Goal: Information Seeking & Learning: Check status

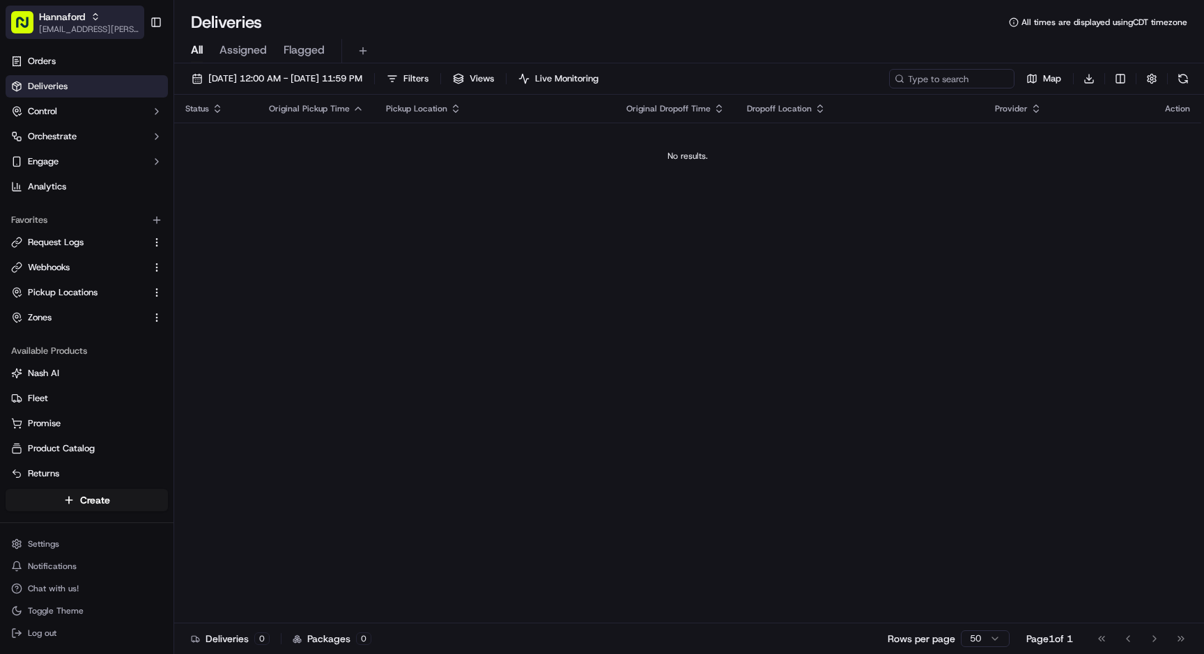
click at [67, 24] on span "[EMAIL_ADDRESS][PERSON_NAME][DOMAIN_NAME]" at bounding box center [89, 29] width 100 height 11
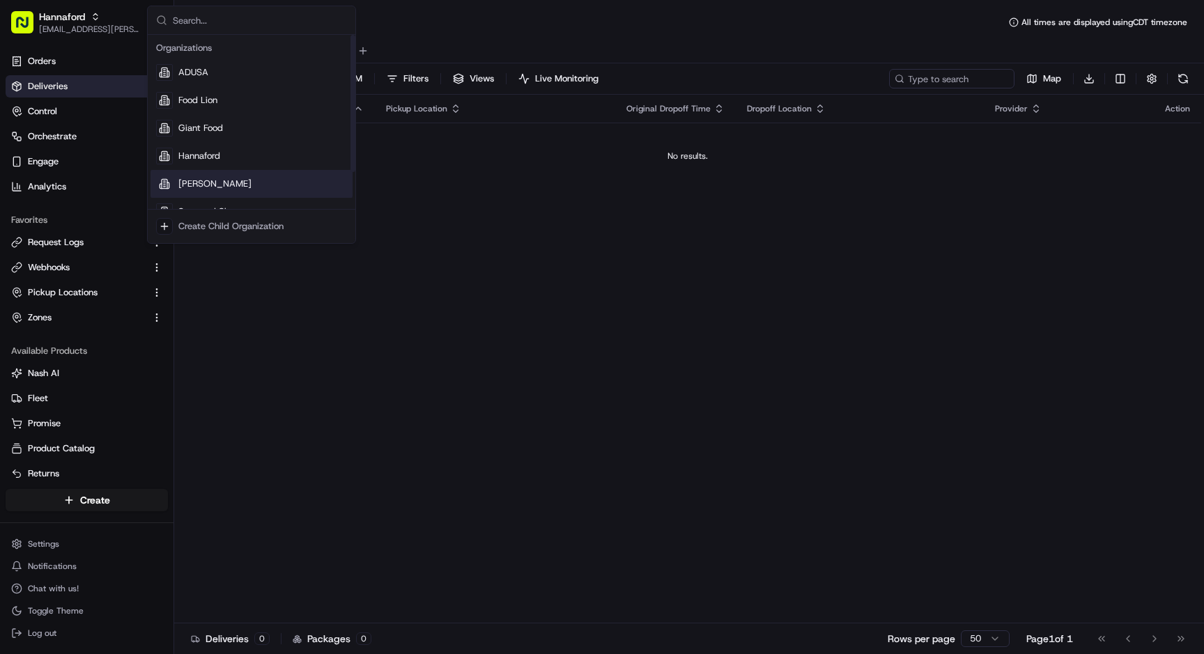
click at [212, 188] on div "[PERSON_NAME]" at bounding box center [251, 184] width 202 height 28
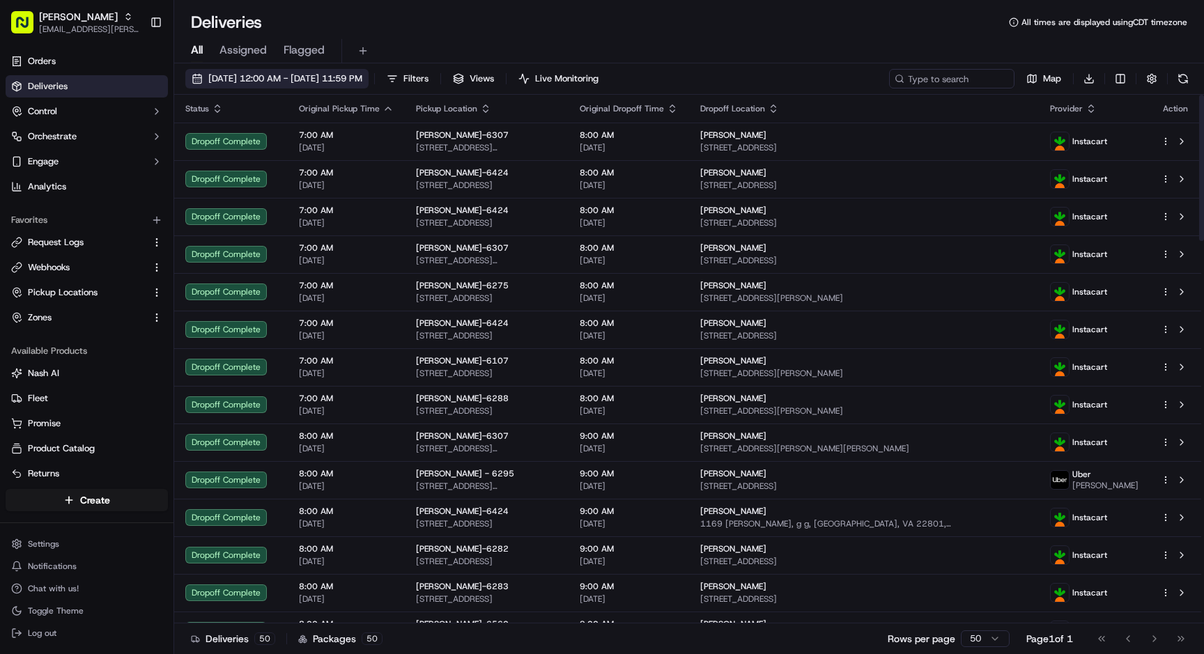
click at [232, 76] on span "[DATE] 12:00 AM - [DATE] 11:59 PM" at bounding box center [285, 78] width 154 height 13
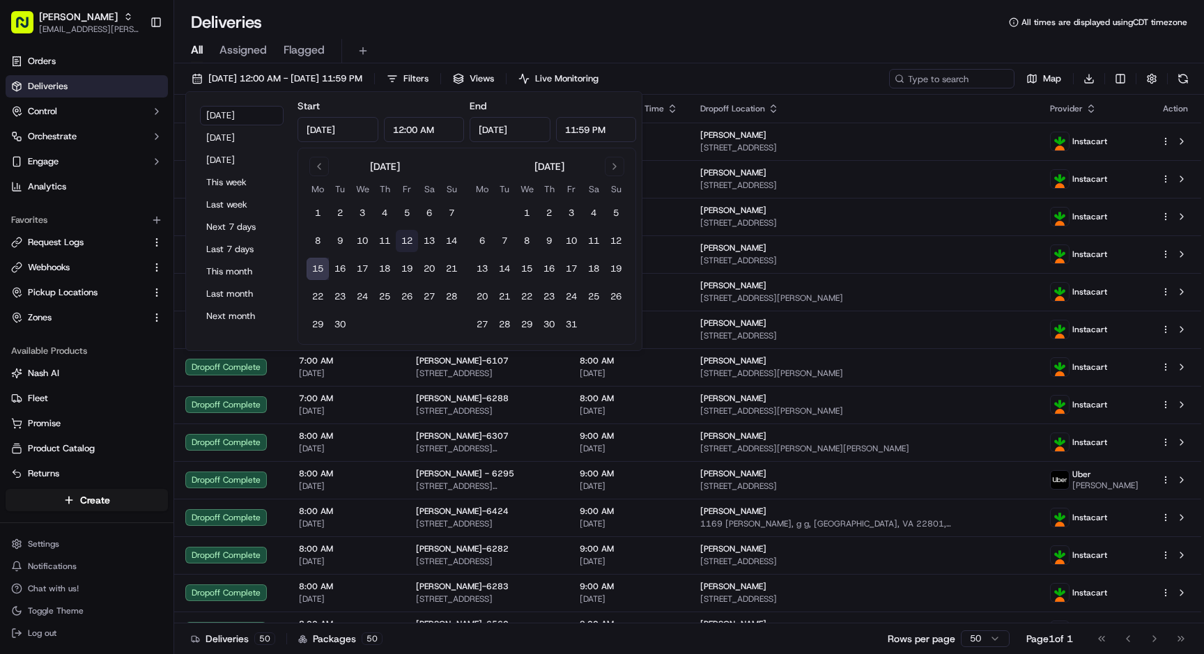
click at [403, 244] on button "12" at bounding box center [407, 241] width 22 height 22
type input "[DATE]"
click at [403, 244] on button "12" at bounding box center [407, 241] width 22 height 22
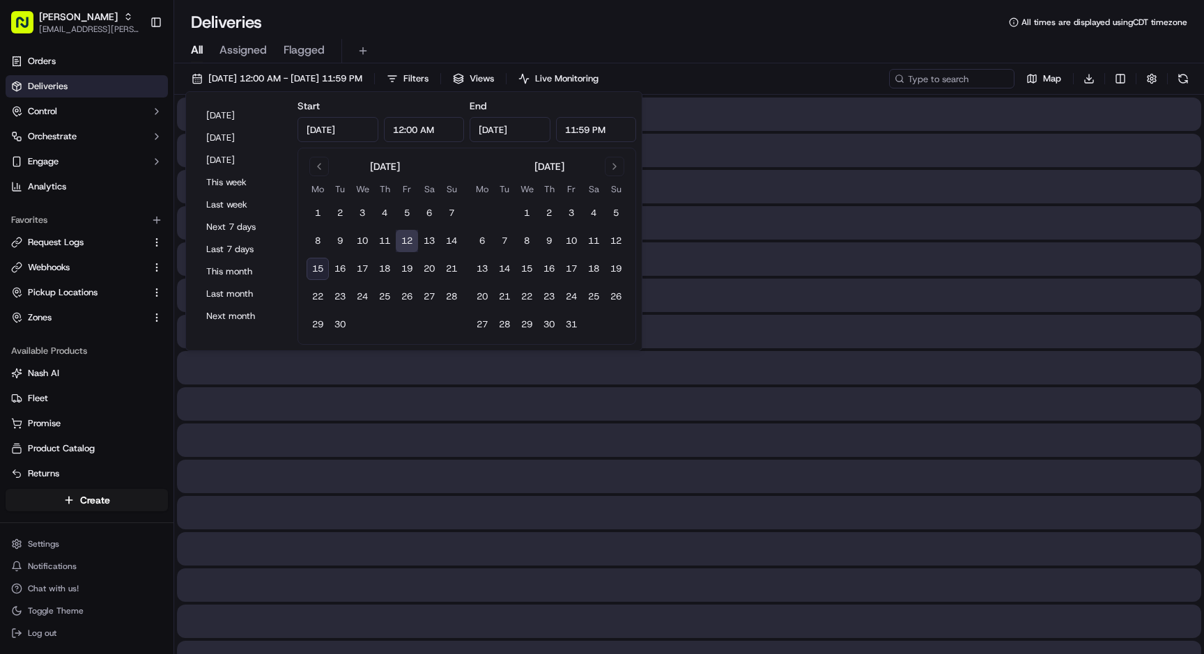
click at [646, 50] on div "All Assigned Flagged" at bounding box center [688, 51] width 1029 height 24
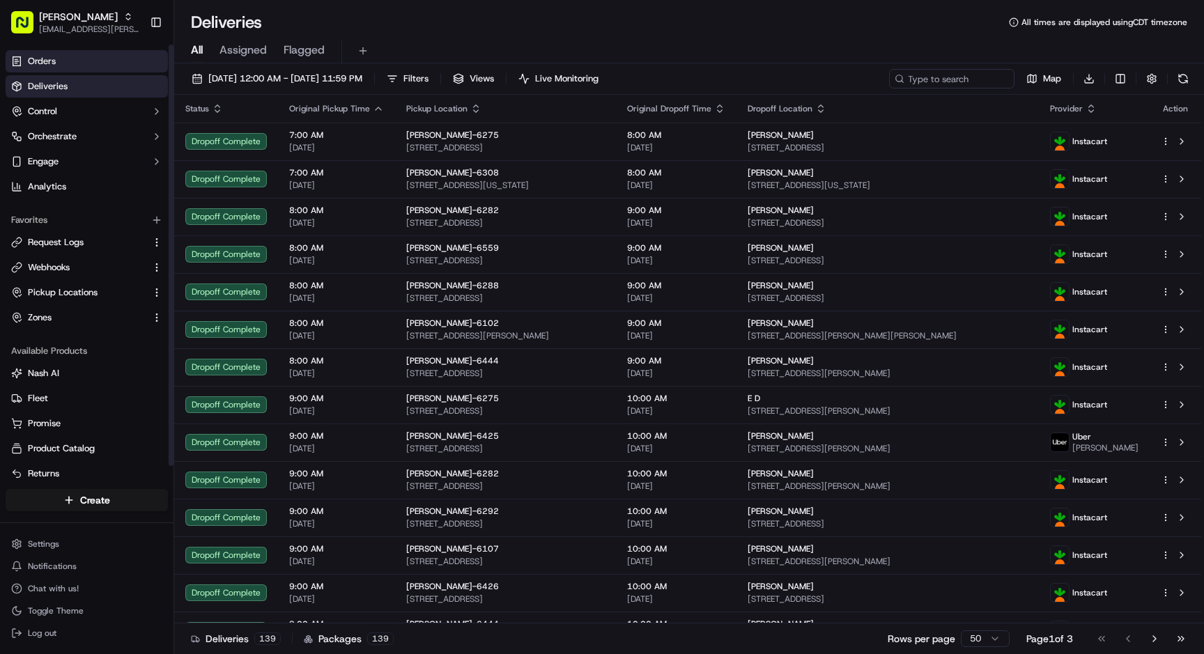
click at [62, 55] on link "Orders" at bounding box center [87, 61] width 162 height 22
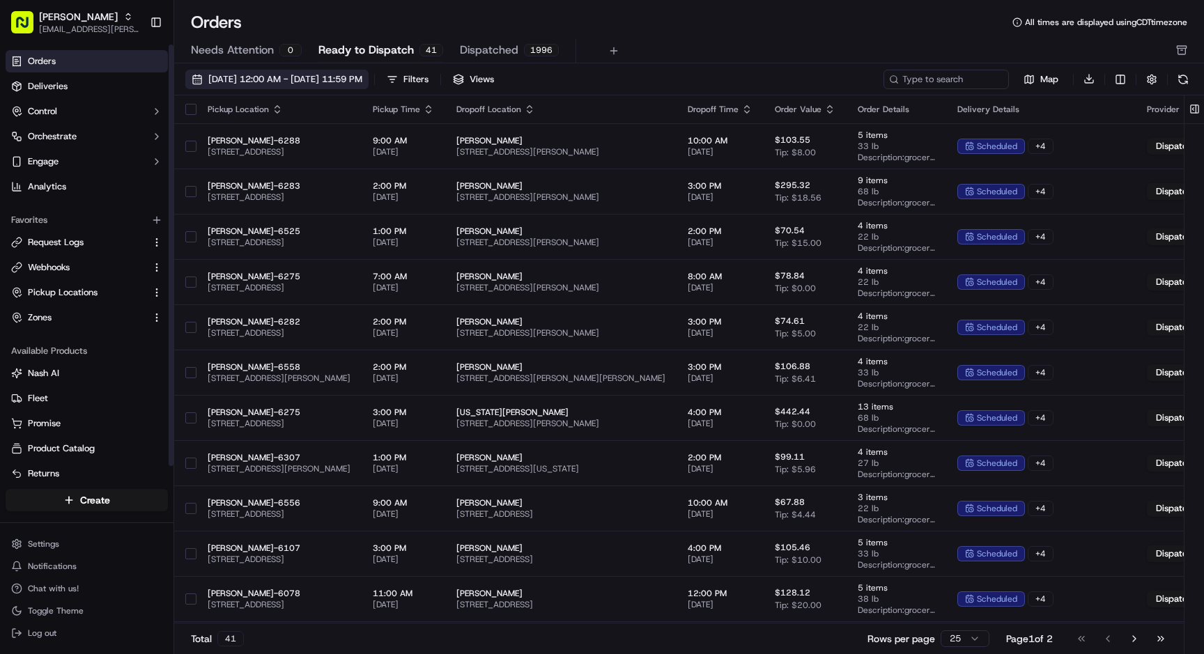
click at [277, 77] on span "[DATE] 12:00 AM - [DATE] 11:59 PM" at bounding box center [285, 79] width 154 height 13
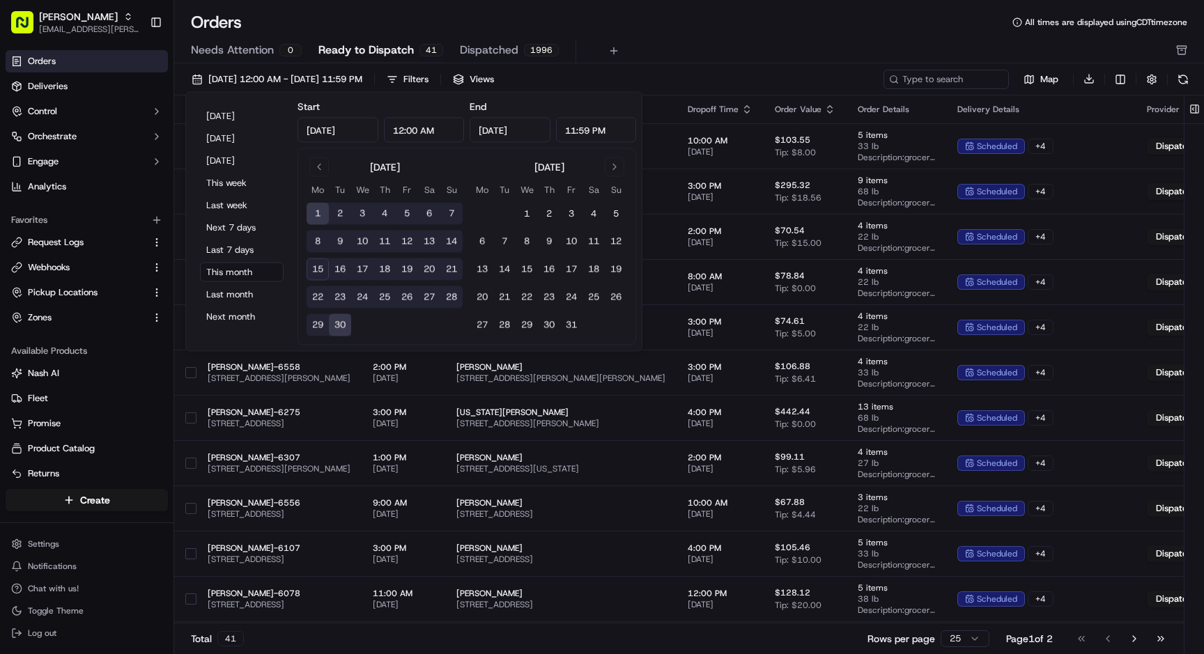
click at [404, 241] on button "12" at bounding box center [407, 242] width 22 height 22
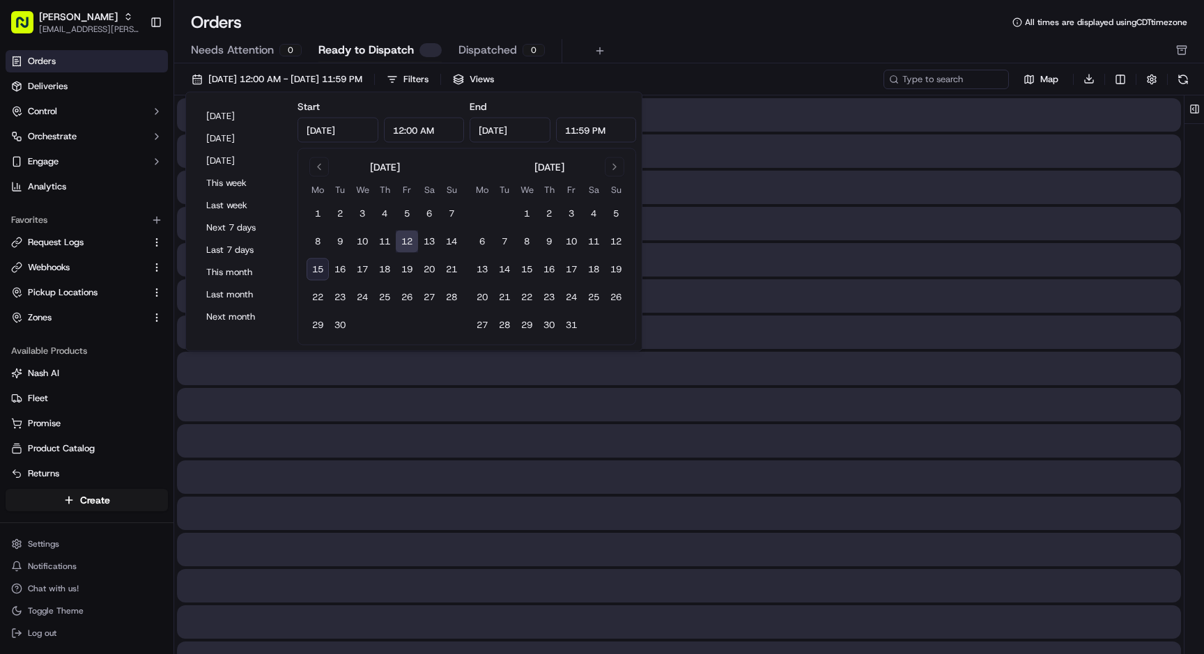
type input "[DATE]"
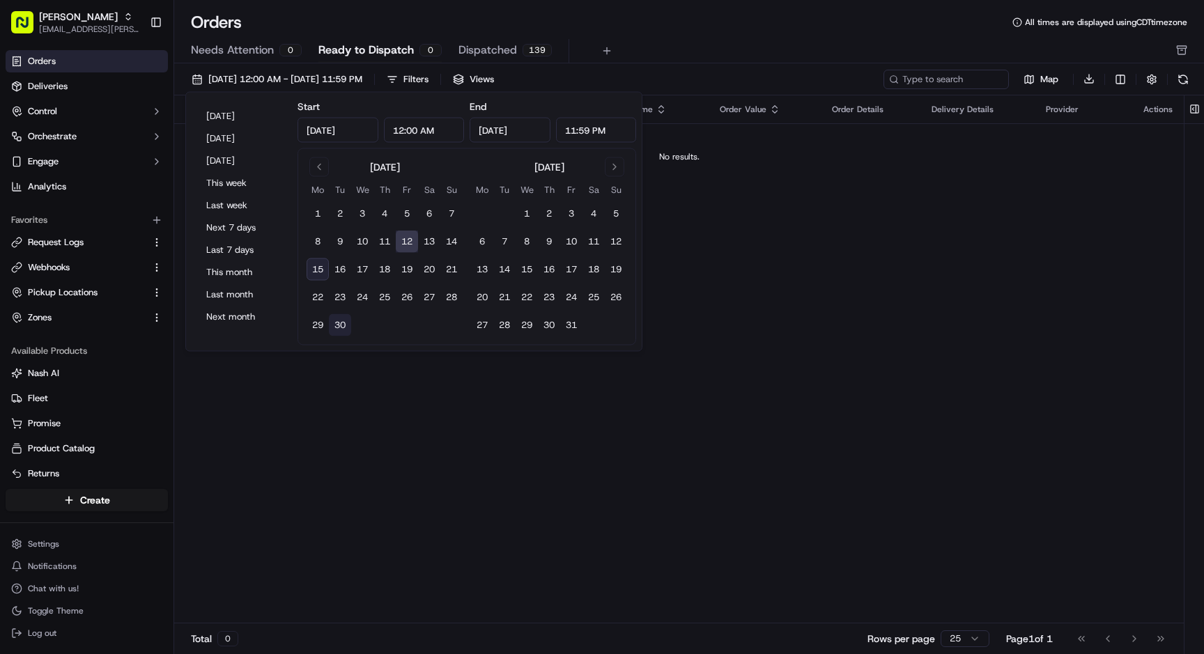
click at [345, 323] on button "30" at bounding box center [340, 325] width 22 height 22
type input "[DATE]"
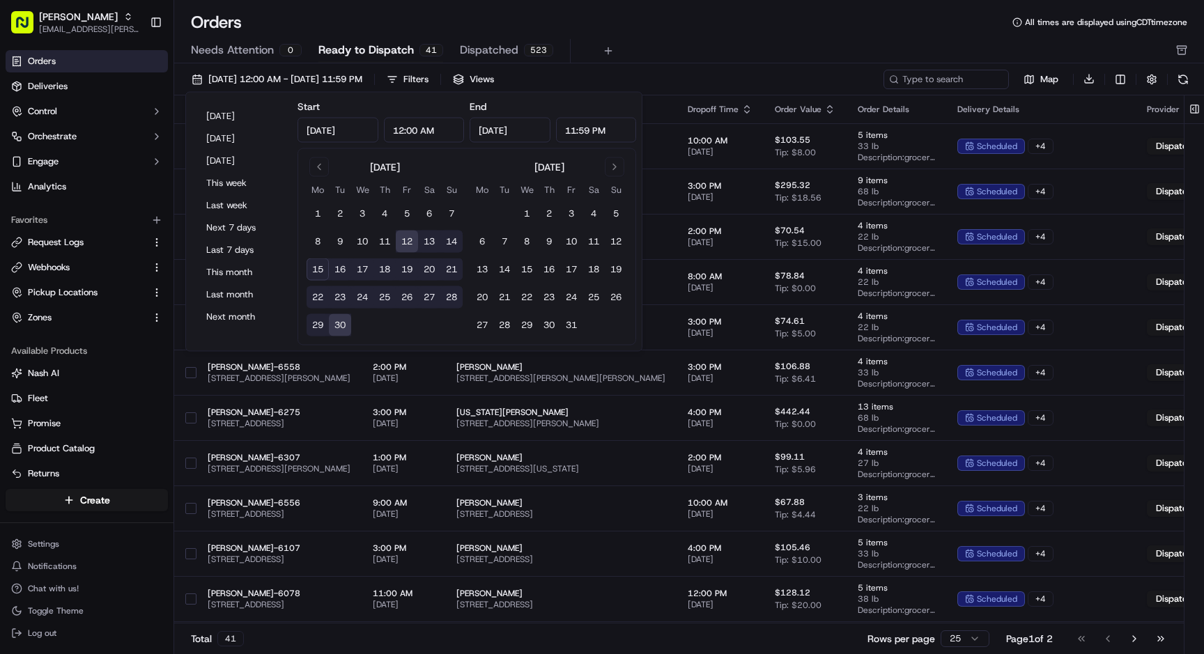
click at [670, 25] on div "Orders All times are displayed using CDT timezone" at bounding box center [688, 22] width 1029 height 22
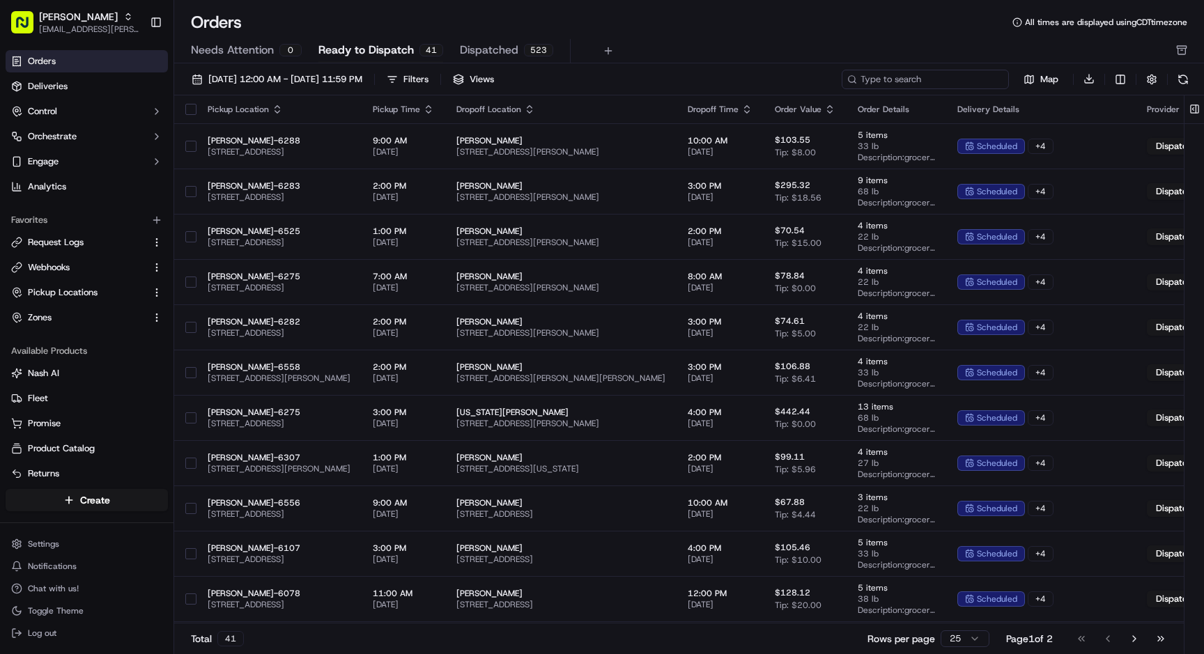
click at [919, 79] on input at bounding box center [924, 80] width 167 height 20
paste input "m713795257"
type input "m713795257"
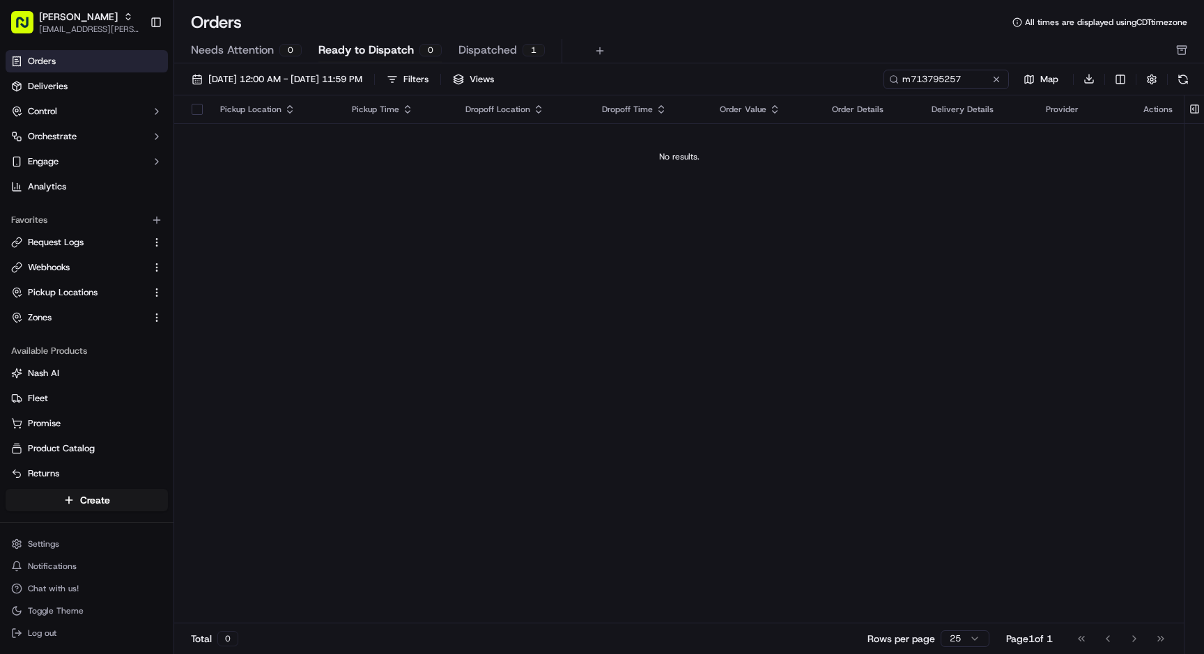
click at [467, 56] on span "Dispatched" at bounding box center [487, 50] width 59 height 17
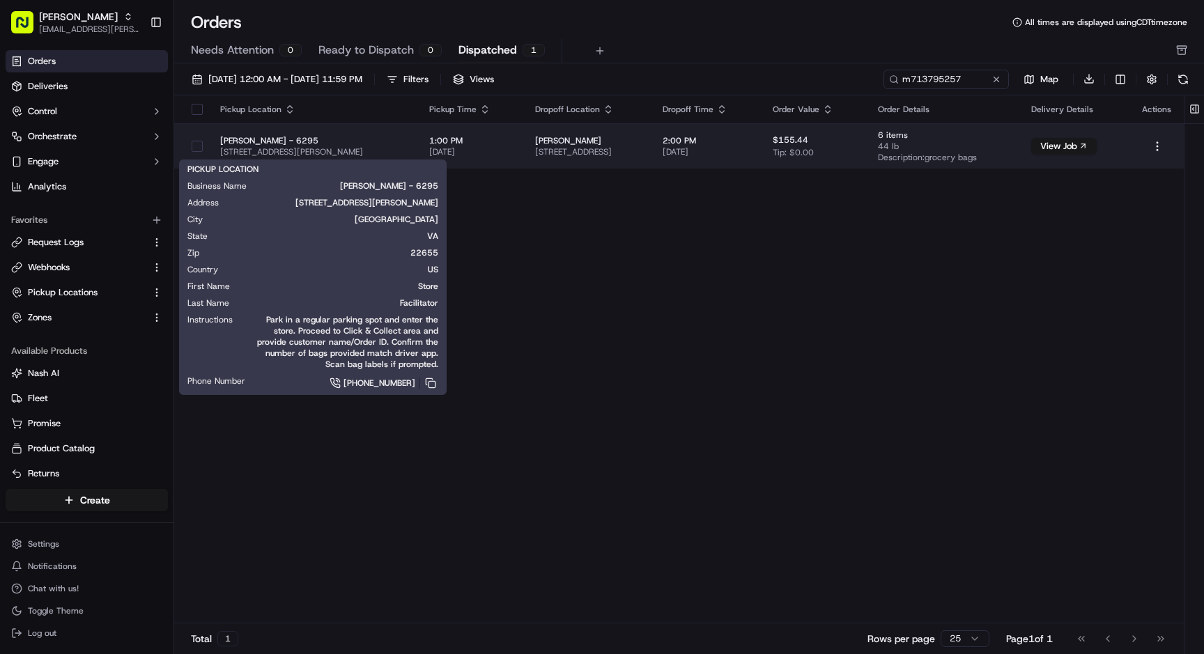
click at [355, 146] on span "[STREET_ADDRESS][PERSON_NAME]" at bounding box center [313, 151] width 187 height 11
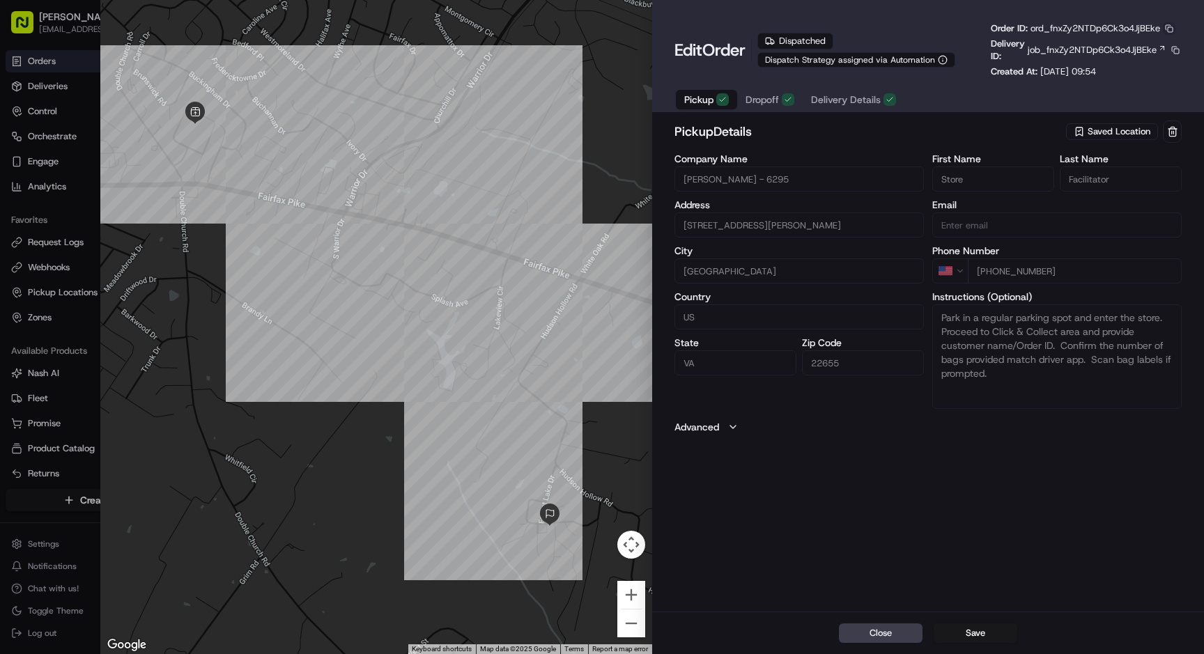
click at [1167, 26] on button "button" at bounding box center [1168, 28] width 13 height 13
click at [1120, 53] on button "Copy ID" at bounding box center [1136, 49] width 127 height 17
type input "+1"
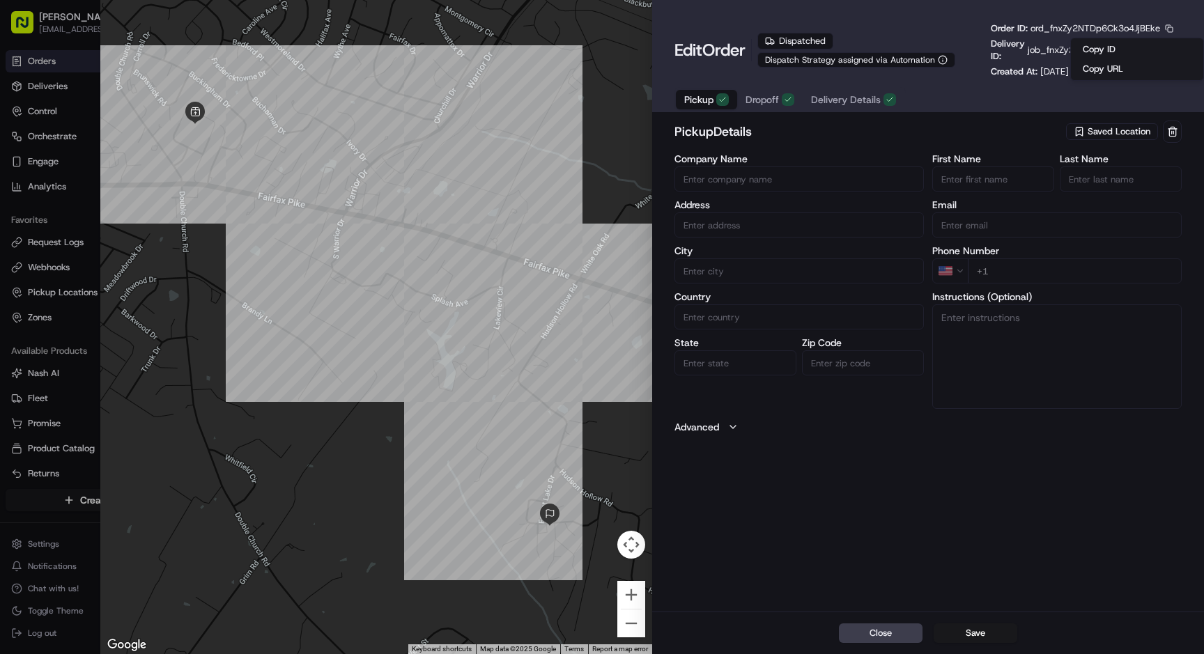
click at [61, 294] on div at bounding box center [602, 327] width 1204 height 654
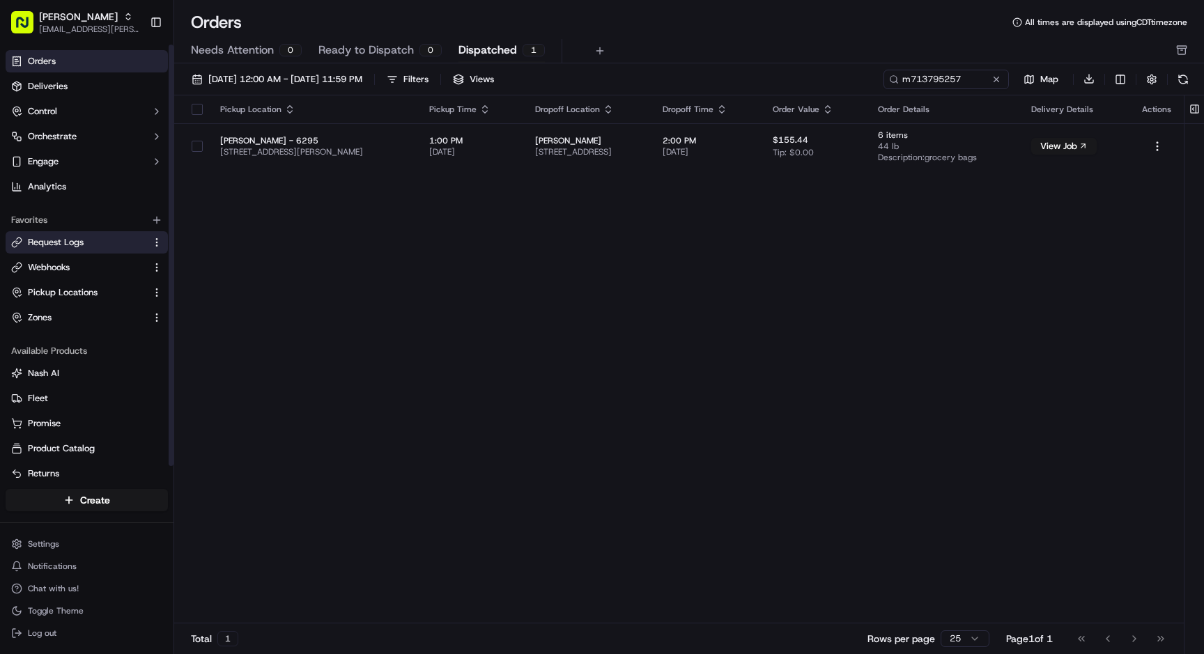
click at [63, 243] on span "Request Logs" at bounding box center [56, 242] width 56 height 13
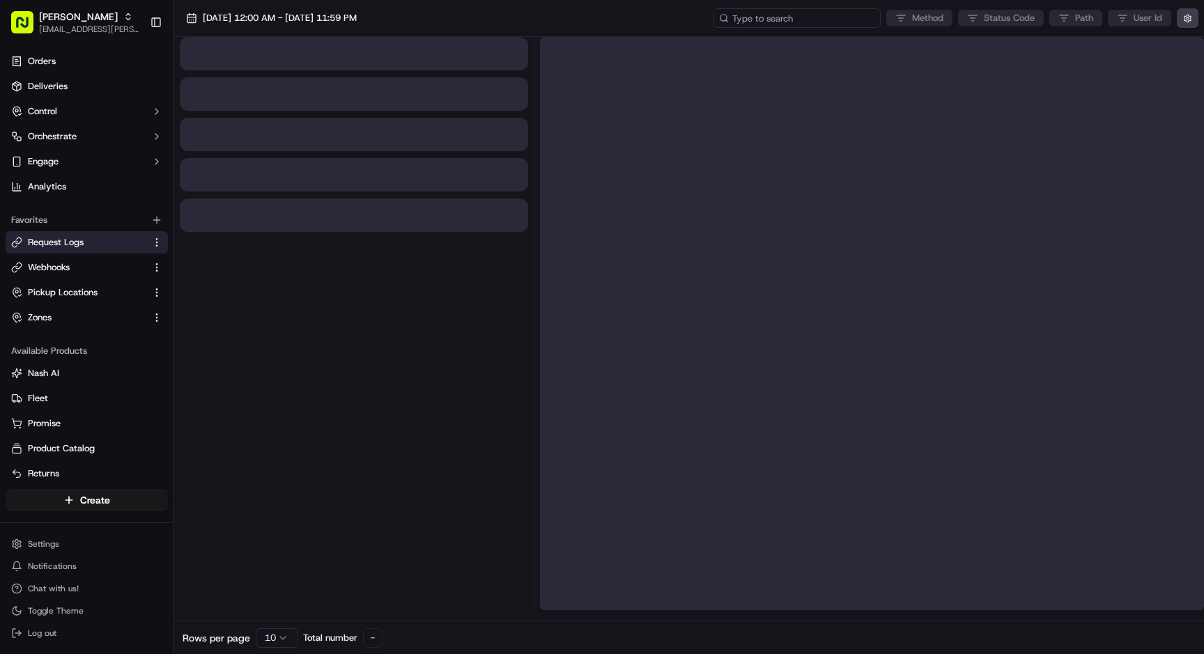
click at [800, 14] on input at bounding box center [796, 18] width 167 height 20
paste input "ord_fnxZy2NTDp6Ck3o4JjBEke"
type input "ord_fnxZy2NTDp6Ck3o4JjBEke"
click at [357, 14] on span "[DATE] 12:00 AM - [DATE] 11:59 PM" at bounding box center [280, 18] width 154 height 13
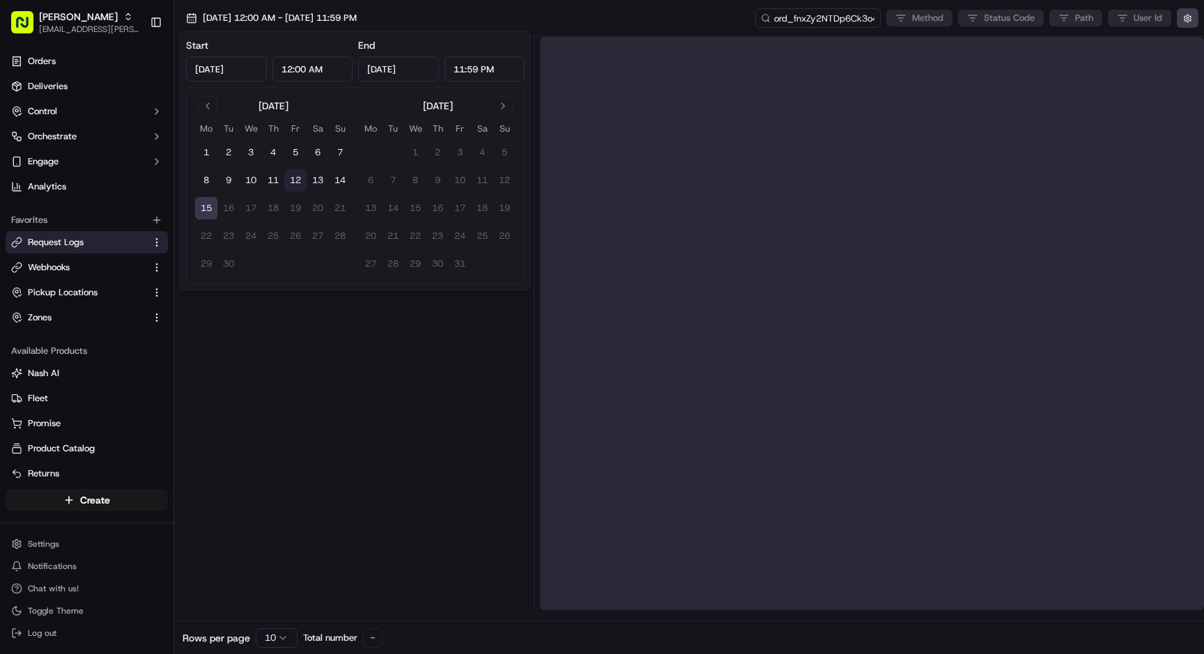
click at [288, 178] on button "12" at bounding box center [295, 180] width 22 height 22
type input "[DATE]"
click at [288, 178] on button "12" at bounding box center [295, 180] width 22 height 22
click at [208, 203] on button "15" at bounding box center [206, 208] width 22 height 22
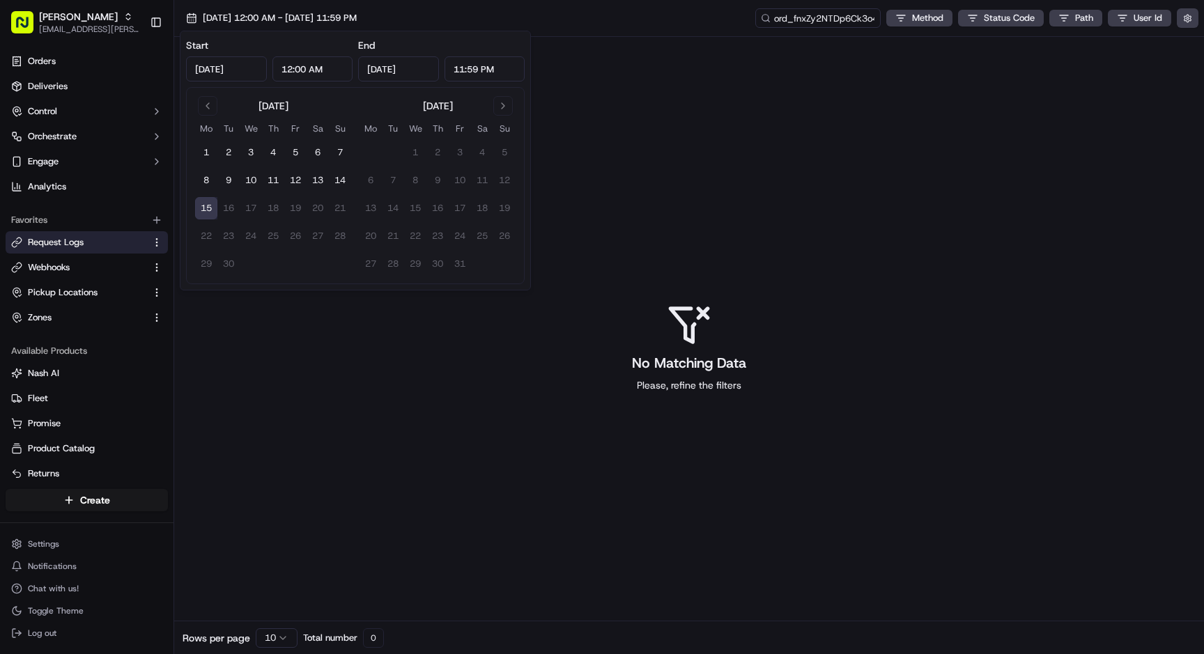
type input "[DATE]"
click at [208, 203] on button "15" at bounding box center [206, 208] width 22 height 22
click at [403, 467] on div "No Matching Data Please, refine the filters" at bounding box center [688, 347] width 1029 height 621
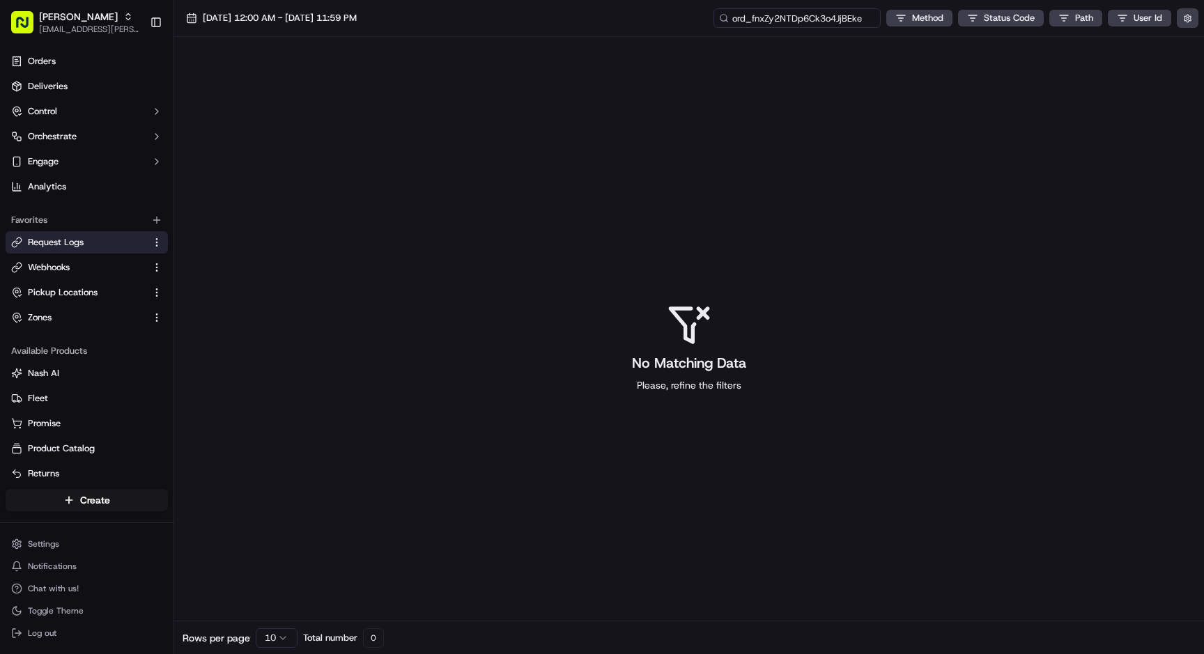
click at [816, 22] on input "ord_fnxZy2NTDp6Ck3o4JjBEke" at bounding box center [796, 18] width 167 height 20
click at [867, 22] on input "ord_fnxZy2NTDp6Ck3o4JjBEke" at bounding box center [796, 18] width 167 height 20
click at [325, 17] on span "[DATE] 12:00 AM - [DATE] 11:59 PM" at bounding box center [280, 18] width 154 height 13
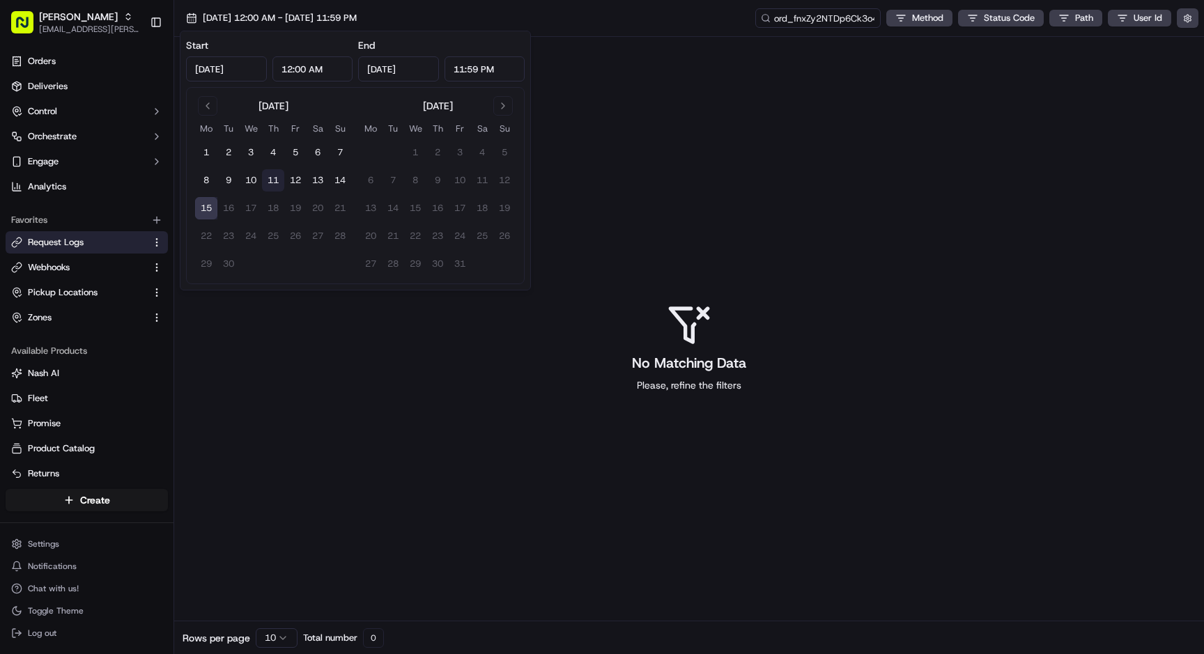
click at [270, 180] on button "11" at bounding box center [273, 180] width 22 height 22
type input "[DATE]"
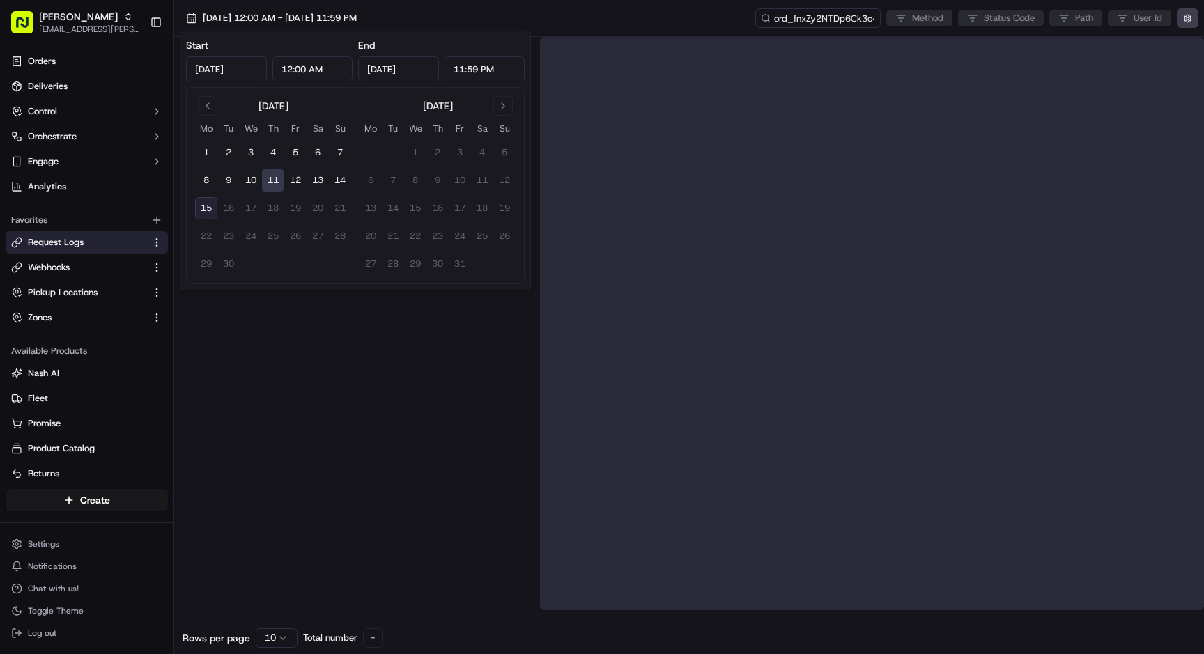
click at [203, 210] on button "15" at bounding box center [206, 208] width 22 height 22
type input "[DATE]"
click at [343, 382] on div at bounding box center [354, 323] width 348 height 573
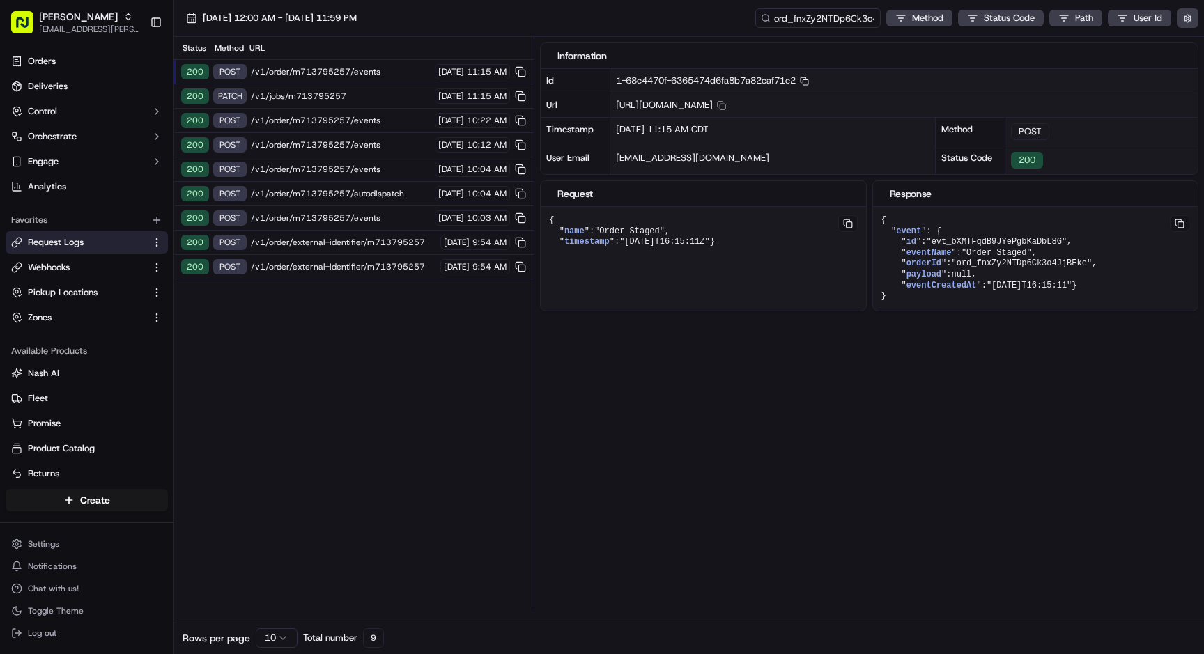
click at [363, 264] on span "/v1/order/external-identifier/m713795257" at bounding box center [343, 266] width 185 height 11
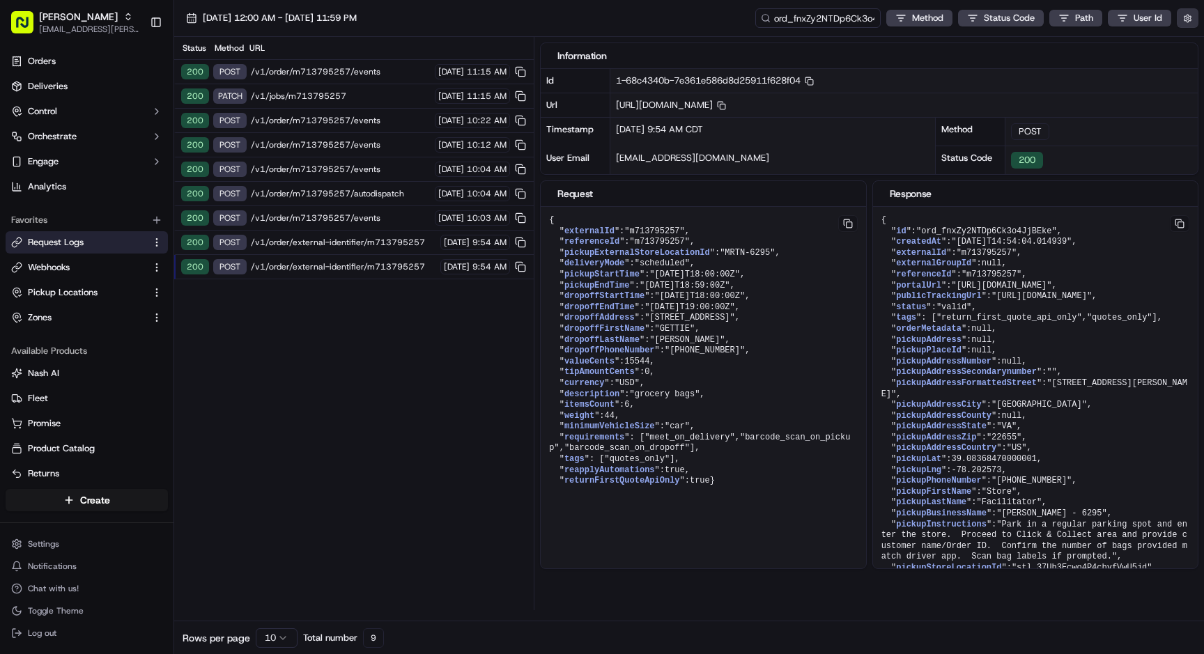
click at [1191, 17] on button "button" at bounding box center [1187, 18] width 22 height 20
click at [1137, 42] on div "Display Only Provider Logs" at bounding box center [1106, 43] width 177 height 13
click at [1195, 47] on div "Display Only Provider Logs" at bounding box center [1106, 43] width 195 height 25
click at [1189, 44] on button "Display Only Provider Logs" at bounding box center [1188, 43] width 11 height 11
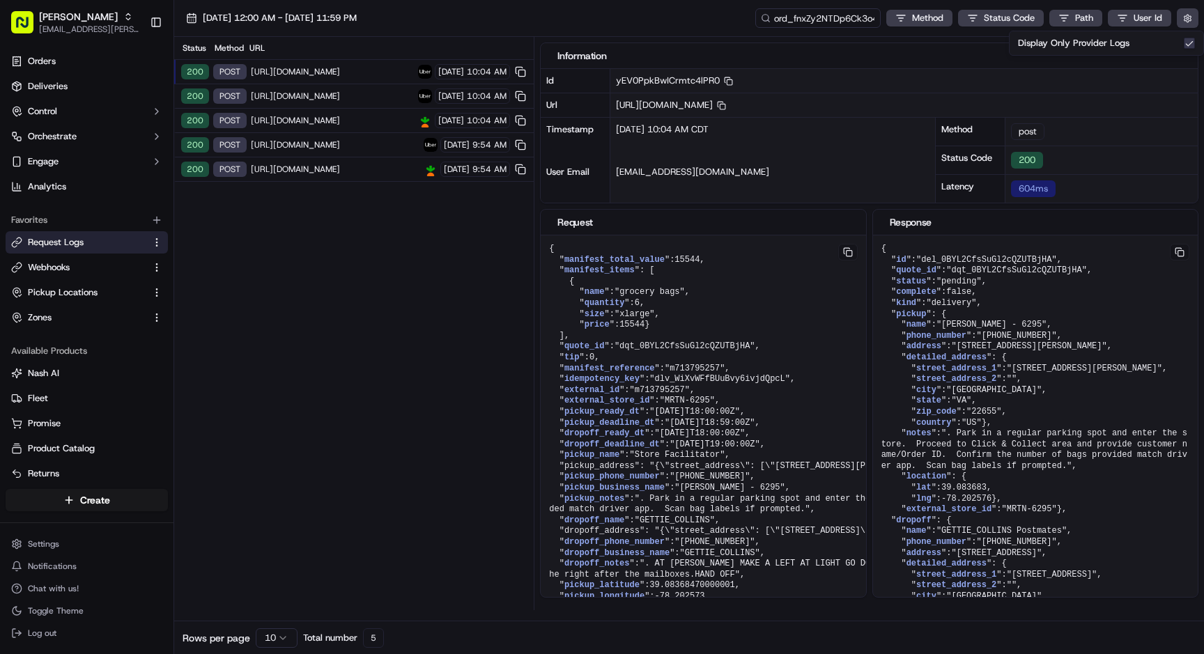
click at [322, 121] on span "[URL][DOMAIN_NAME]" at bounding box center [332, 120] width 163 height 11
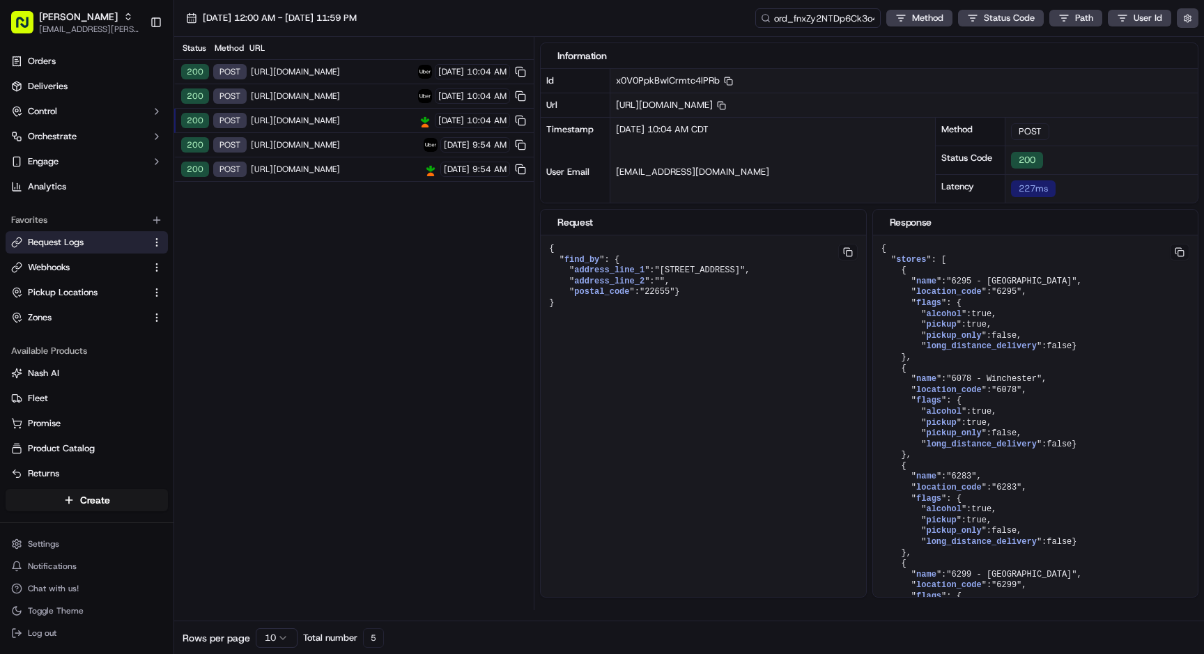
click at [316, 143] on span "[URL][DOMAIN_NAME]" at bounding box center [335, 144] width 169 height 11
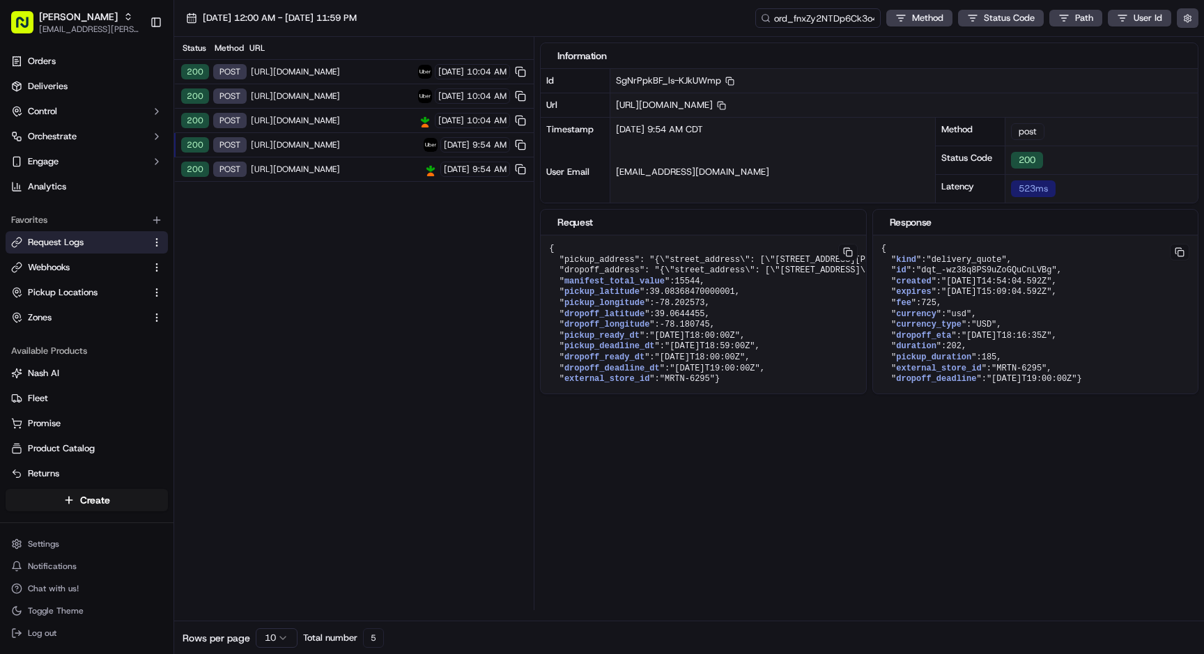
click at [317, 121] on span "[URL][DOMAIN_NAME]" at bounding box center [332, 120] width 163 height 11
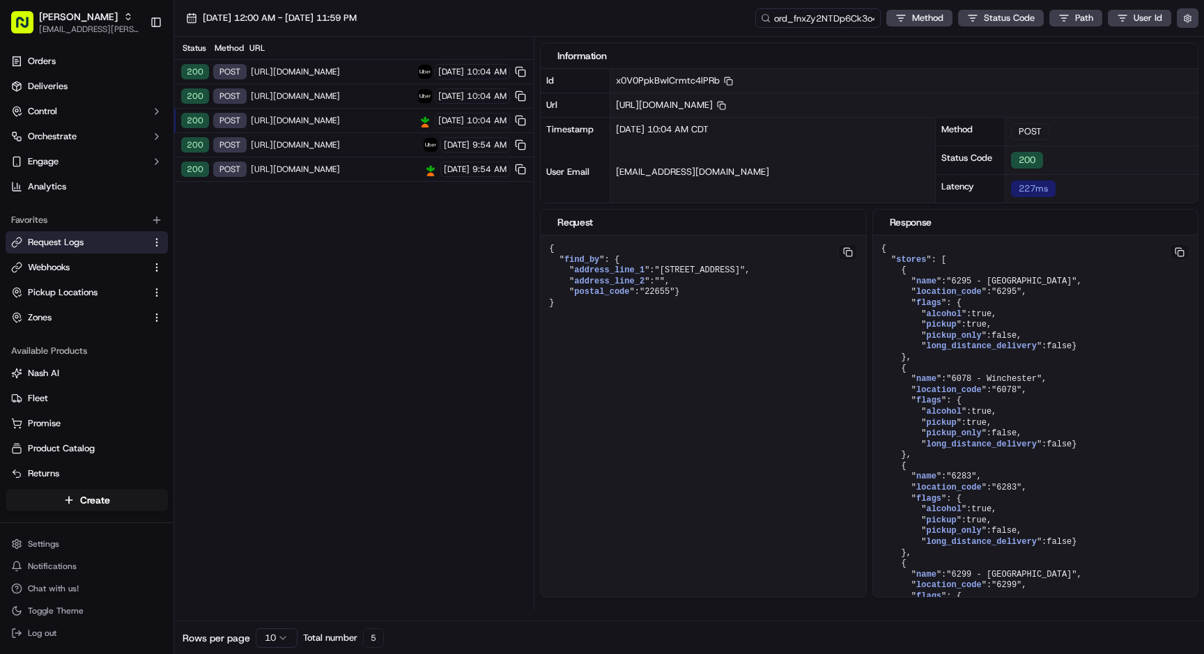
click at [319, 167] on span "[URL][DOMAIN_NAME]" at bounding box center [335, 169] width 169 height 11
click at [341, 118] on span "[URL][DOMAIN_NAME]" at bounding box center [332, 120] width 163 height 11
click at [334, 74] on span "[URL][DOMAIN_NAME]" at bounding box center [332, 71] width 163 height 11
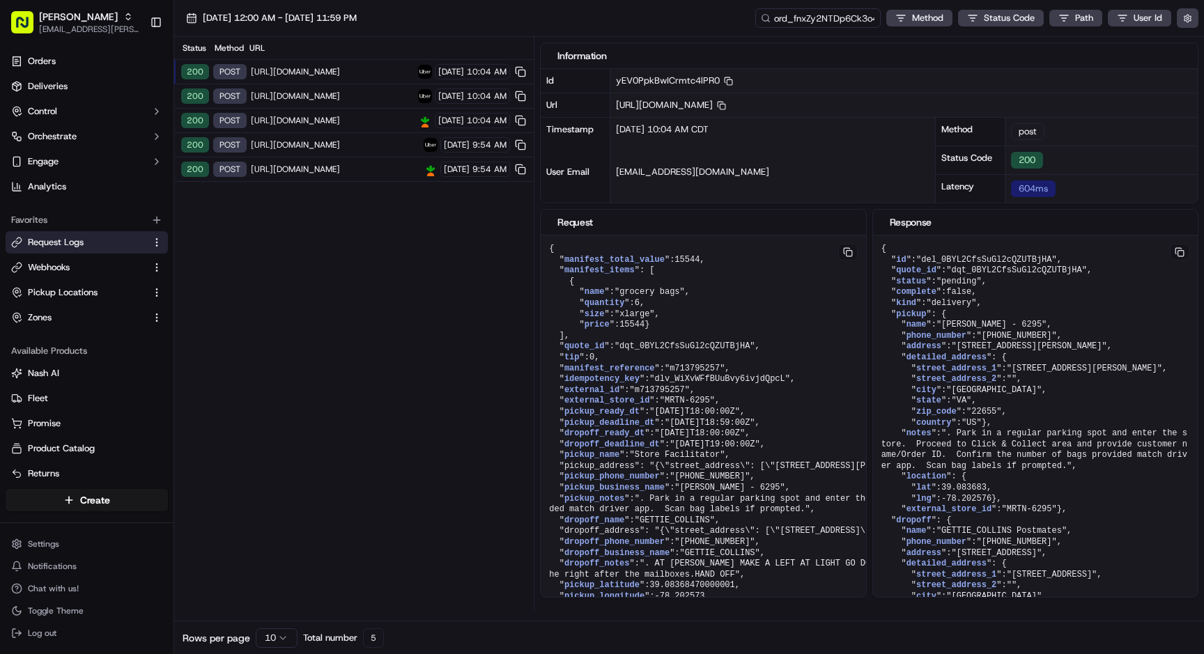
click at [348, 94] on span "[URL][DOMAIN_NAME]" at bounding box center [332, 96] width 163 height 11
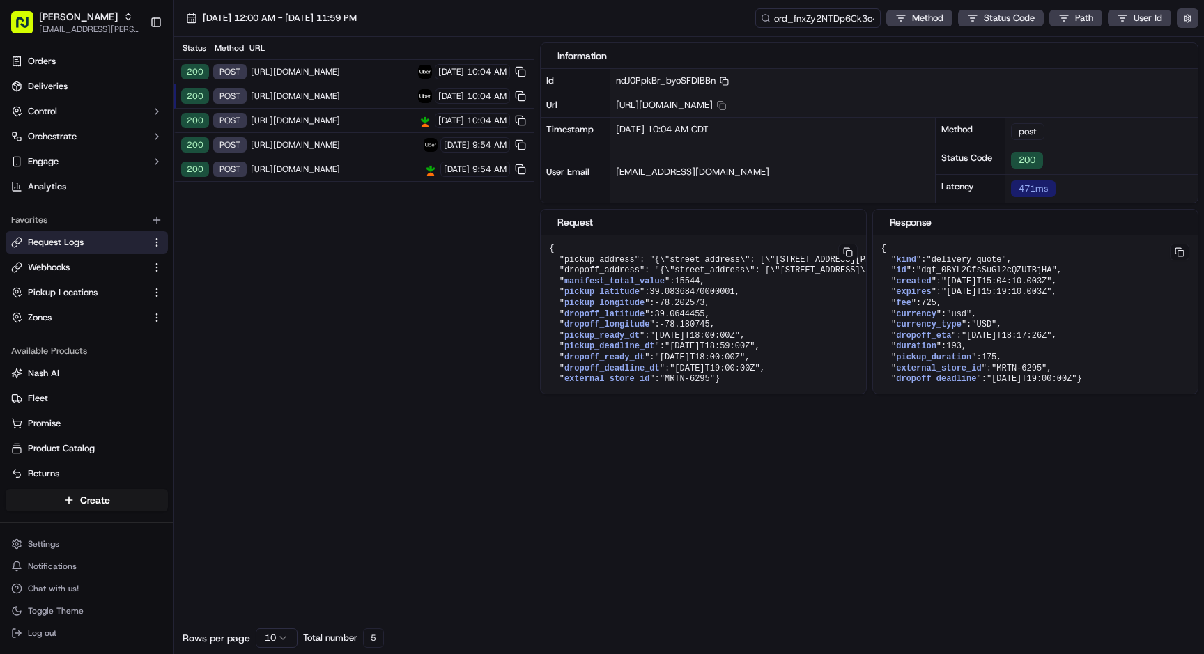
click at [345, 72] on span "[URL][DOMAIN_NAME]" at bounding box center [332, 71] width 163 height 11
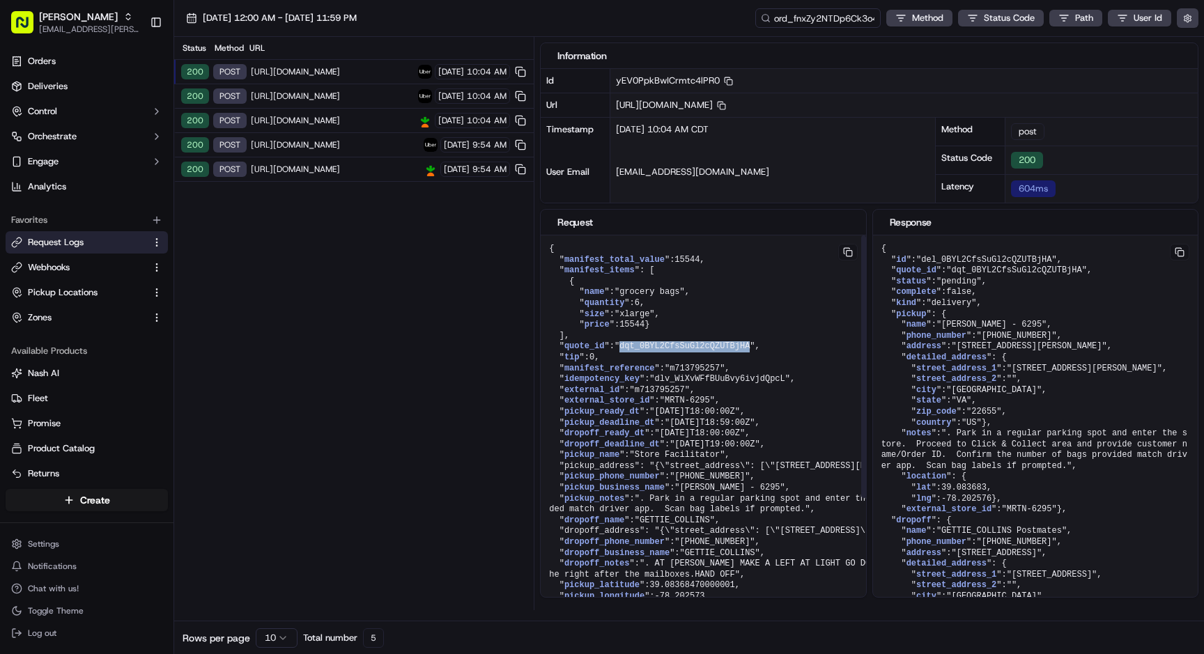
drag, startPoint x: 624, startPoint y: 356, endPoint x: 754, endPoint y: 358, distance: 130.3
click at [754, 351] on span ""dqt_0BYL2CfsSuGl2cQZUTBjHA"" at bounding box center [684, 346] width 141 height 10
copy span "dqt_0BYL2CfsSuGl2cQZUTBjHA"
drag, startPoint x: 926, startPoint y: 259, endPoint x: 1056, endPoint y: 258, distance: 129.6
click at [1056, 258] on span ""del_0BYL2CfsSuGl2cQZUTBjHA"" at bounding box center [986, 260] width 141 height 10
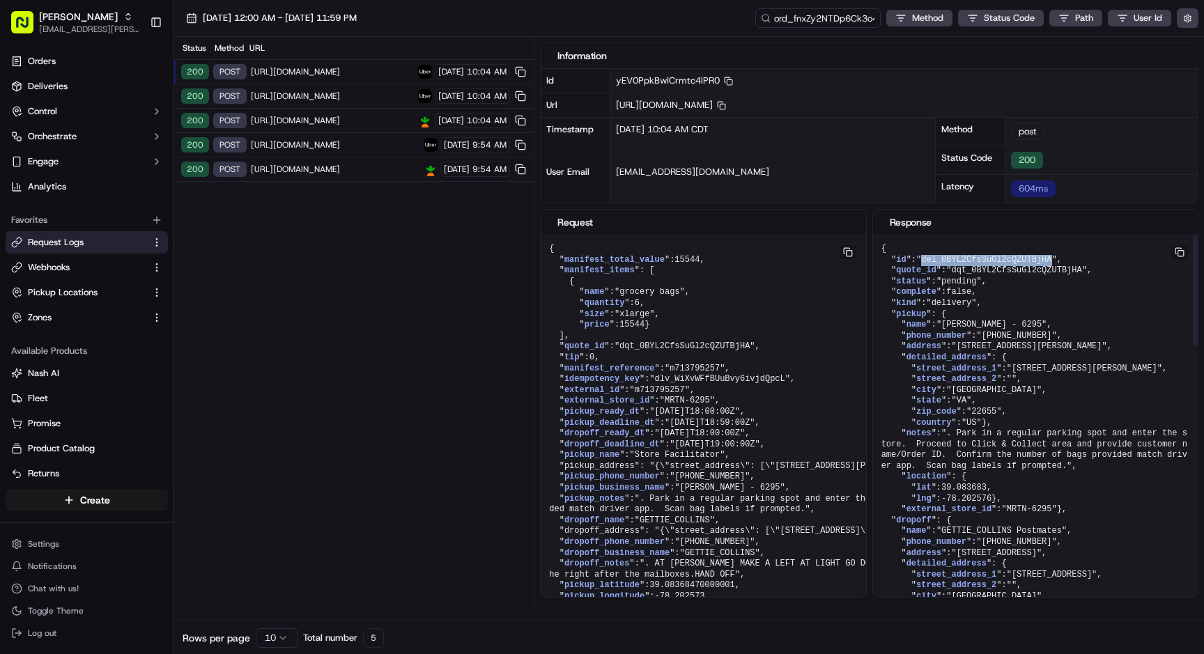
copy span "del_0BYL2CfsSuGl2cQZUTBjHA"
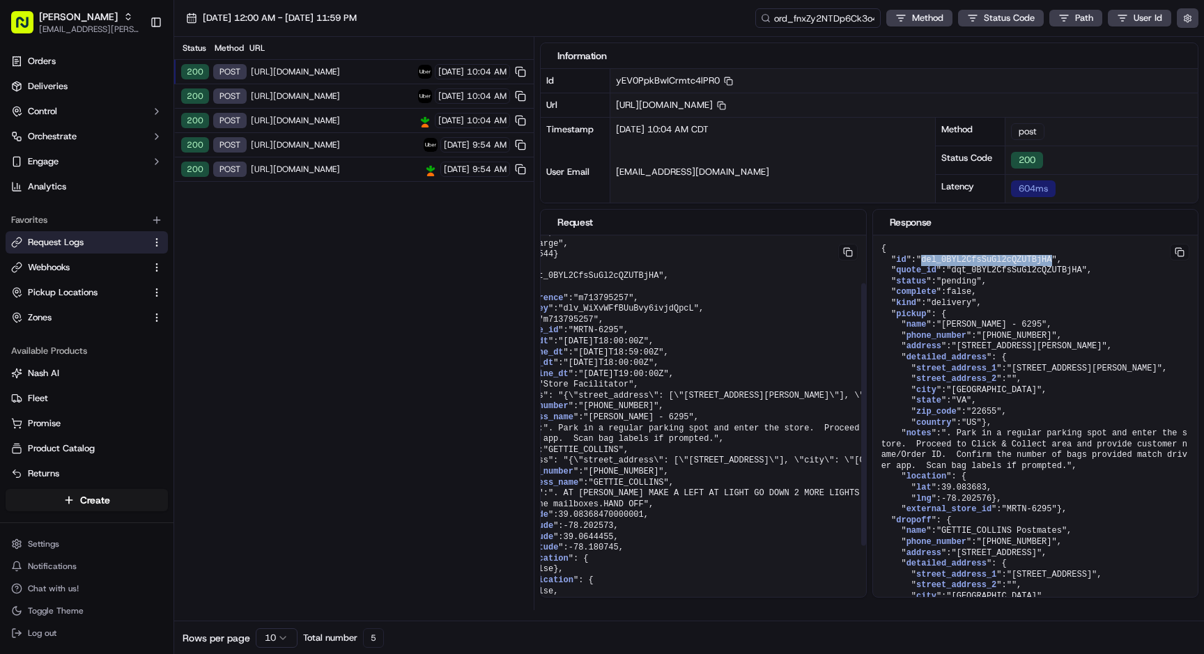
scroll to position [70, 0]
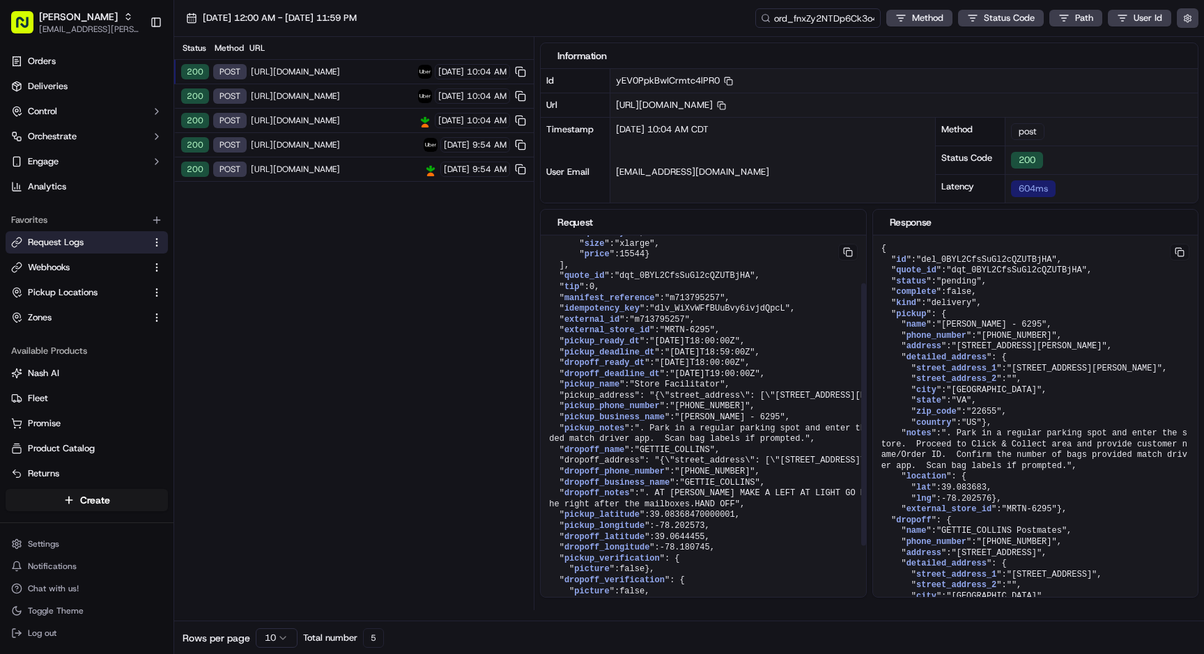
click at [559, 472] on pre "{ " manifest_total_value ": 15544 , " manifest_items ": [ { " name ": "grocery …" at bounding box center [985, 423] width 889 height 516
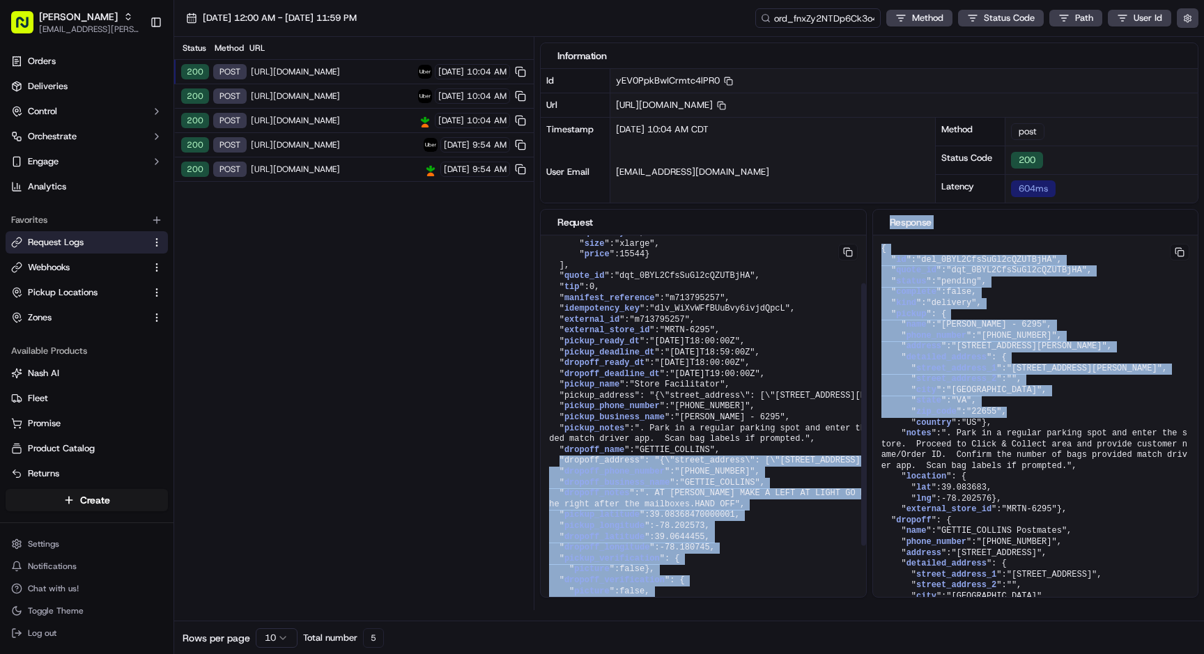
scroll to position [70, 537]
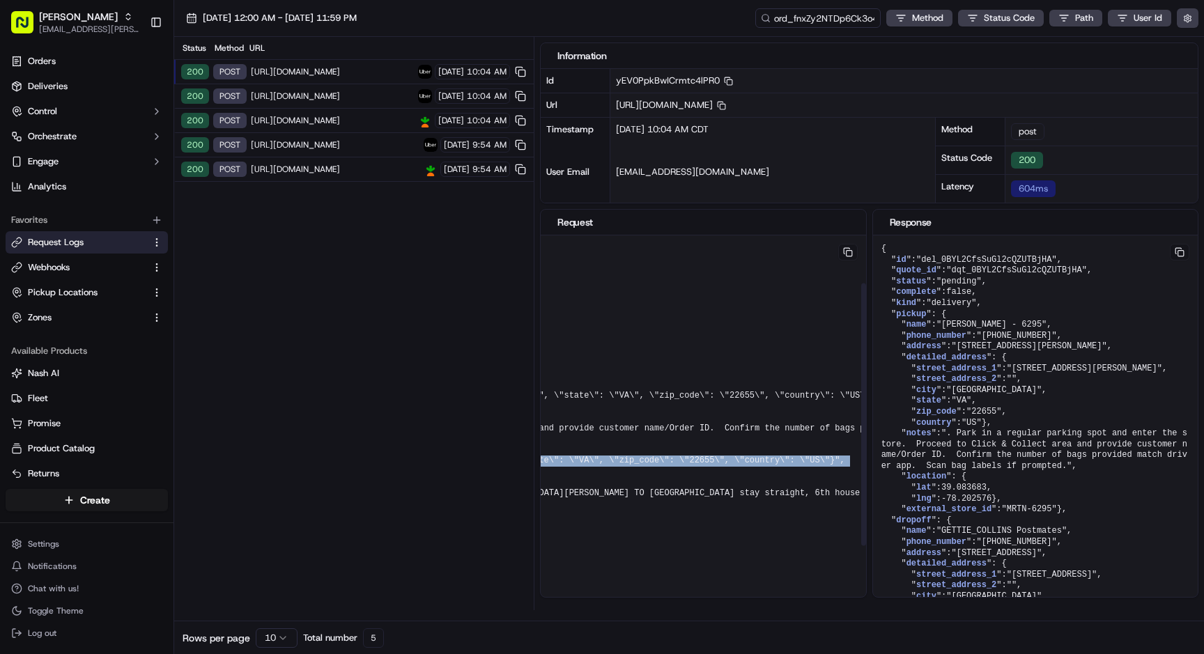
drag, startPoint x: 557, startPoint y: 470, endPoint x: 851, endPoint y: 472, distance: 293.9
click at [851, 472] on pre "{ " manifest_total_value ": 15544 , " manifest_items ": [ { " name ": "grocery …" at bounding box center [447, 423] width 889 height 516
copy pre ""dropoff_address": "{\"street_address\": [\"[STREET_ADDRESS]\"], \"city\": \"St…"
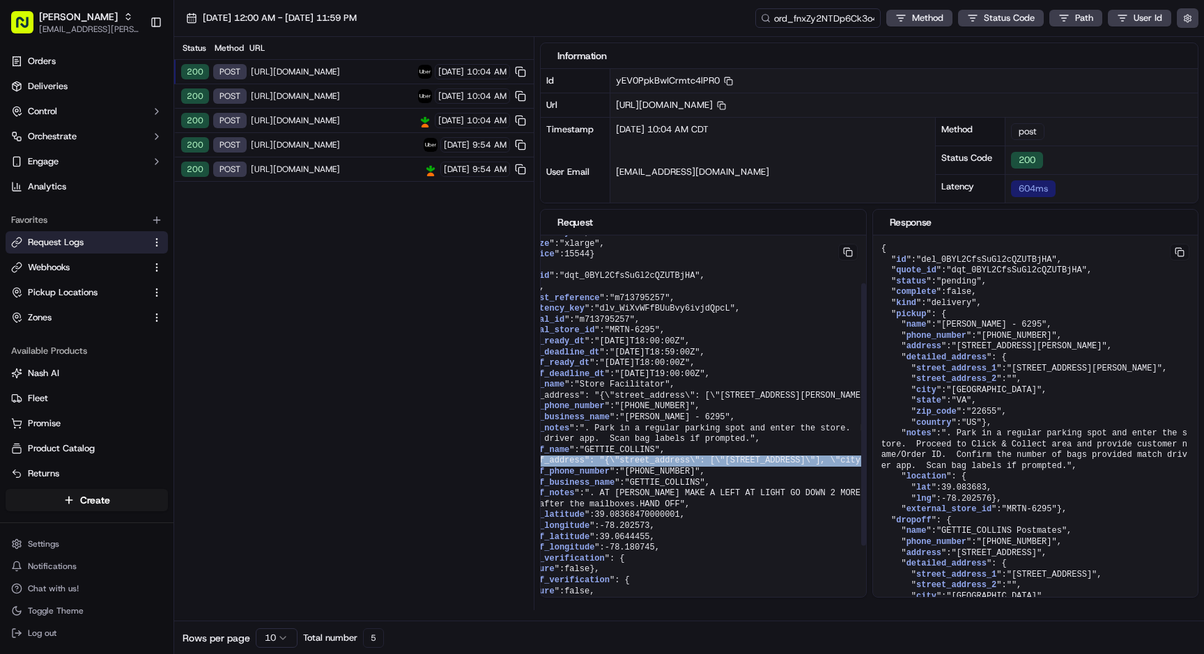
scroll to position [70, 0]
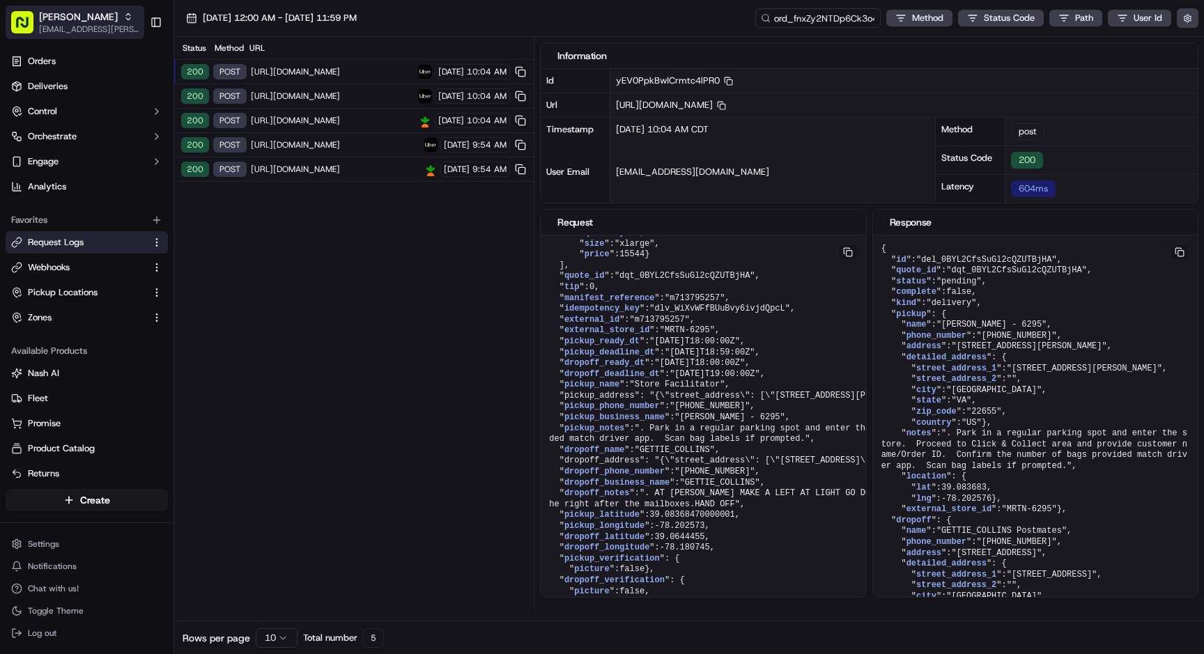
click at [63, 19] on span "[PERSON_NAME]" at bounding box center [78, 17] width 79 height 14
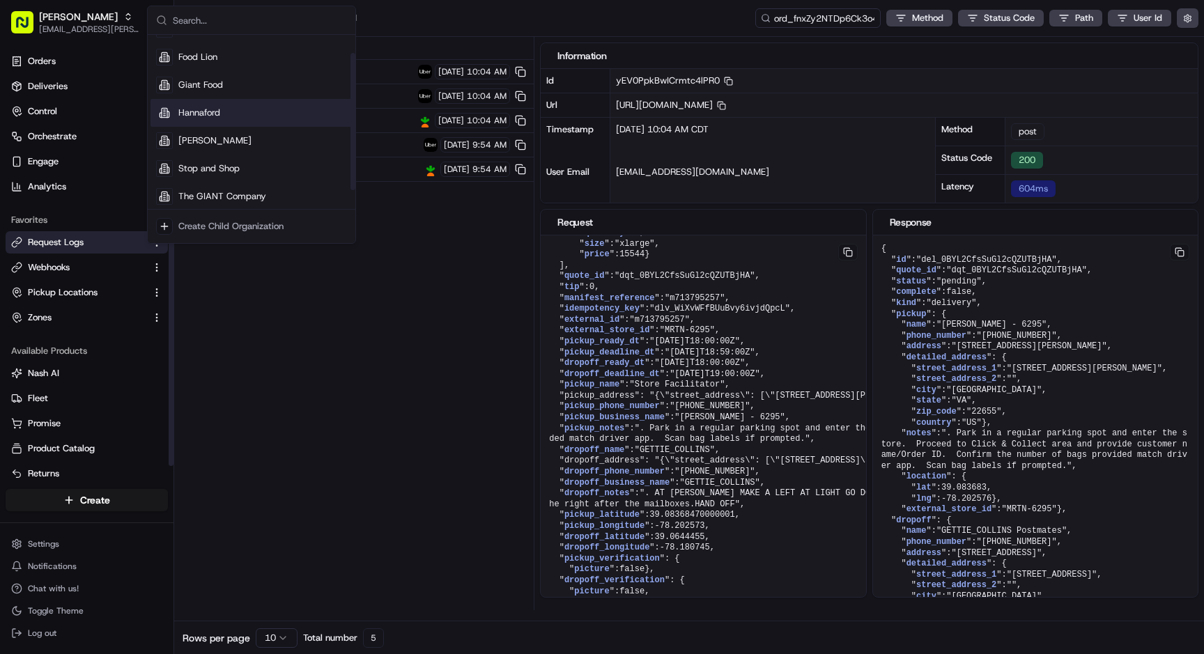
scroll to position [47, 0]
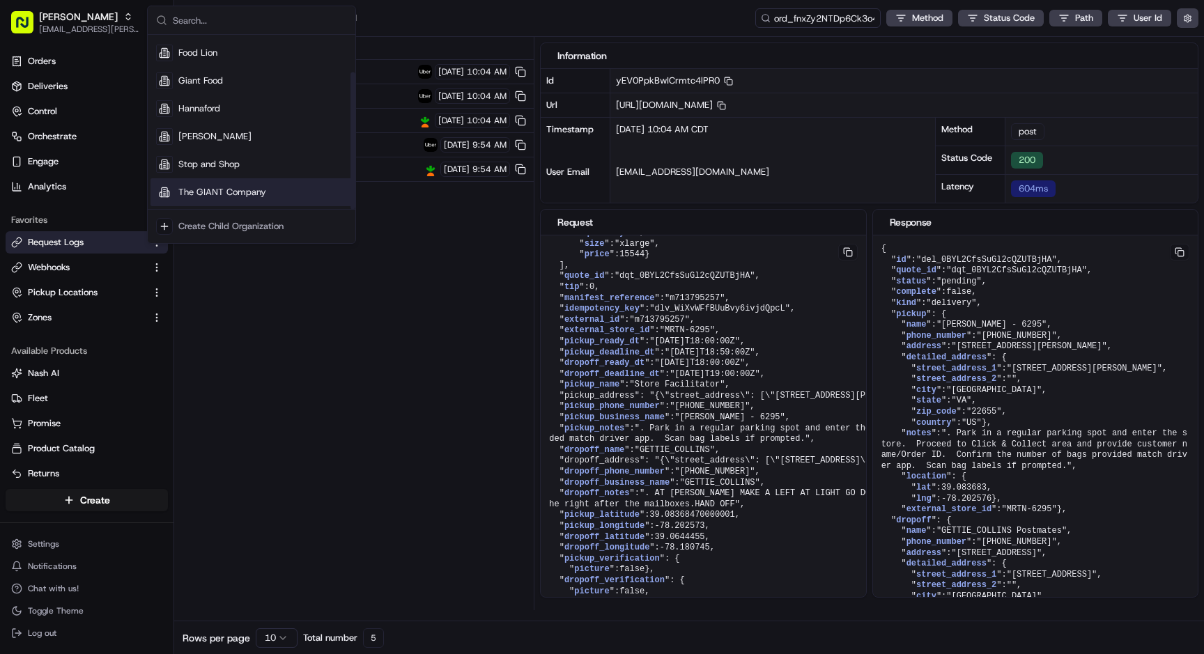
click at [244, 187] on span "The GIANT Company" at bounding box center [222, 192] width 88 height 13
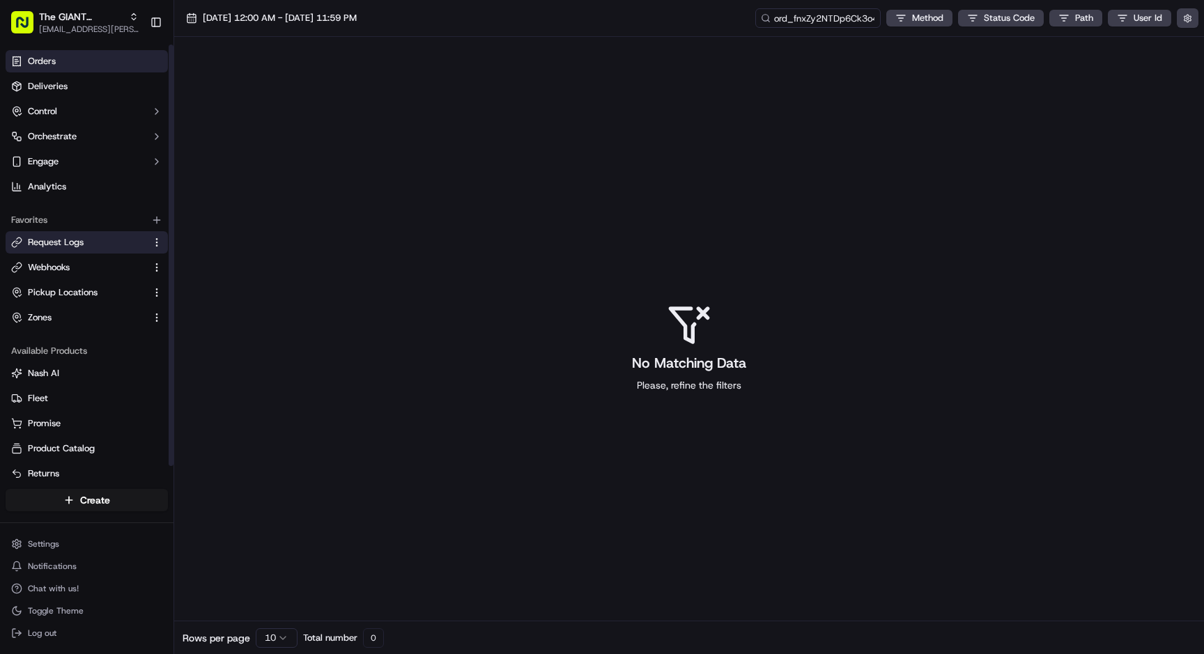
click at [93, 67] on link "Orders" at bounding box center [87, 61] width 162 height 22
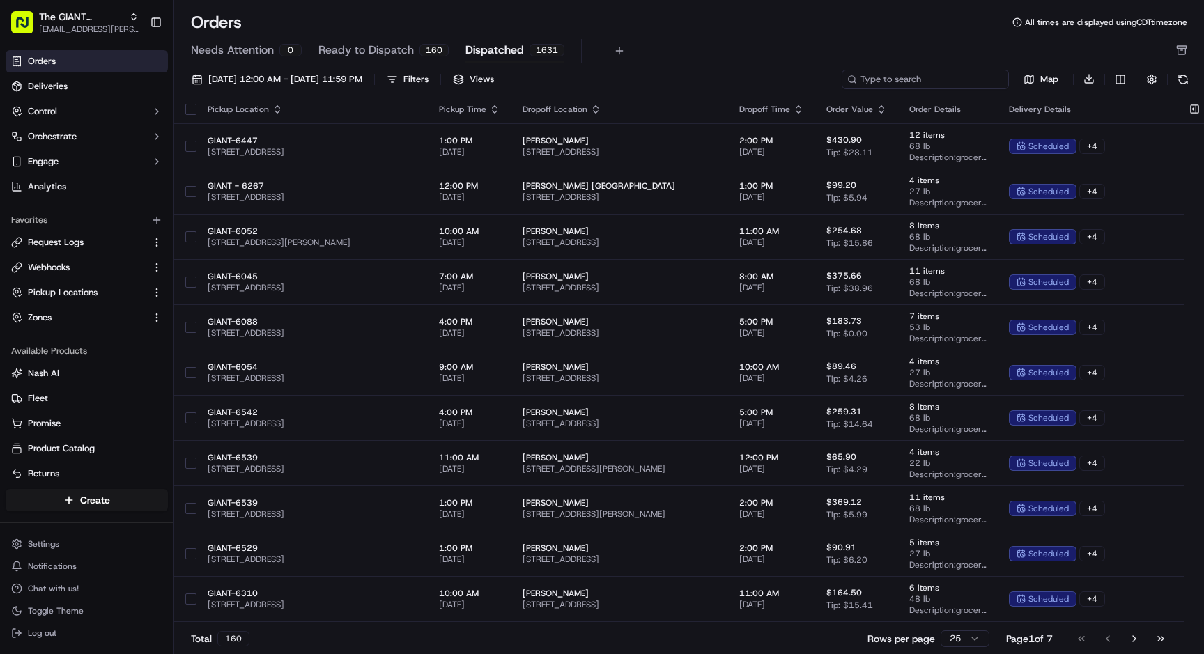
click at [942, 74] on input at bounding box center [924, 80] width 167 height 20
paste input "m715239696"
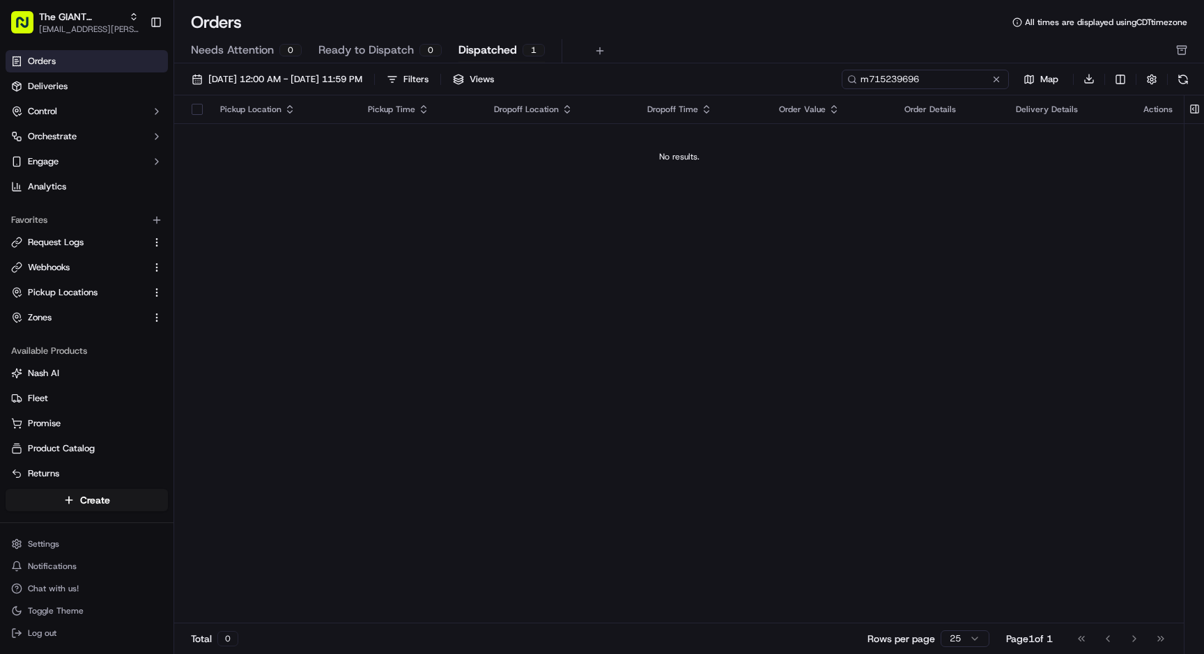
type input "m715239696"
click at [491, 47] on span "Dispatched" at bounding box center [487, 50] width 59 height 17
click at [485, 52] on span "Dispatched" at bounding box center [487, 50] width 59 height 17
click at [485, 50] on span "Dispatched" at bounding box center [487, 50] width 59 height 17
click at [494, 302] on div "Pickup Location Pickup Time Dropoff Location Dropoff Time Order Value Order Det…" at bounding box center [678, 359] width 1009 height 529
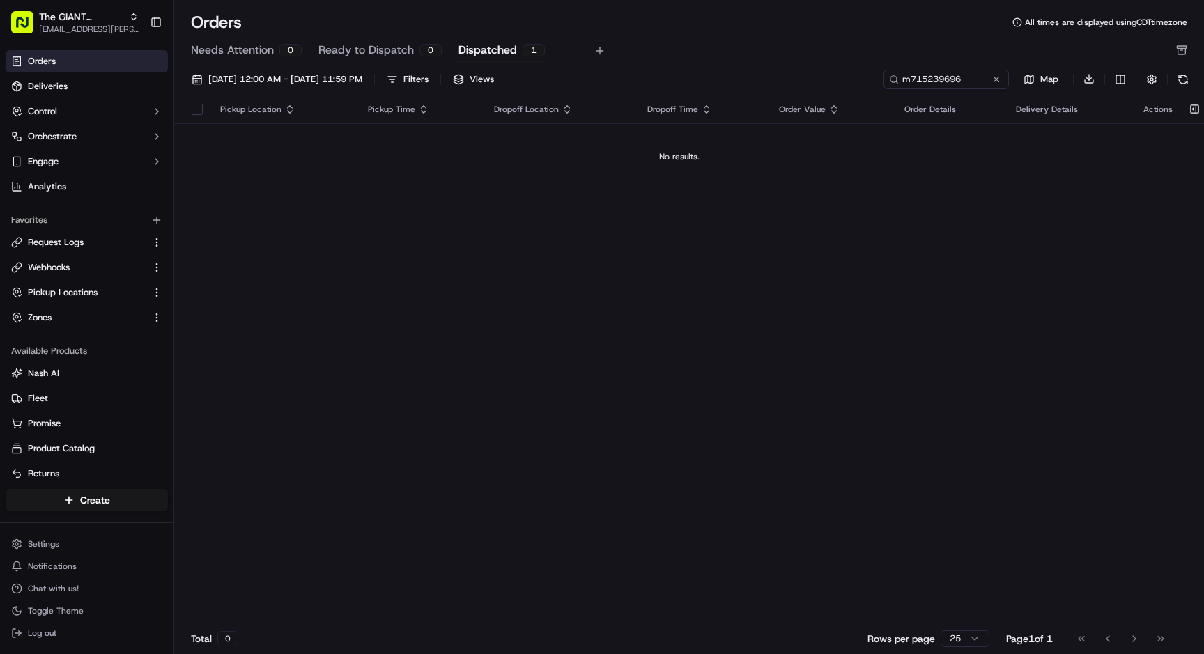
click at [500, 51] on span "Dispatched" at bounding box center [487, 50] width 59 height 17
click at [995, 78] on button at bounding box center [996, 79] width 14 height 14
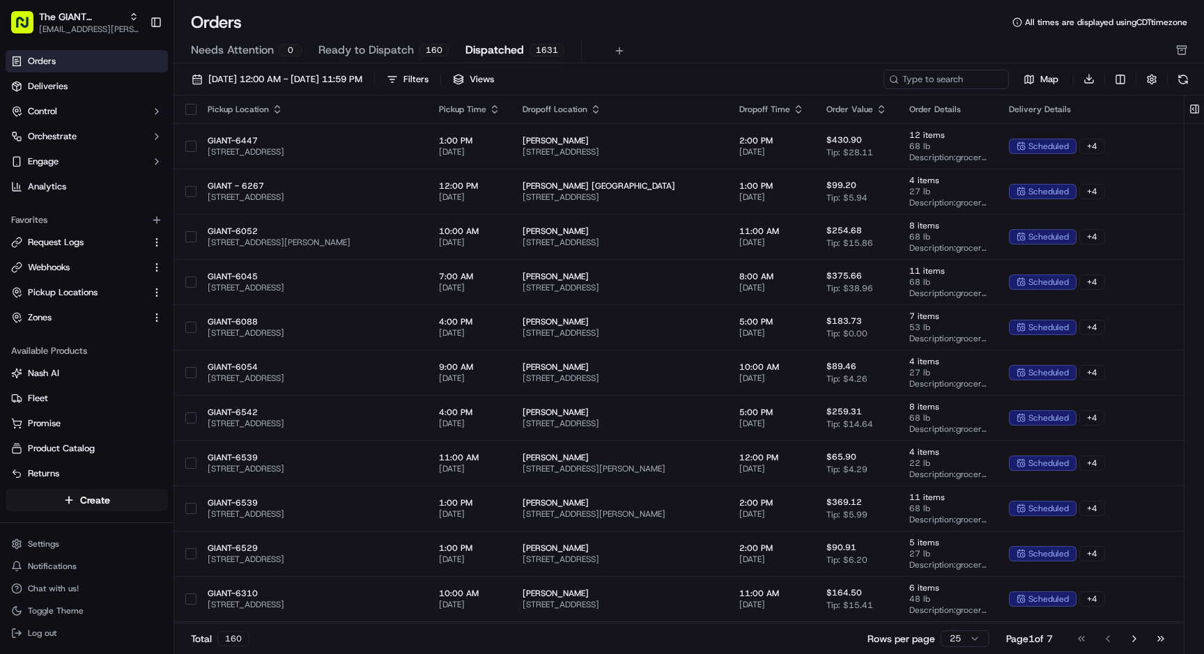
click at [495, 45] on span "Dispatched" at bounding box center [494, 50] width 59 height 17
click at [499, 54] on span "Dispatched" at bounding box center [494, 50] width 59 height 17
click at [905, 83] on input at bounding box center [924, 80] width 167 height 20
paste input "m715239696"
type input "m715239696"
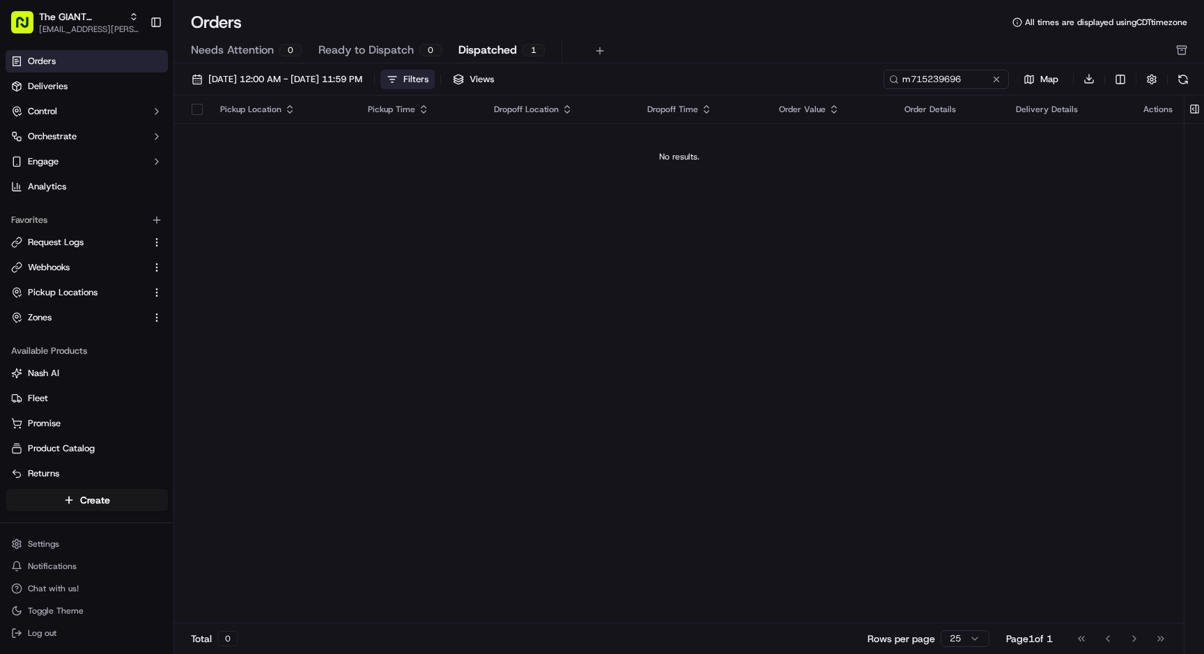
click at [428, 73] on div "Filters" at bounding box center [415, 79] width 25 height 13
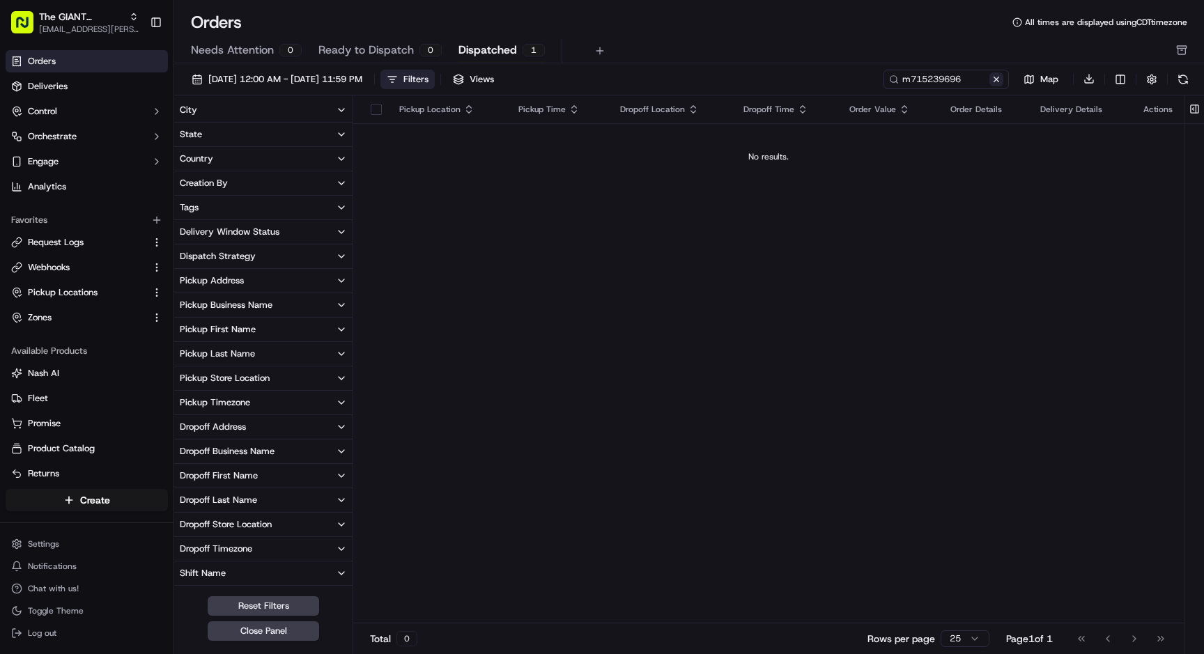
click at [993, 82] on button at bounding box center [996, 79] width 14 height 14
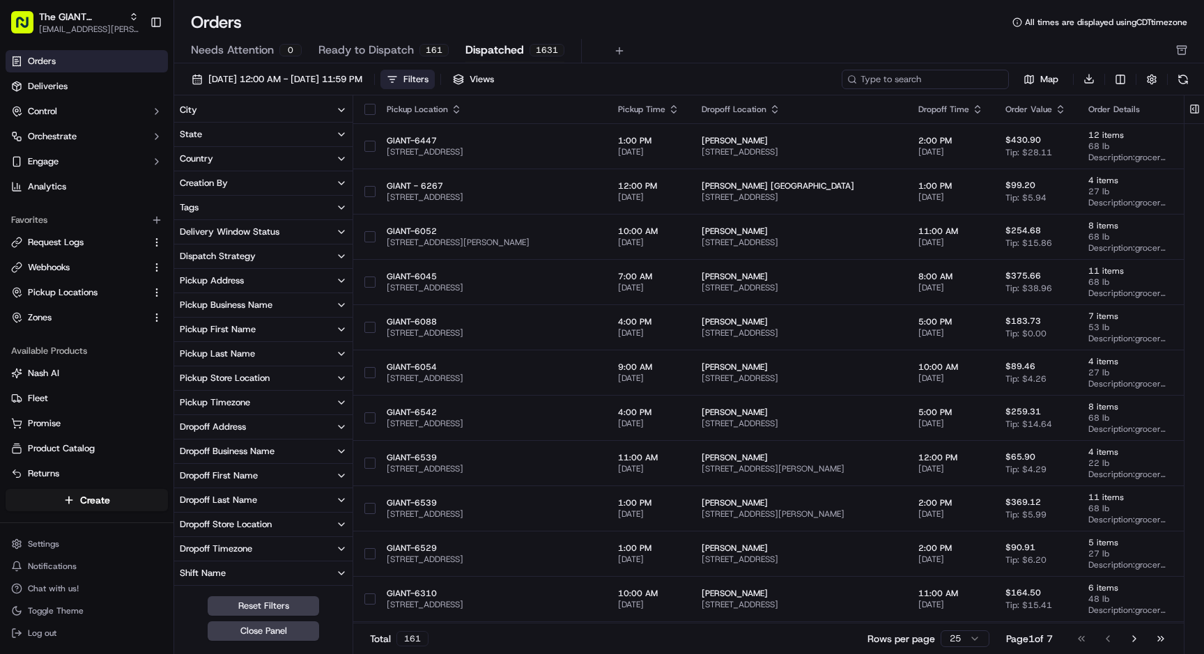
click at [941, 83] on input at bounding box center [924, 80] width 167 height 20
paste input "m715239696"
type input "m715239696"
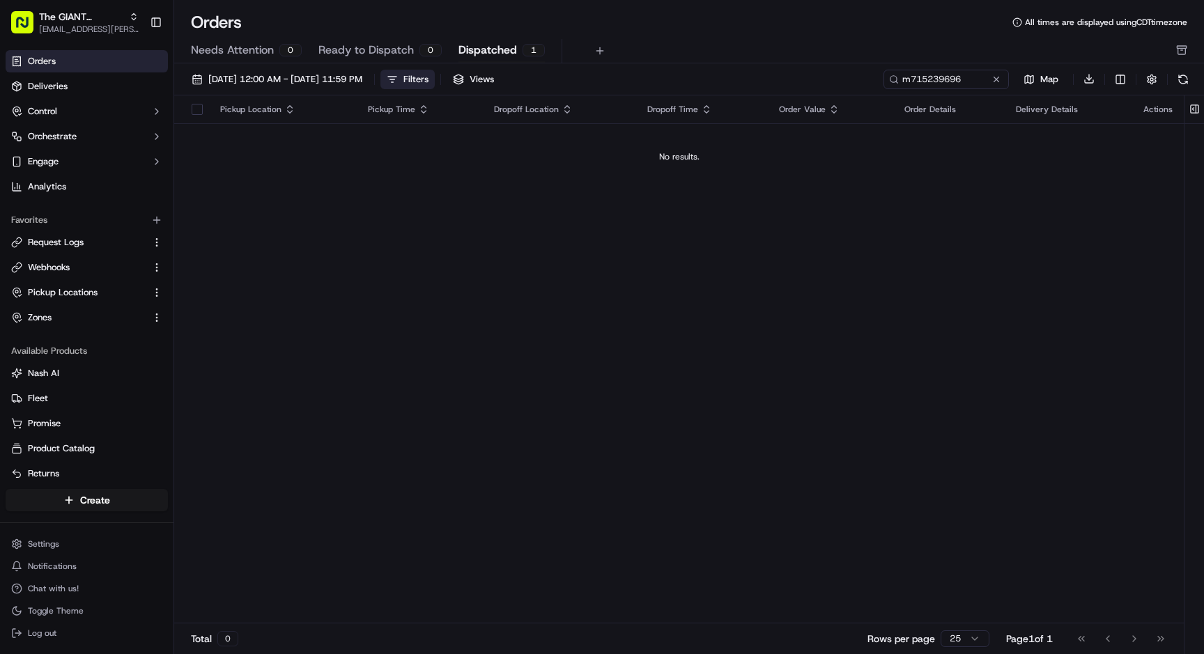
click at [428, 81] on div "Filters" at bounding box center [415, 79] width 25 height 13
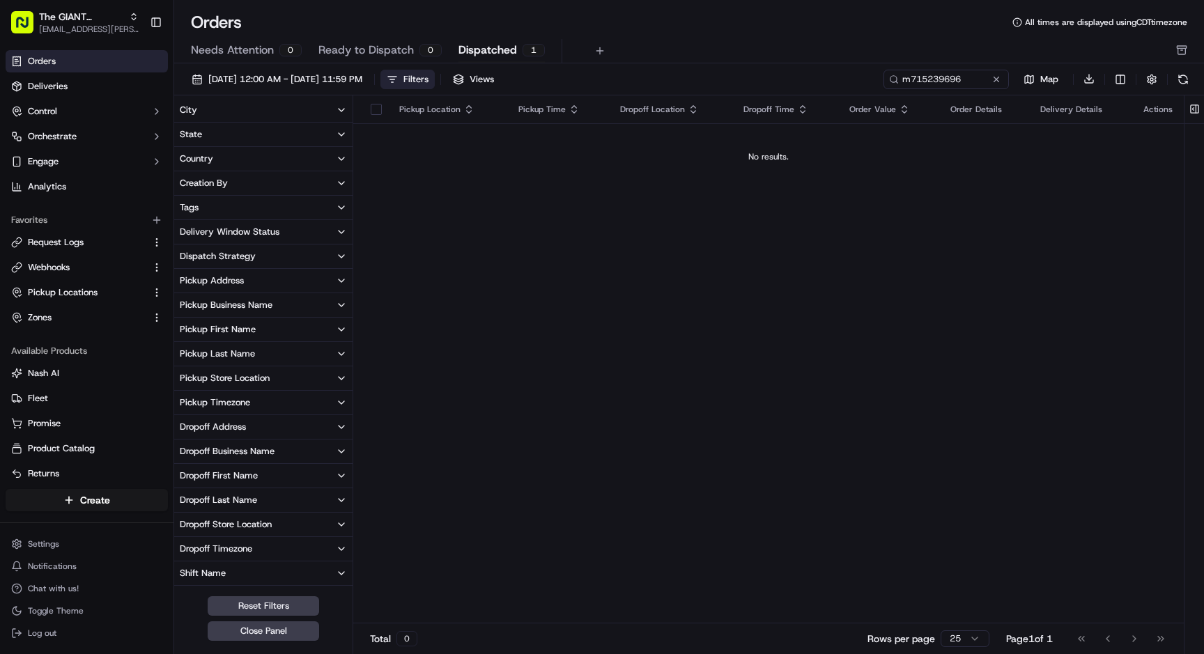
click at [428, 81] on div "Filters" at bounding box center [415, 79] width 25 height 13
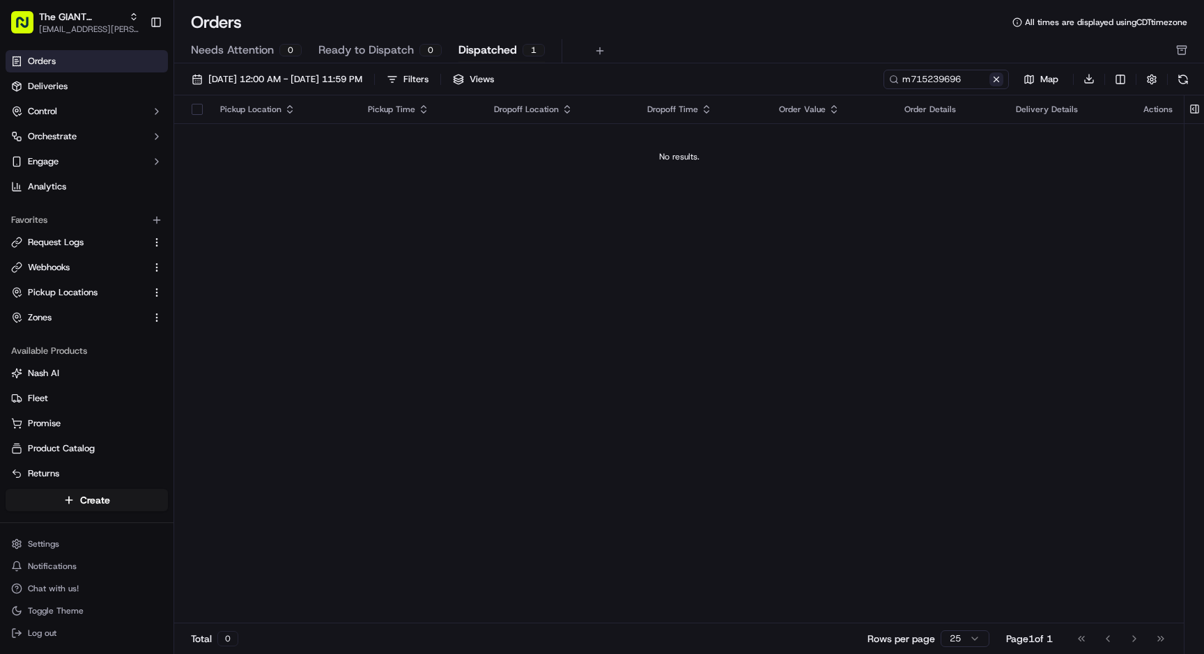
click at [1000, 79] on button at bounding box center [996, 79] width 14 height 14
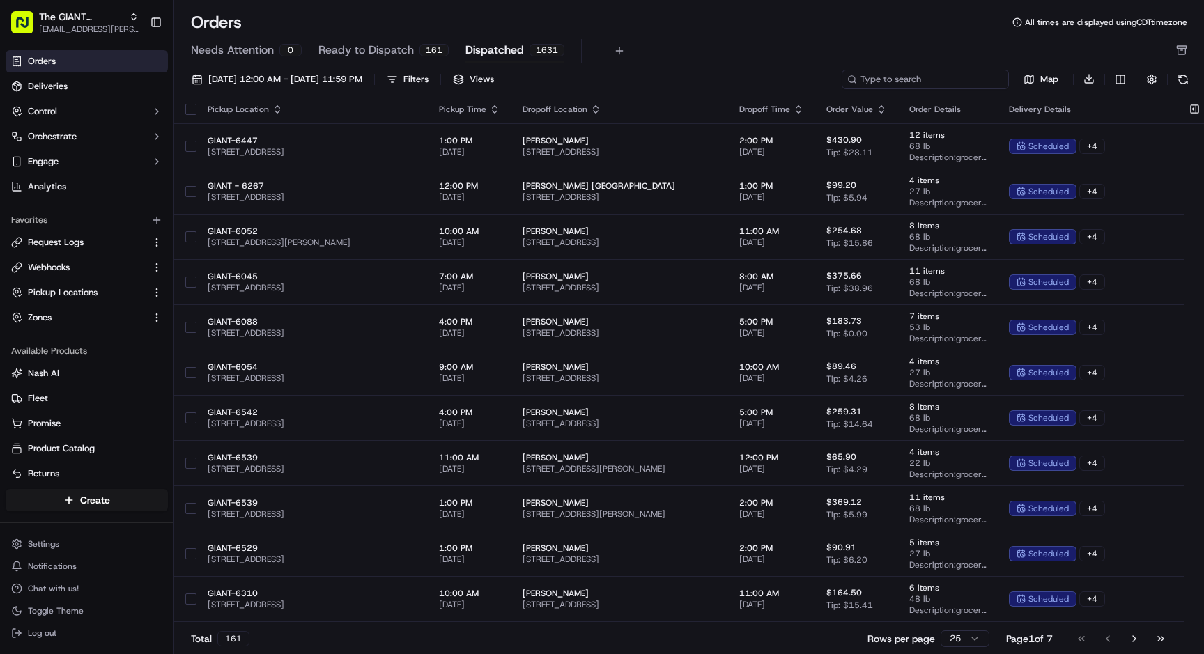
click at [912, 79] on input at bounding box center [924, 80] width 167 height 20
paste input "m715239696"
type input "m715239696"
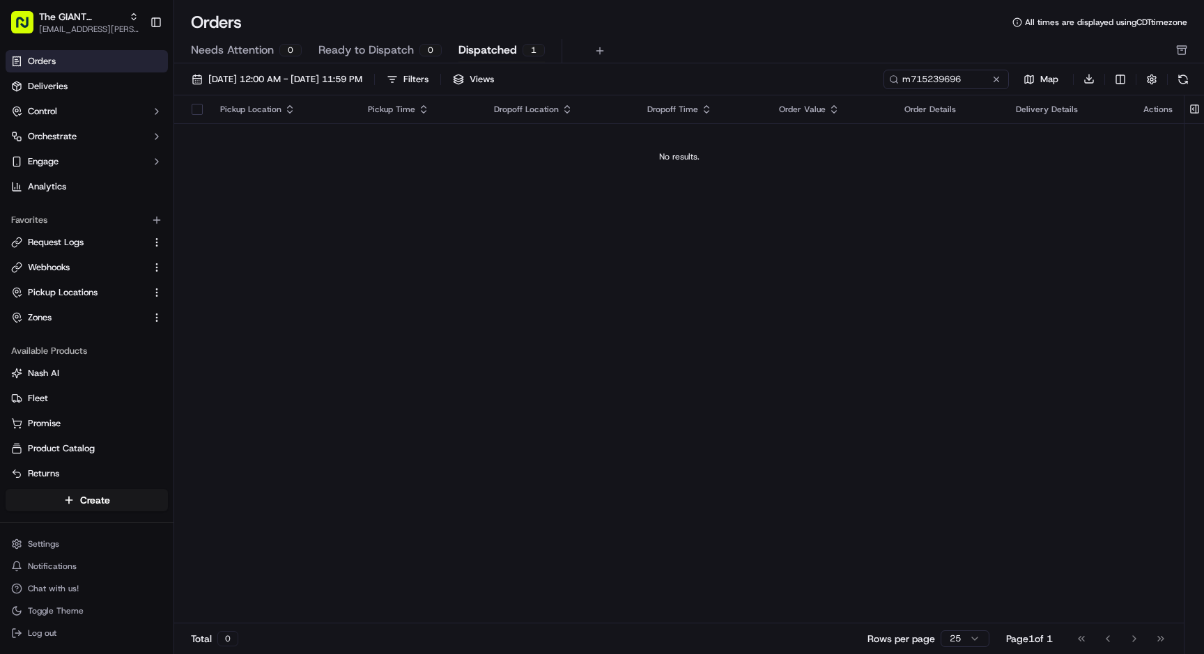
click at [407, 56] on span "Ready to Dispatch" at bounding box center [365, 50] width 95 height 17
click at [228, 54] on span "Needs Attention" at bounding box center [232, 50] width 83 height 17
click at [473, 54] on span "Dispatched" at bounding box center [487, 50] width 59 height 17
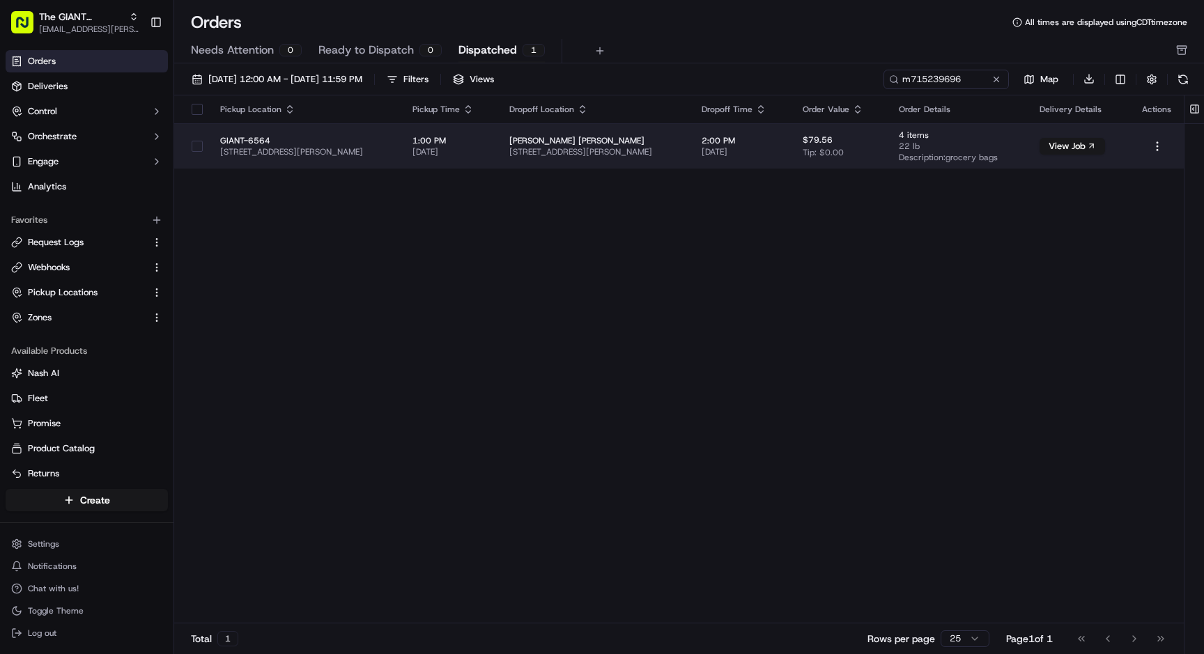
click at [401, 153] on td "GIANT-6564 6301 Grayson Rd, Harrisburg, PA 17111, US" at bounding box center [305, 145] width 192 height 45
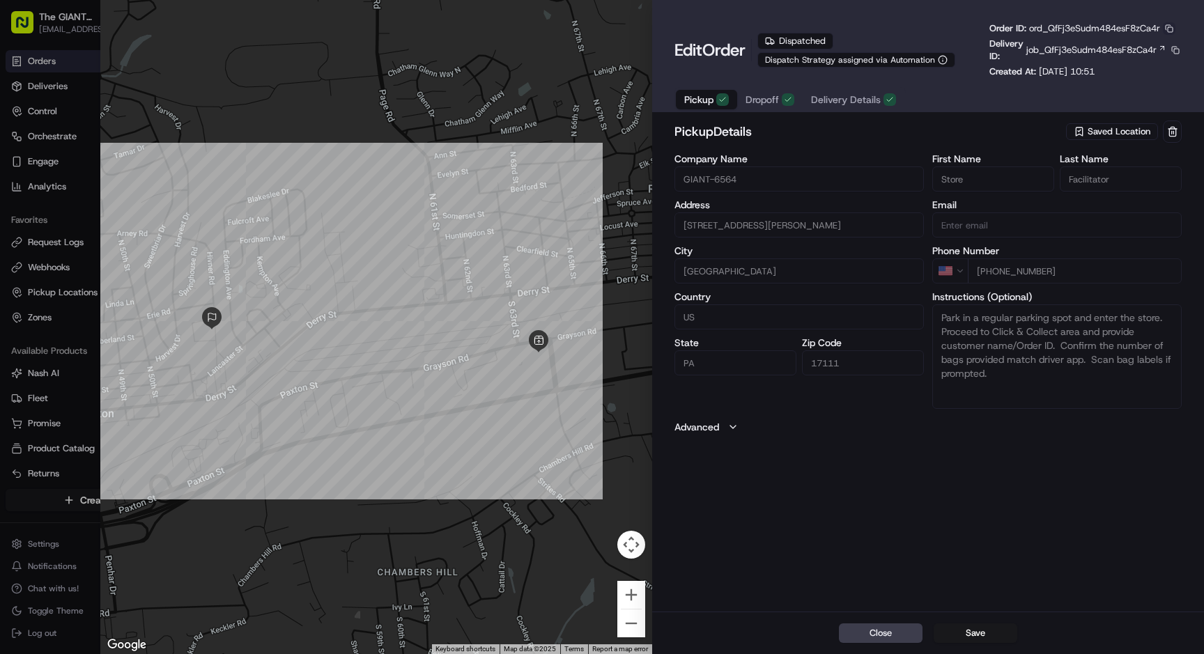
click at [1174, 30] on button "button" at bounding box center [1168, 28] width 13 height 13
click at [1123, 51] on button "Copy ID" at bounding box center [1136, 49] width 127 height 17
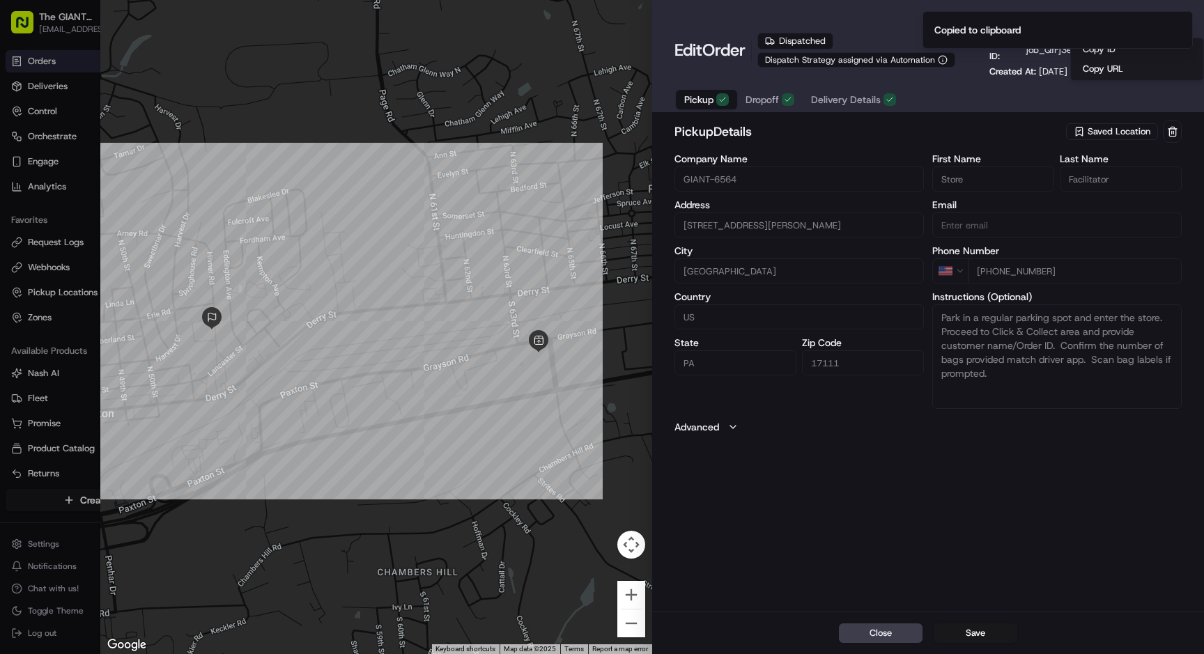
click at [55, 240] on div at bounding box center [602, 327] width 1204 height 654
type input "+1"
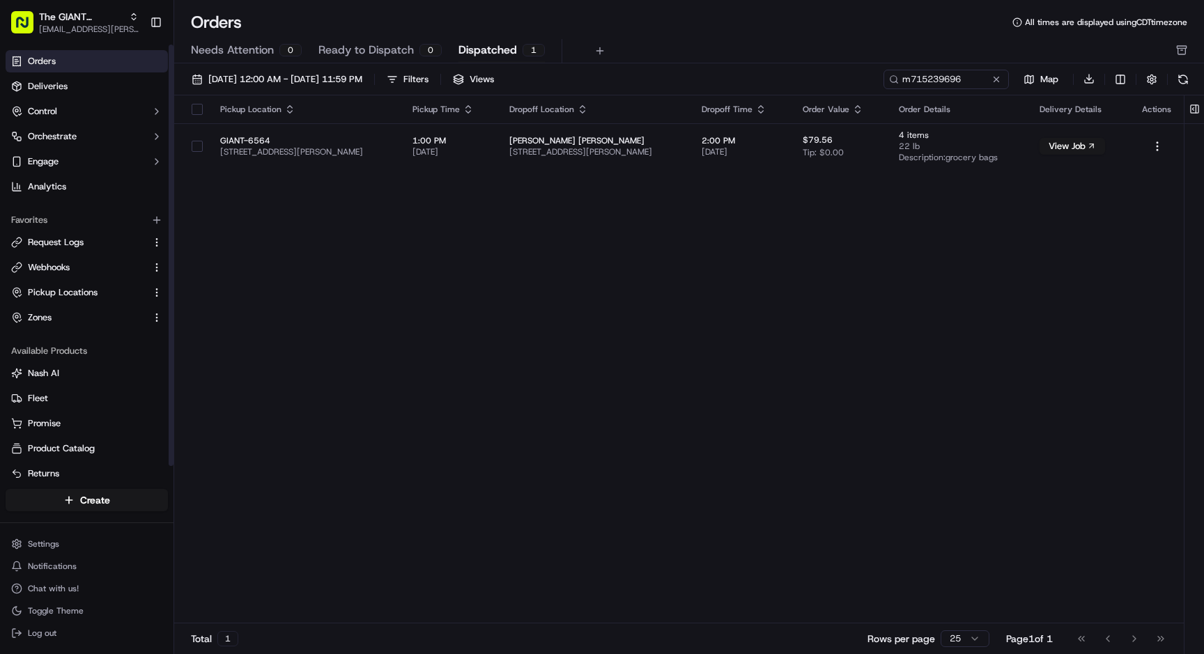
click at [55, 240] on span "Request Logs" at bounding box center [56, 242] width 56 height 13
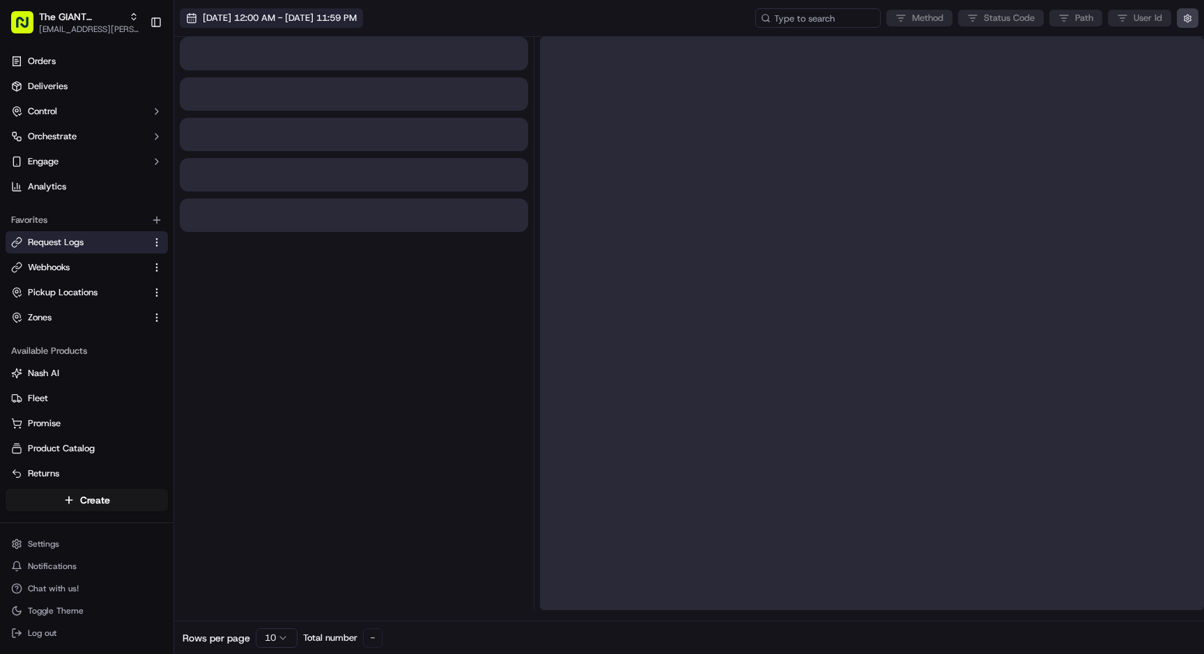
click at [327, 26] on button "[DATE] 12:00 AM - [DATE] 11:59 PM" at bounding box center [271, 18] width 183 height 20
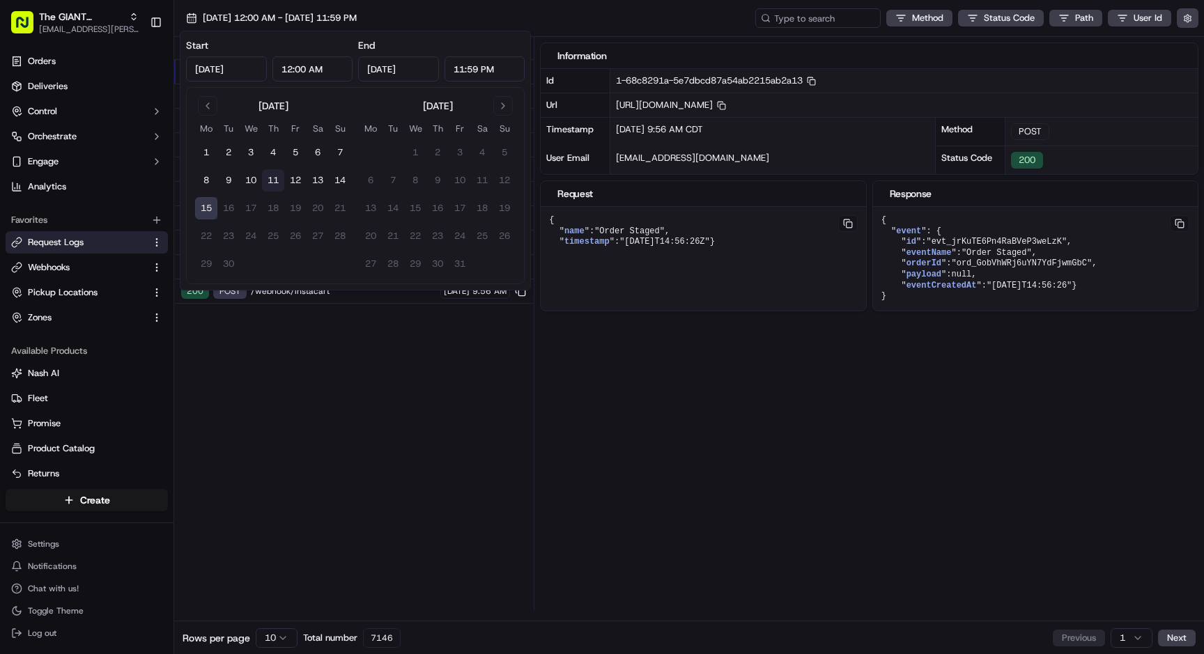
click at [272, 183] on button "11" at bounding box center [273, 180] width 22 height 22
type input "[DATE]"
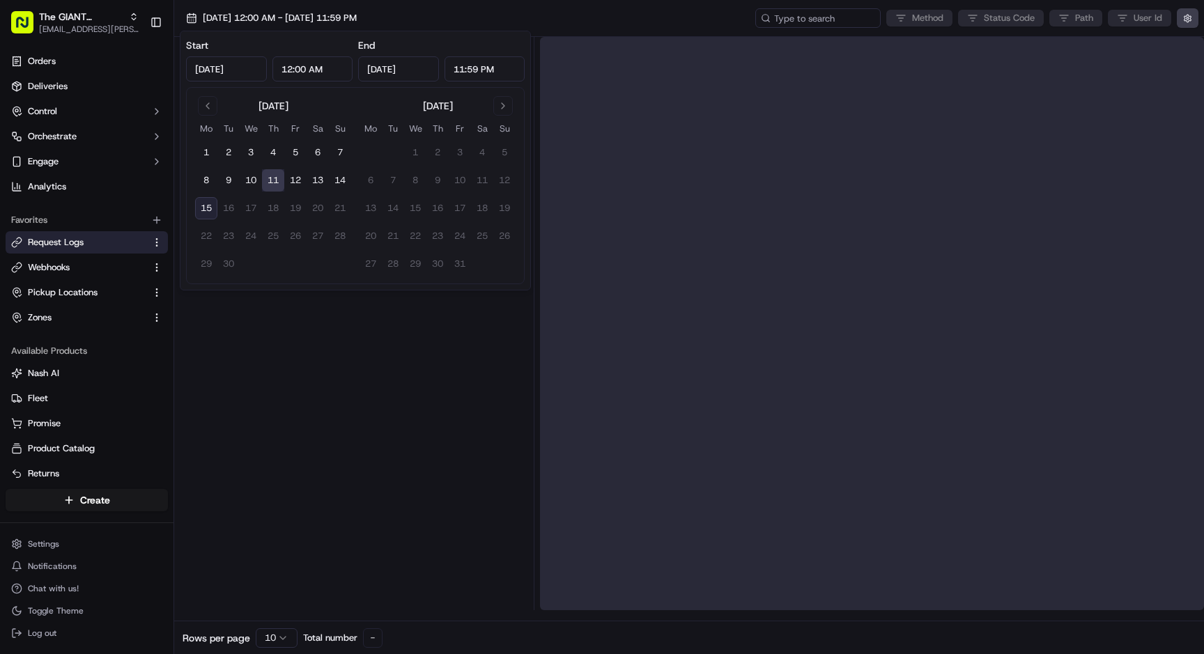
click at [210, 206] on button "15" at bounding box center [206, 208] width 22 height 22
type input "[DATE]"
click at [352, 403] on div at bounding box center [354, 323] width 348 height 573
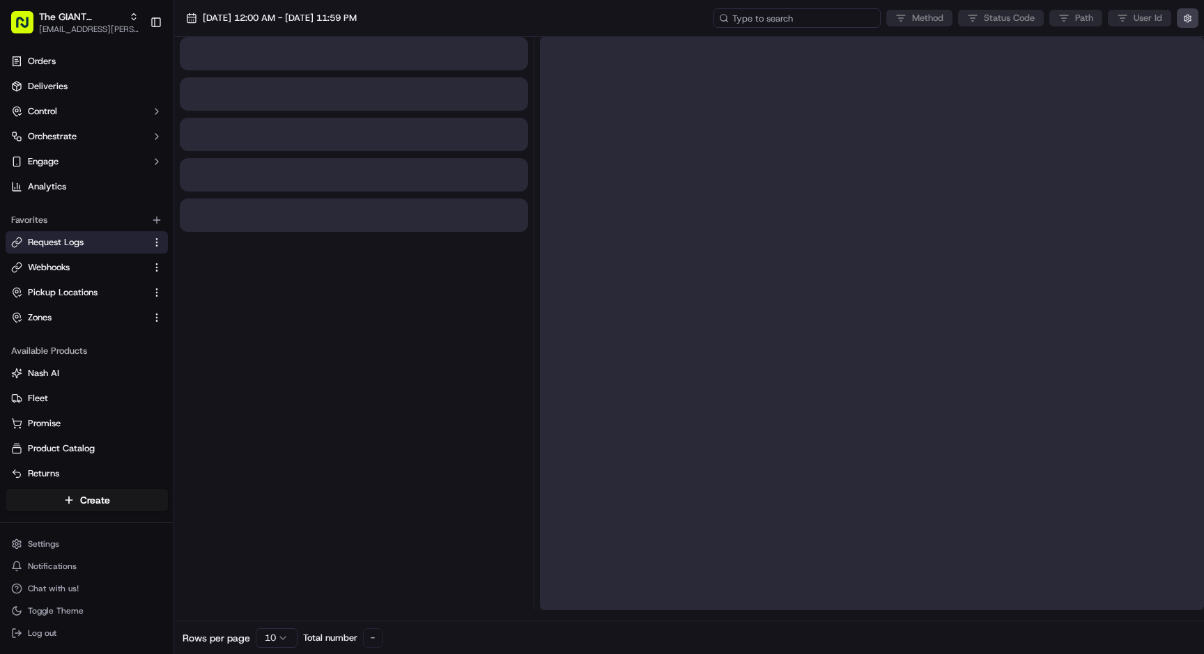
click at [809, 21] on input at bounding box center [796, 18] width 167 height 20
paste input "ord_QfFj3eSudm484esF8zCa4r"
type input "ord_QfFj3eSudm484esF8zCa4r"
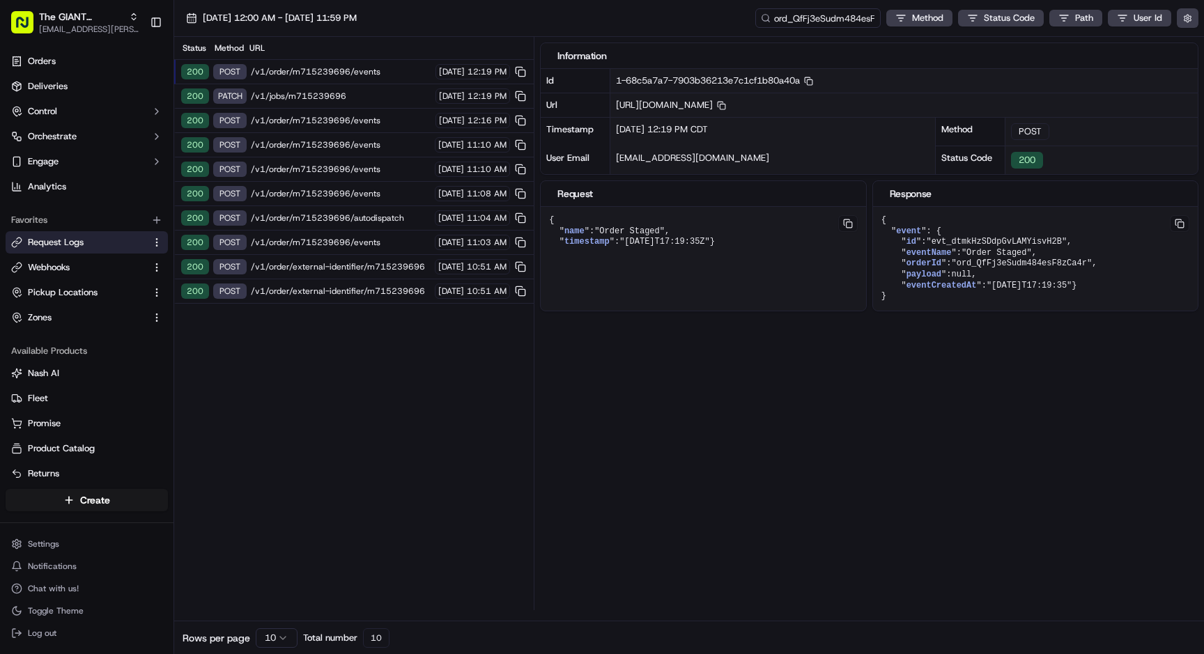
click at [348, 292] on span "/v1/order/external-identifier/m715239696" at bounding box center [341, 291] width 180 height 11
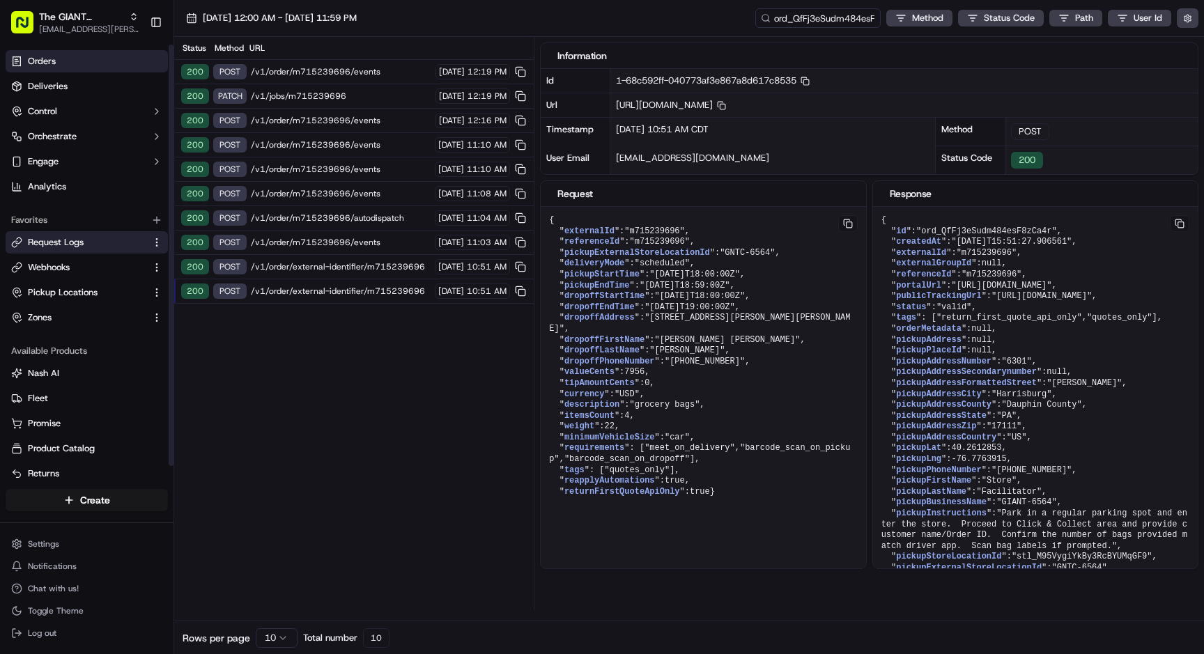
click at [65, 65] on link "Orders" at bounding box center [87, 61] width 162 height 22
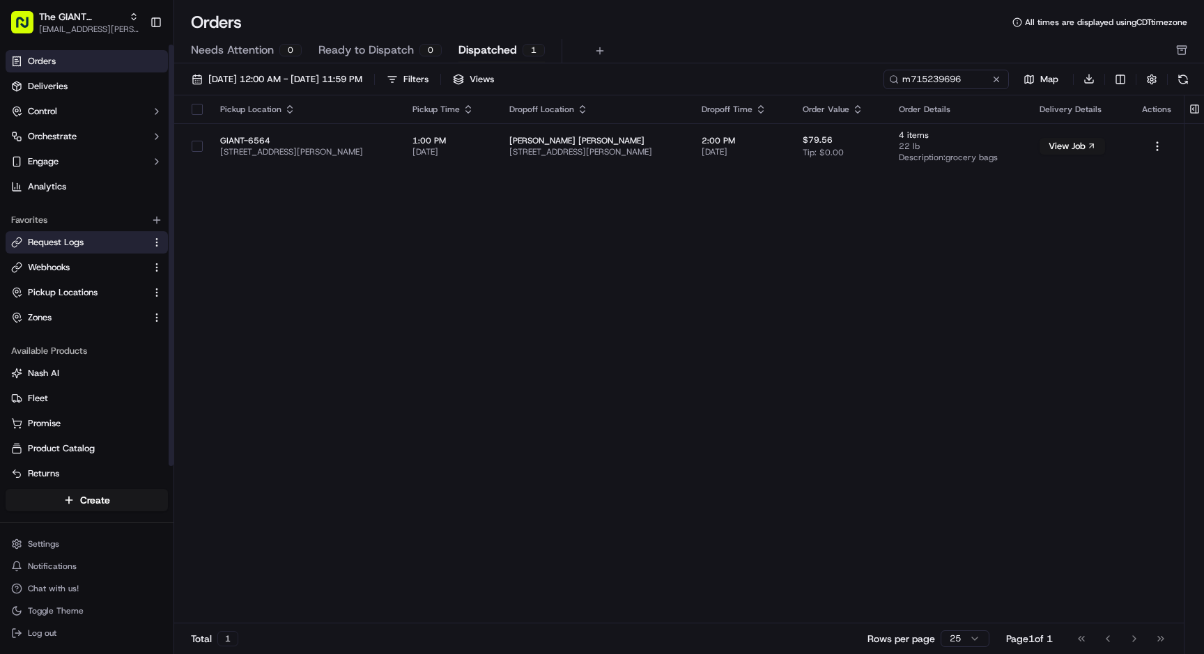
click at [102, 245] on link "Request Logs" at bounding box center [78, 242] width 134 height 13
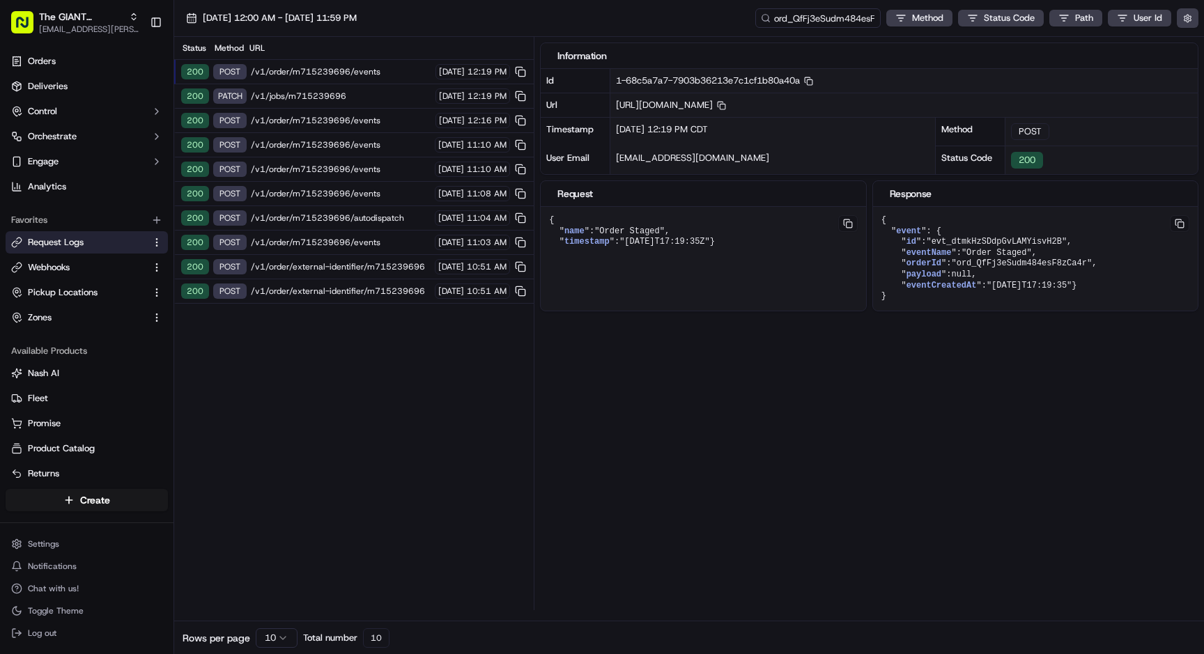
click at [372, 286] on span "/v1/order/external-identifier/m715239696" at bounding box center [341, 291] width 180 height 11
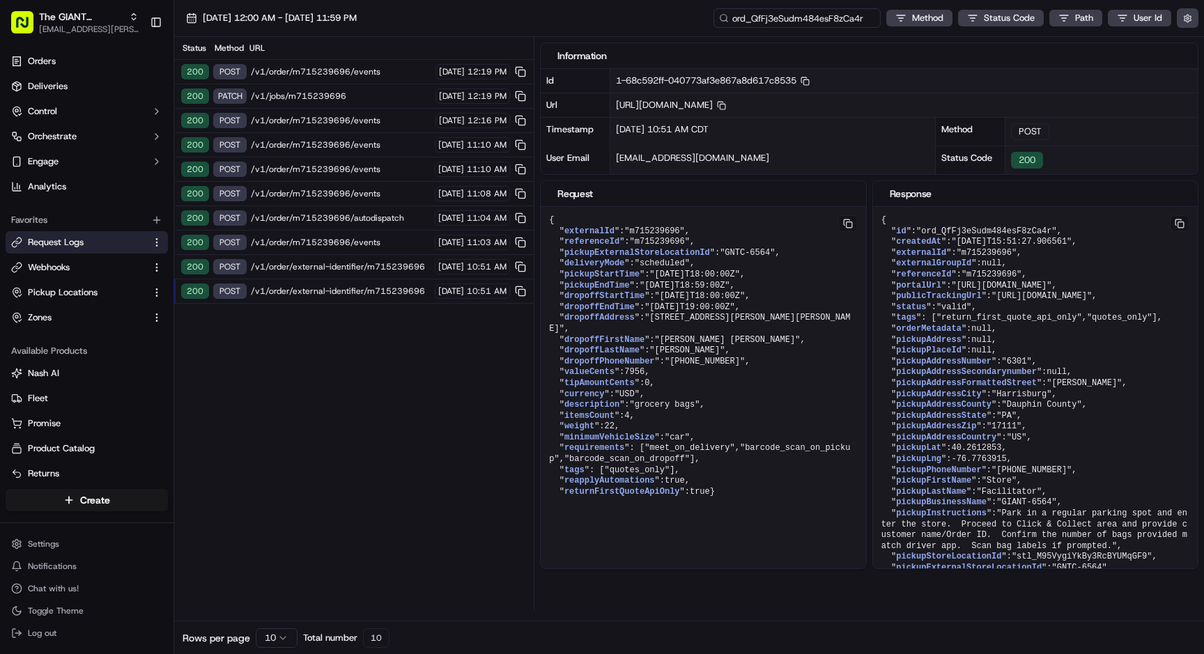
click at [843, 22] on input "ord_QfFj3eSudm484esF8zCa4r" at bounding box center [796, 18] width 167 height 20
click at [79, 63] on link "Orders" at bounding box center [87, 61] width 162 height 22
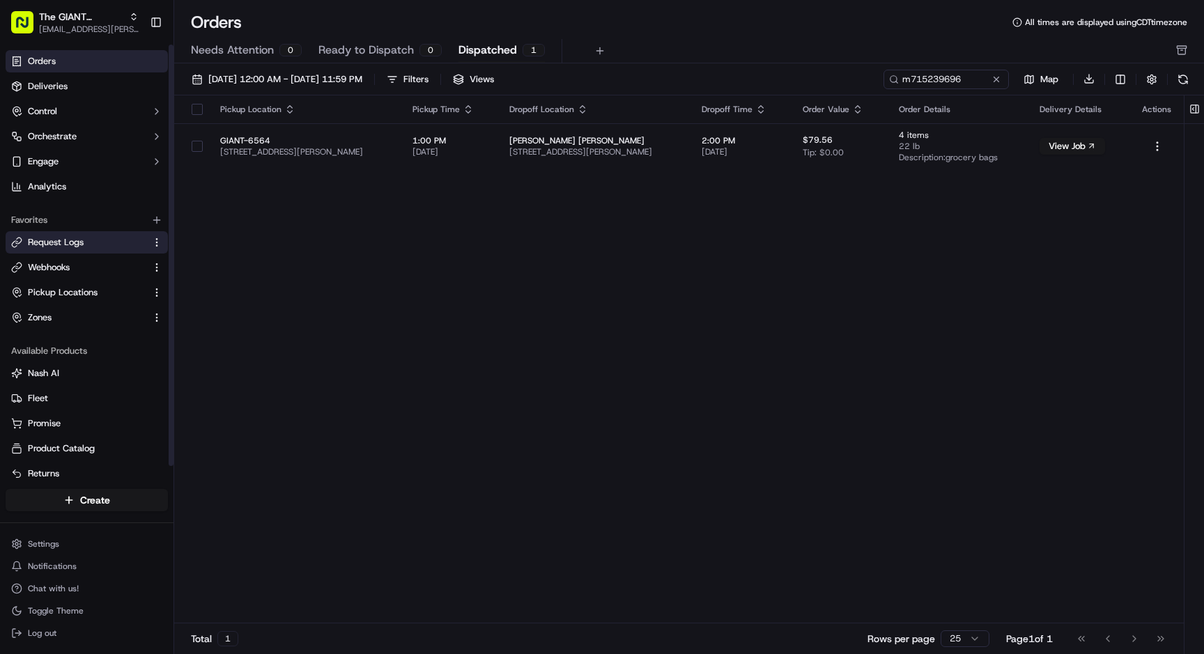
click at [77, 247] on span "Request Logs" at bounding box center [56, 242] width 56 height 13
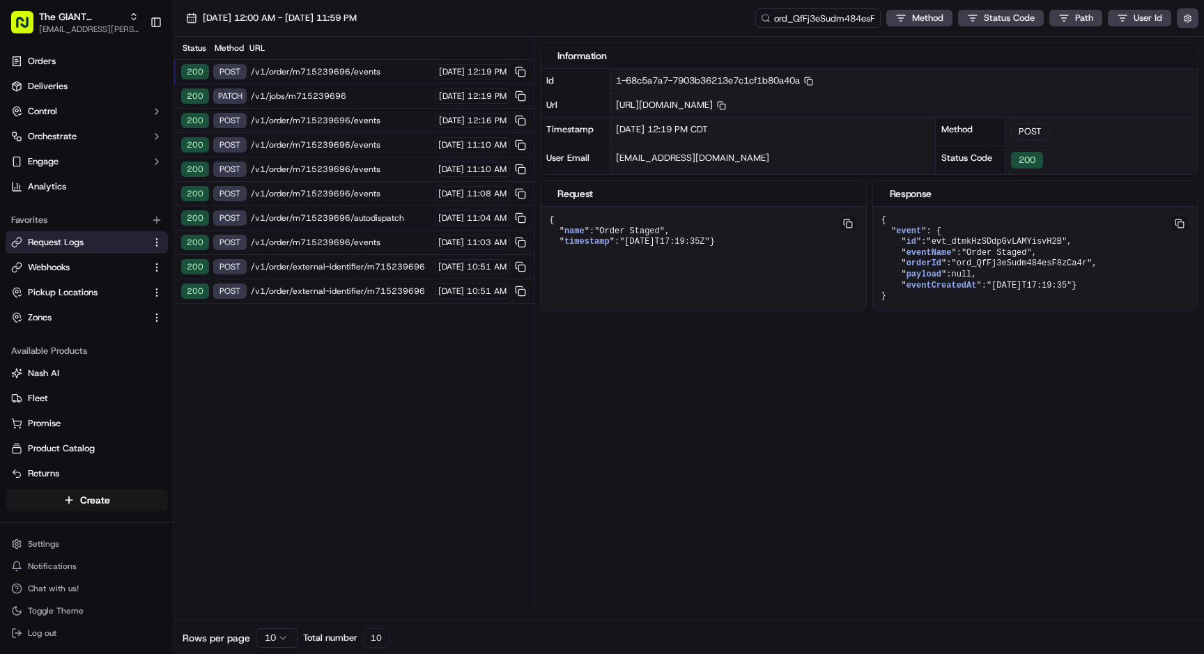
click at [334, 293] on span "/v1/order/external-identifier/m715239696" at bounding box center [341, 291] width 180 height 11
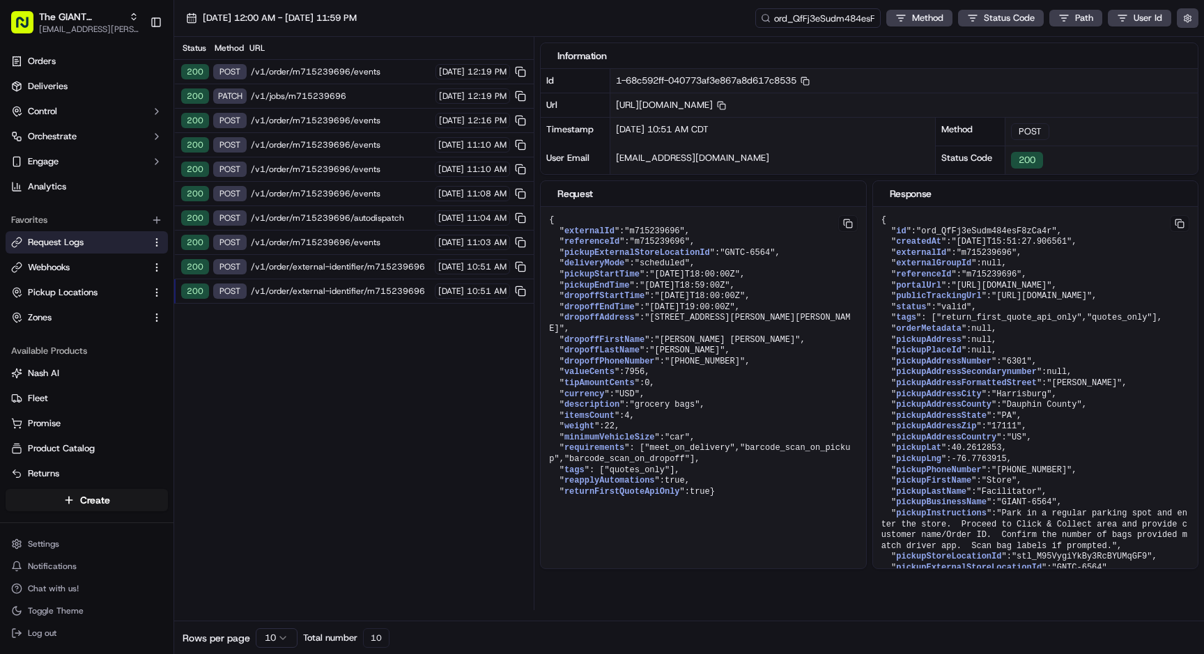
drag, startPoint x: 653, startPoint y: 318, endPoint x: 637, endPoint y: 329, distance: 18.9
click at [637, 329] on span ""509 HAMILTON CIR, Hamilton Park Apts, Harrisburg, PA 17111"" at bounding box center [699, 323] width 301 height 21
copy span "509 HAMILTON CIR, Hamilton Park Apts, Harrisburg, PA 17111"
click at [91, 24] on span "[EMAIL_ADDRESS][PERSON_NAME][DOMAIN_NAME]" at bounding box center [89, 29] width 100 height 11
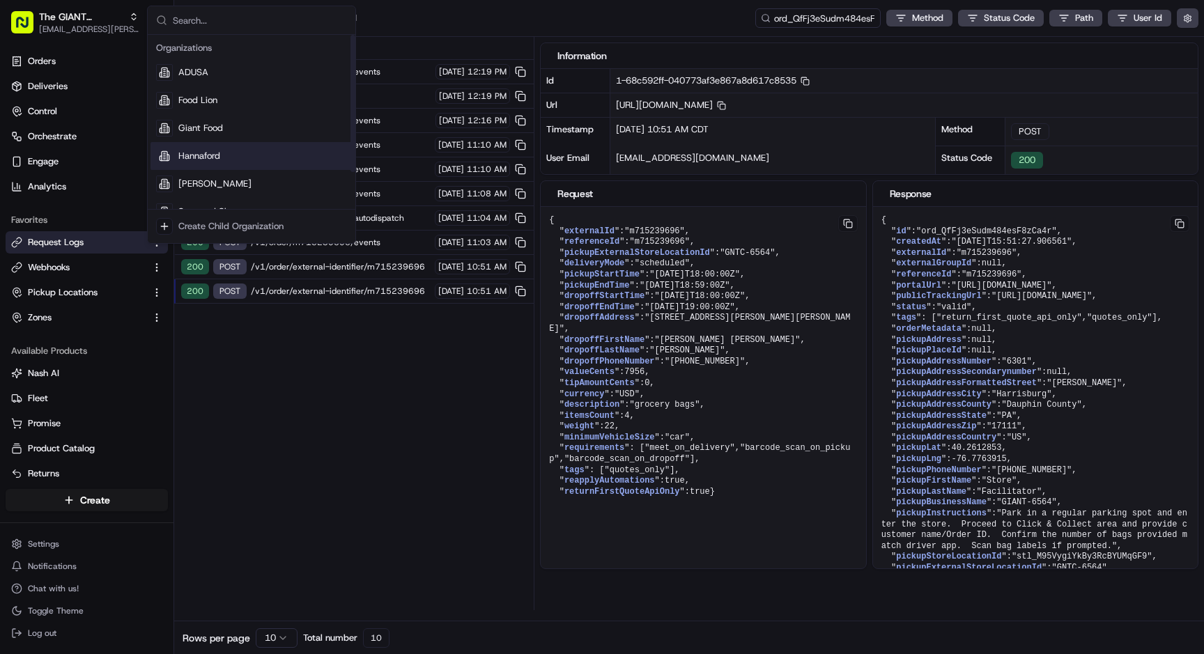
click at [252, 156] on div "Hannaford" at bounding box center [251, 156] width 202 height 28
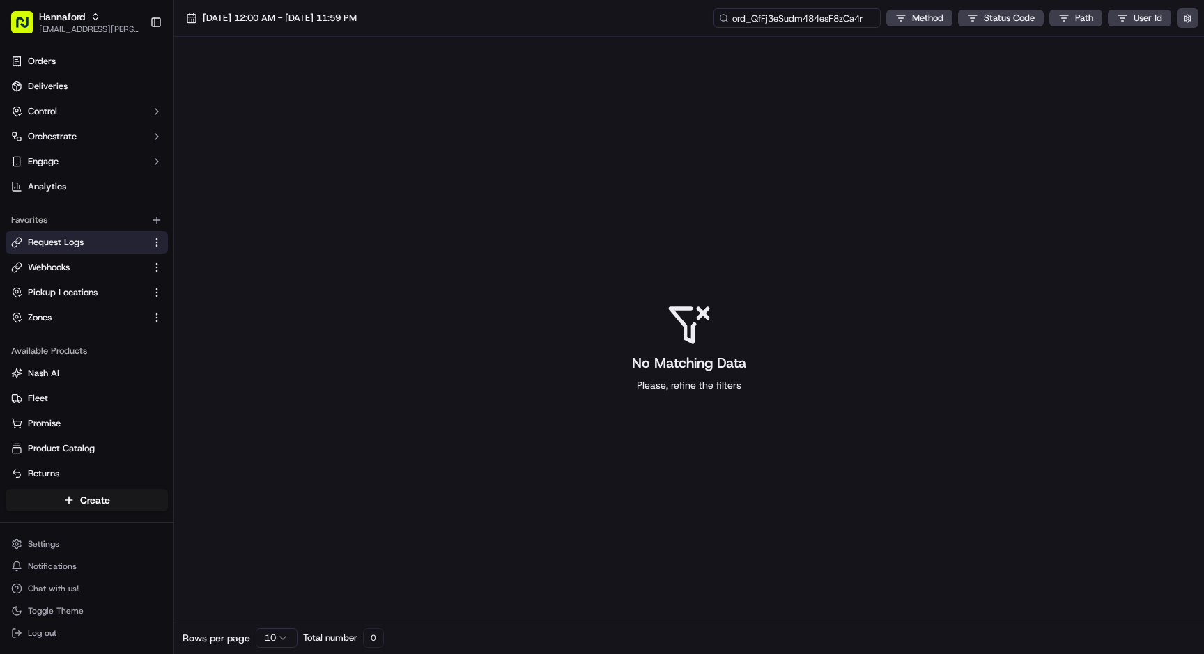
click at [803, 14] on input "ord_QfFj3eSudm484esF8zCa4r" at bounding box center [796, 18] width 167 height 20
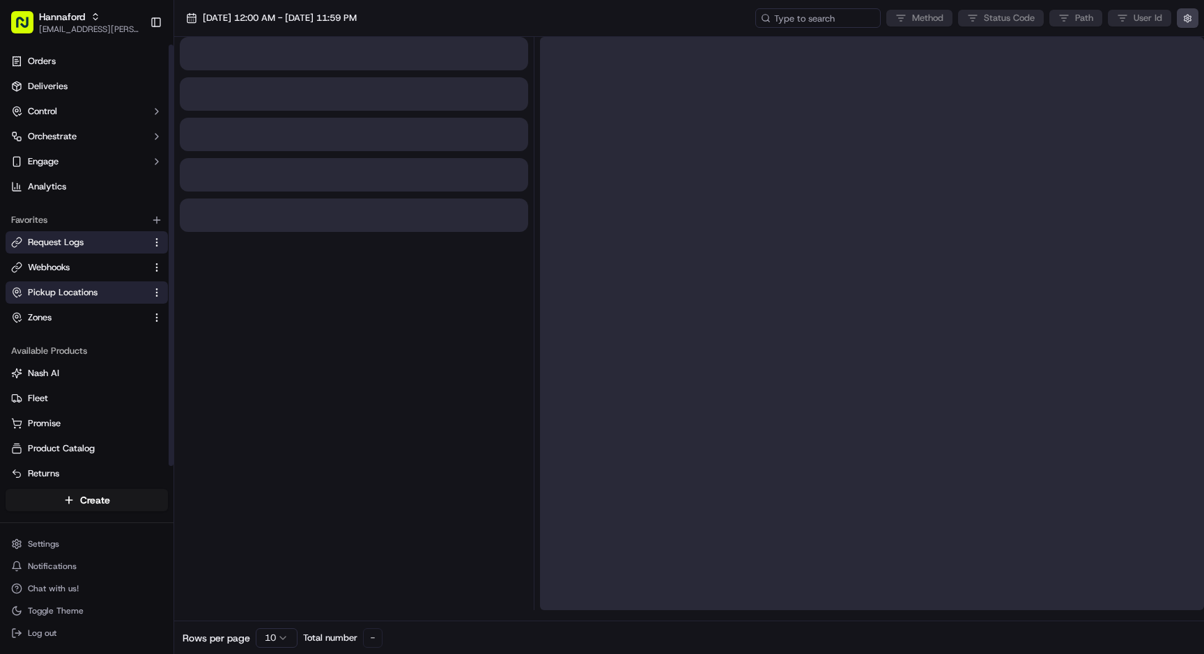
click at [88, 296] on span "Pickup Locations" at bounding box center [63, 292] width 70 height 13
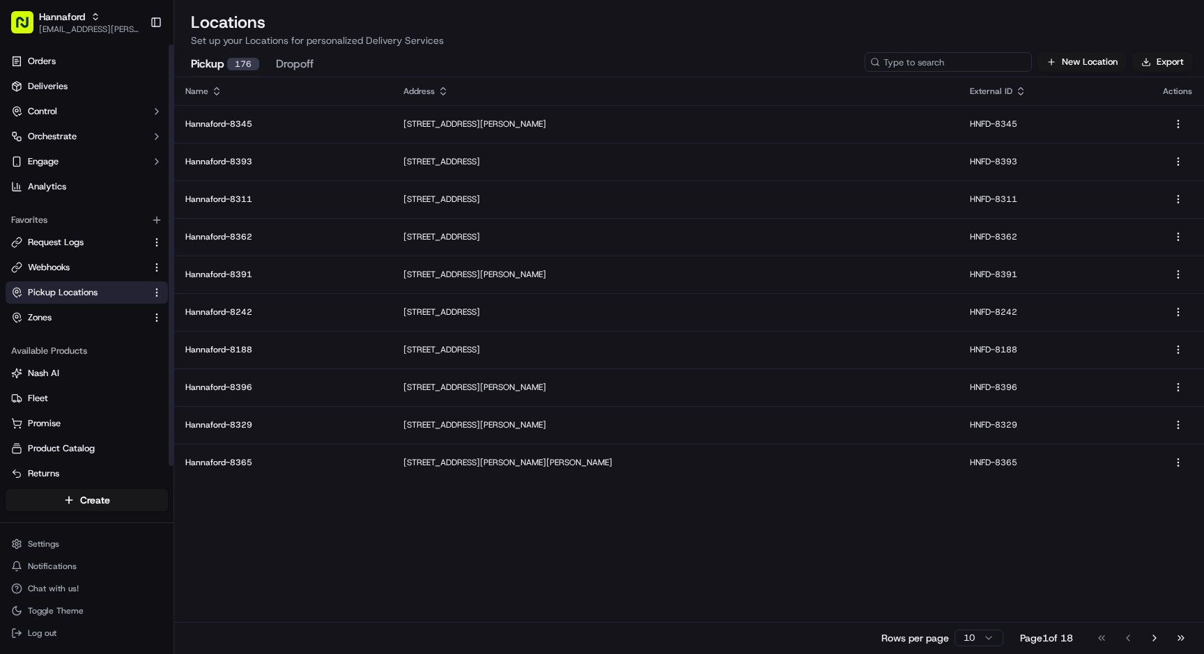
click at [996, 68] on input at bounding box center [947, 62] width 167 height 20
paste input "8236"
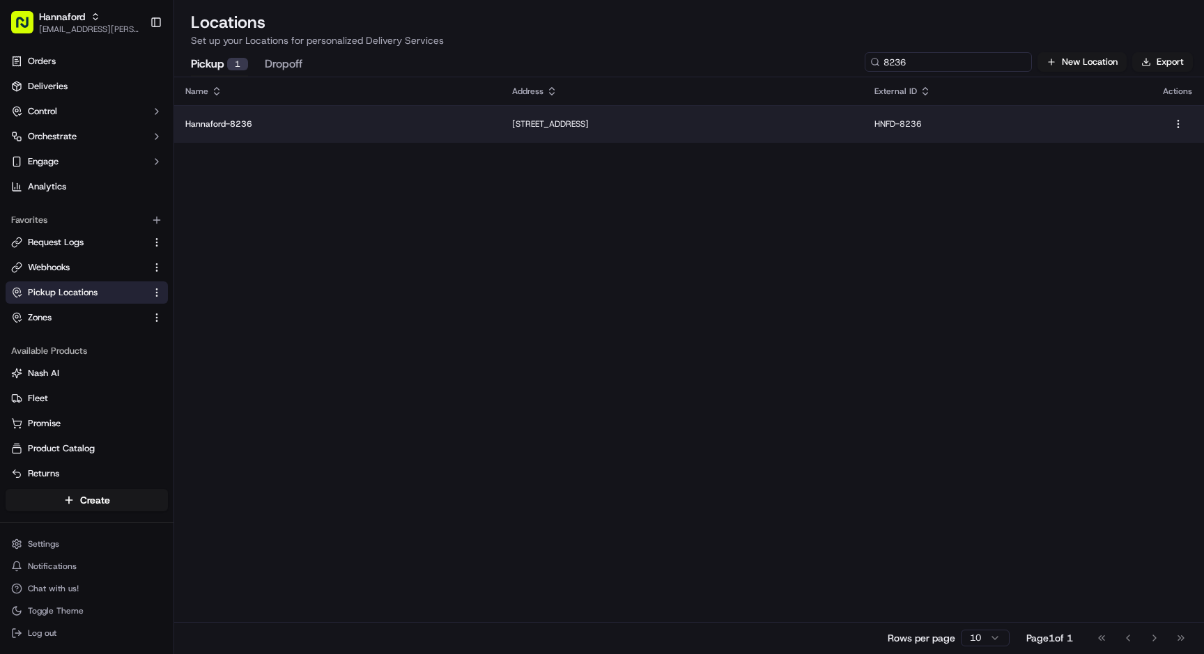
type input "8236"
click at [359, 133] on td "Hannaford-8236" at bounding box center [337, 124] width 327 height 38
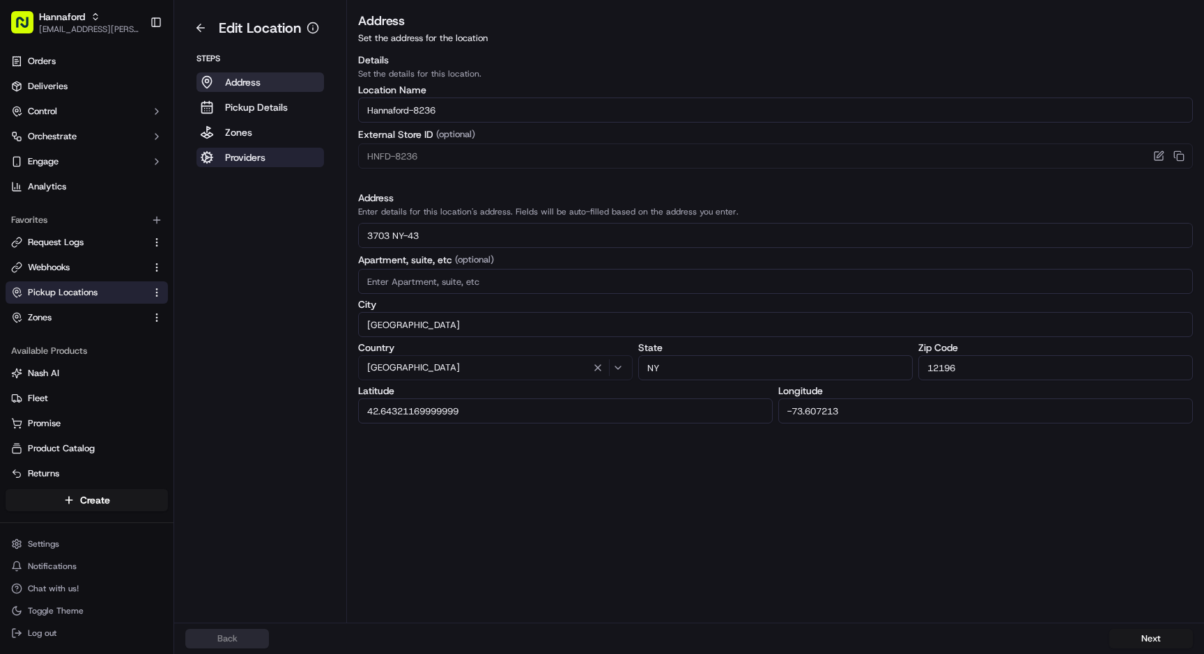
click at [288, 161] on button "Providers" at bounding box center [259, 158] width 127 height 20
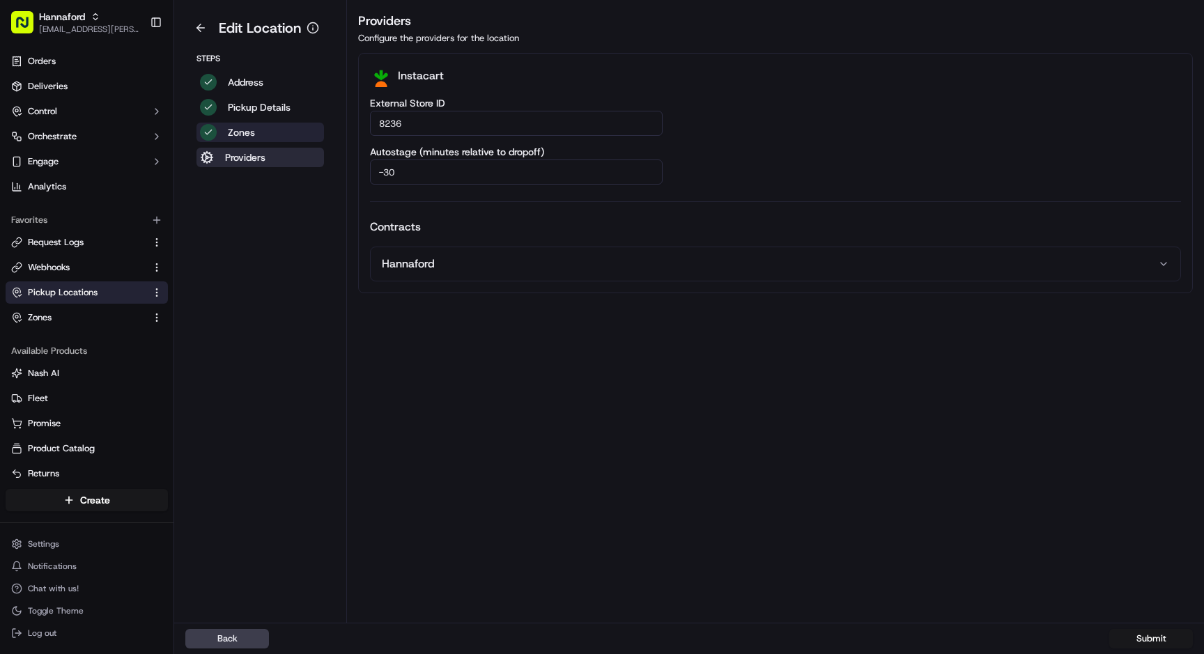
click at [272, 130] on button "Zones" at bounding box center [259, 133] width 127 height 20
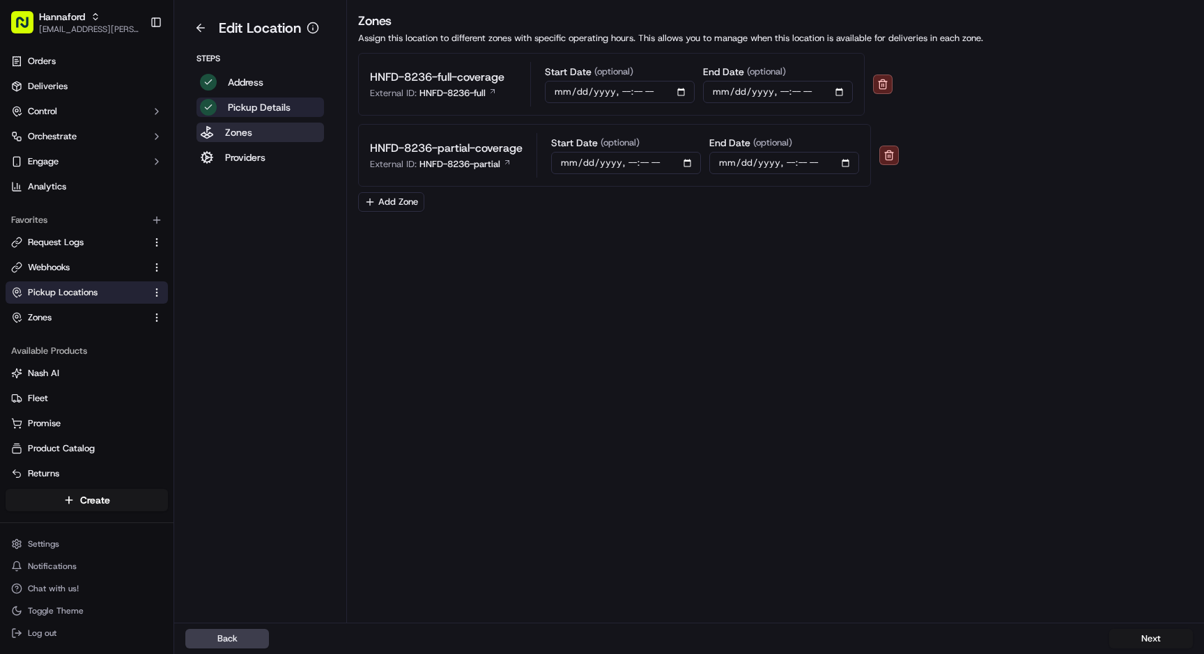
click at [270, 105] on p "Pickup Details" at bounding box center [259, 107] width 63 height 14
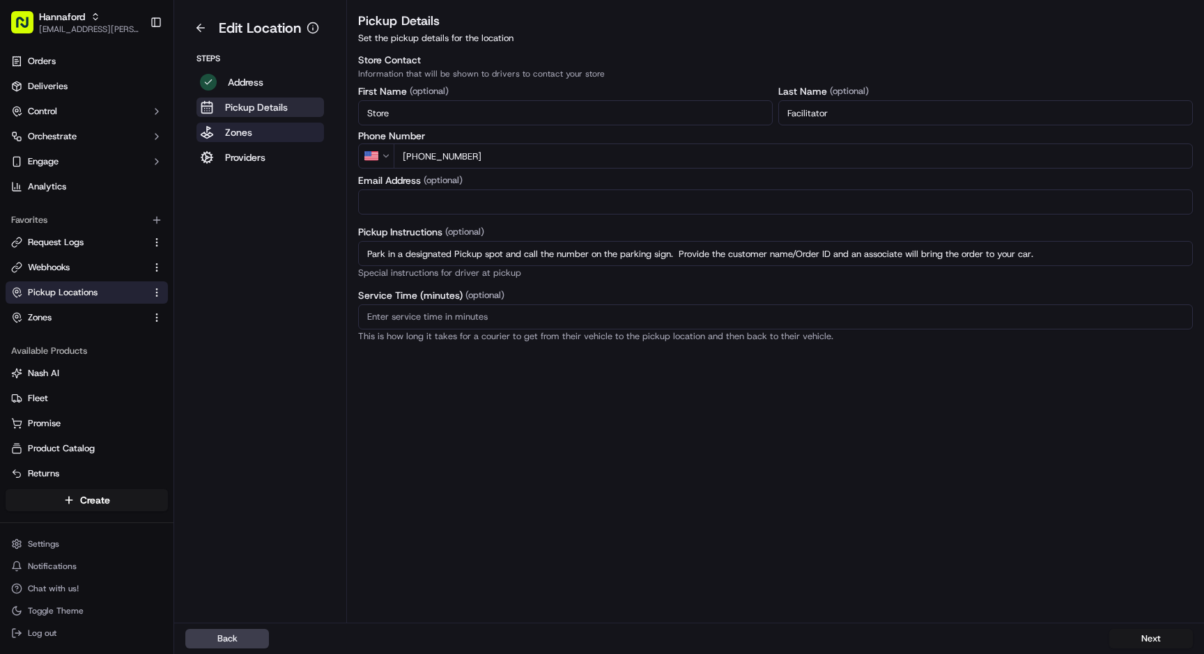
click at [257, 130] on button "Zones" at bounding box center [259, 133] width 127 height 20
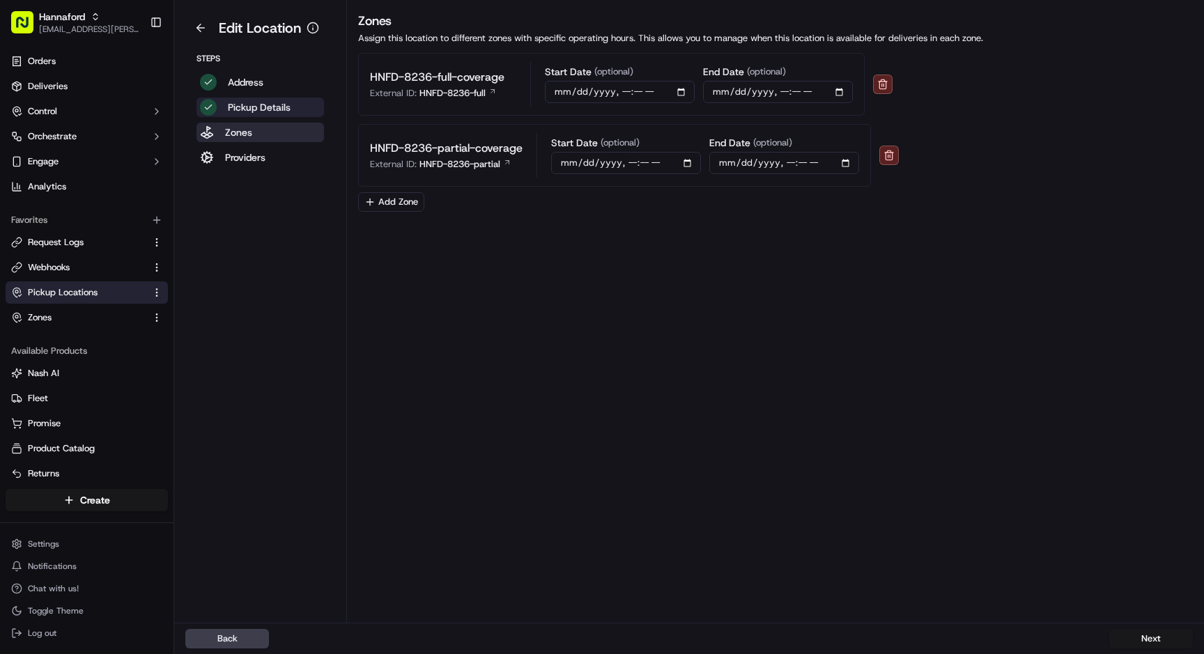
click at [254, 110] on p "Pickup Details" at bounding box center [259, 107] width 63 height 14
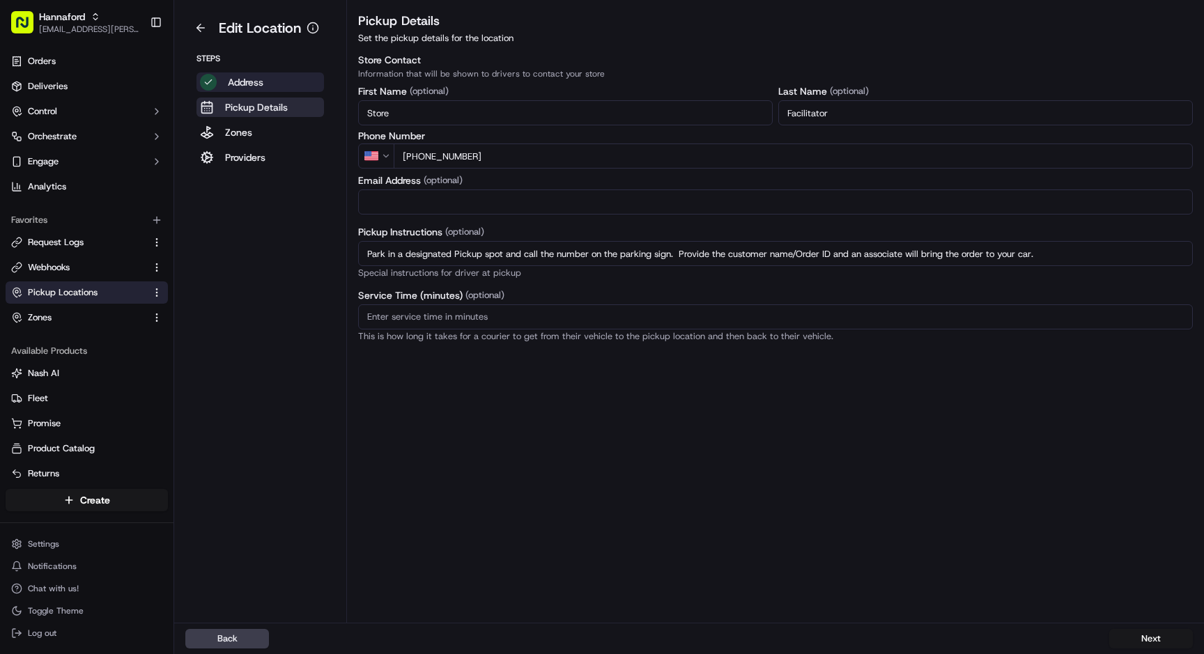
click at [254, 79] on p "Address" at bounding box center [246, 82] width 36 height 14
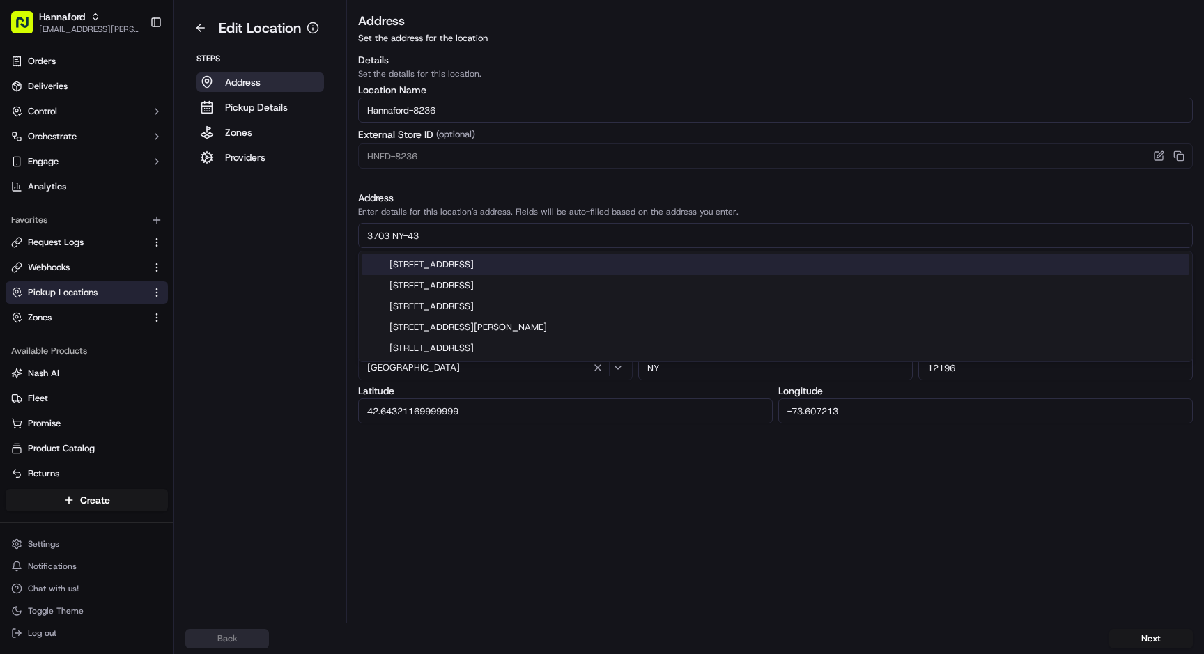
drag, startPoint x: 451, startPoint y: 235, endPoint x: 287, endPoint y: 232, distance: 163.7
click at [287, 232] on div "Edit Location Steps Address Pickup Details Zones Providers Address Set the addr…" at bounding box center [688, 311] width 1029 height 623
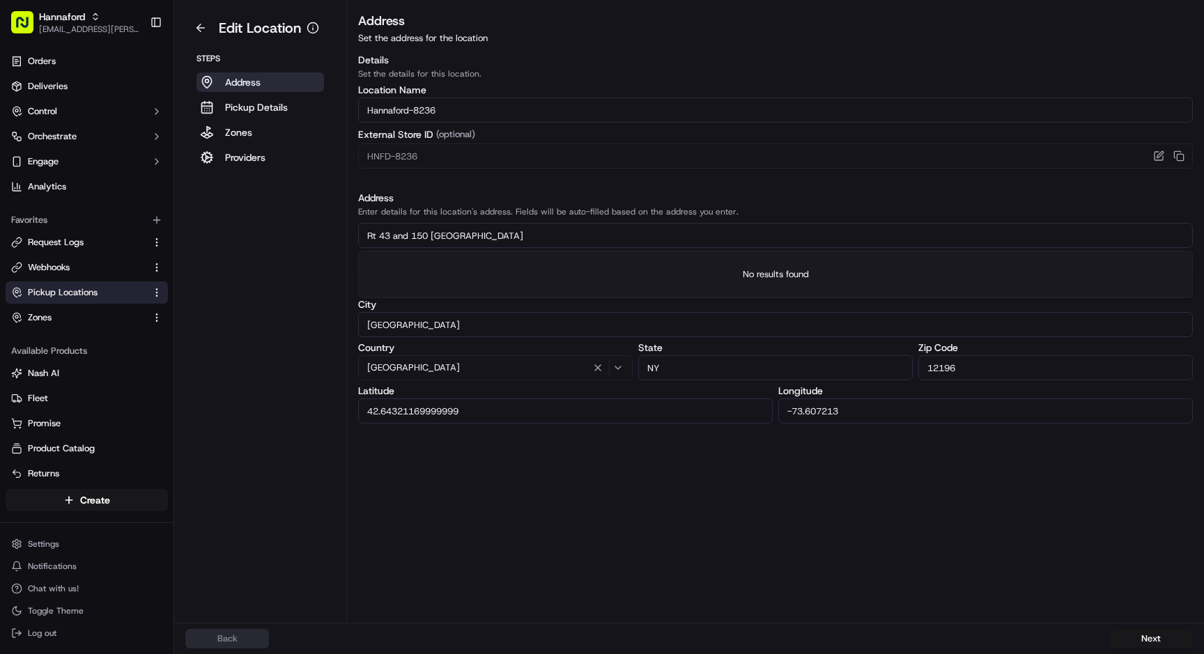
type input "Rt 43 and 150 west sand lake"
click at [204, 31] on button at bounding box center [200, 28] width 31 height 22
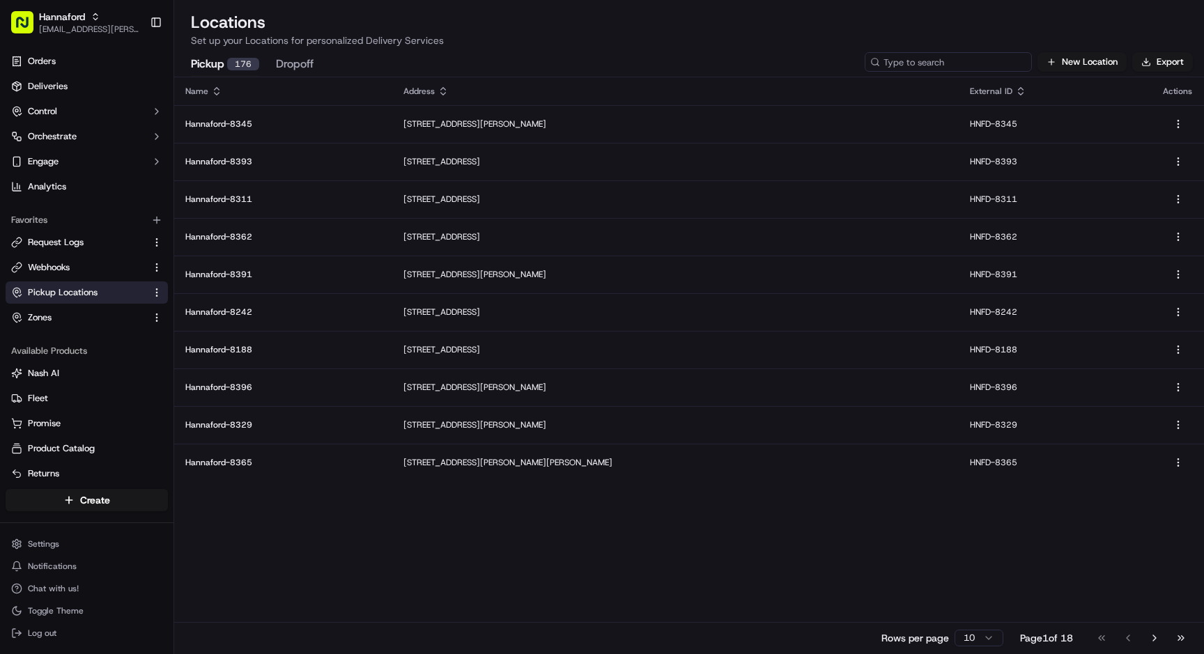
click at [957, 59] on input at bounding box center [947, 62] width 167 height 20
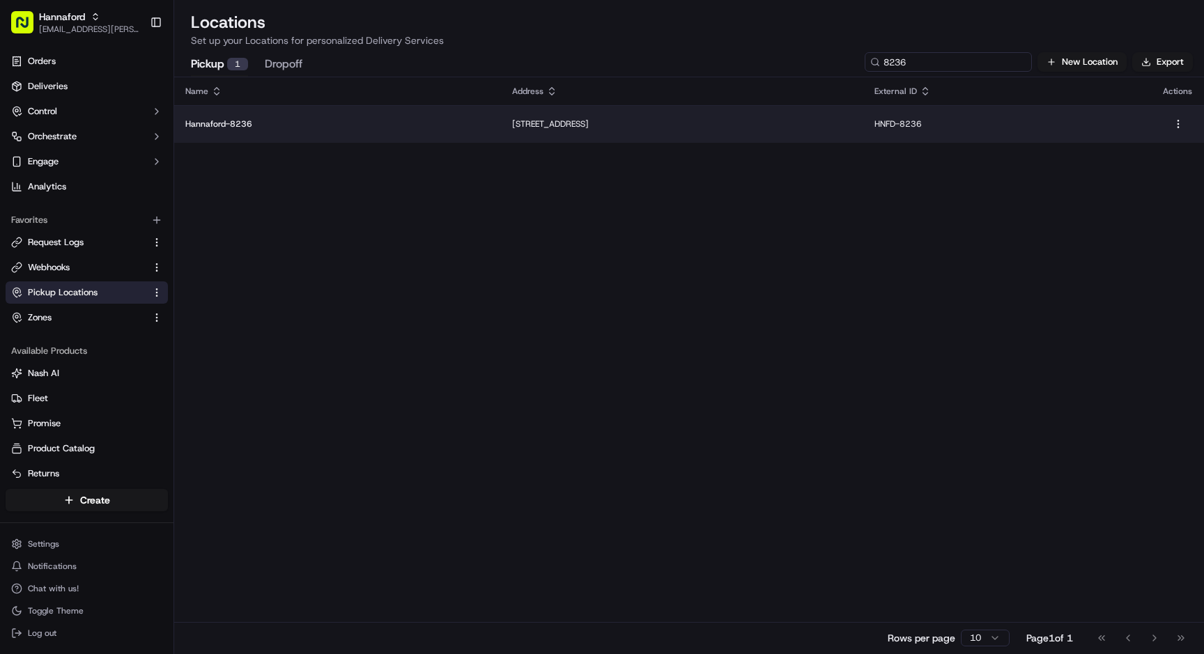
type input "8236"
click at [559, 118] on p "3703 NY-43, West Sand Lake, NY 12196, USA" at bounding box center [682, 123] width 340 height 11
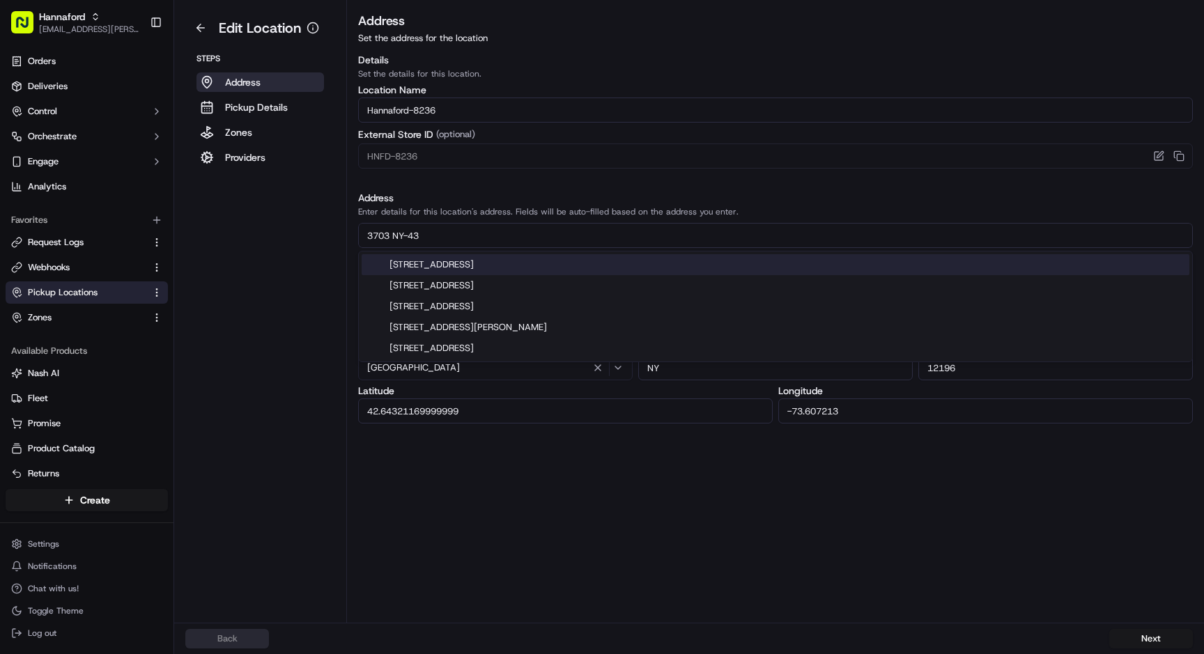
drag, startPoint x: 493, startPoint y: 239, endPoint x: 228, endPoint y: 236, distance: 265.4
click at [228, 236] on div "Edit Location Steps Address Pickup Details Zones Providers Address Set the addr…" at bounding box center [688, 311] width 1029 height 623
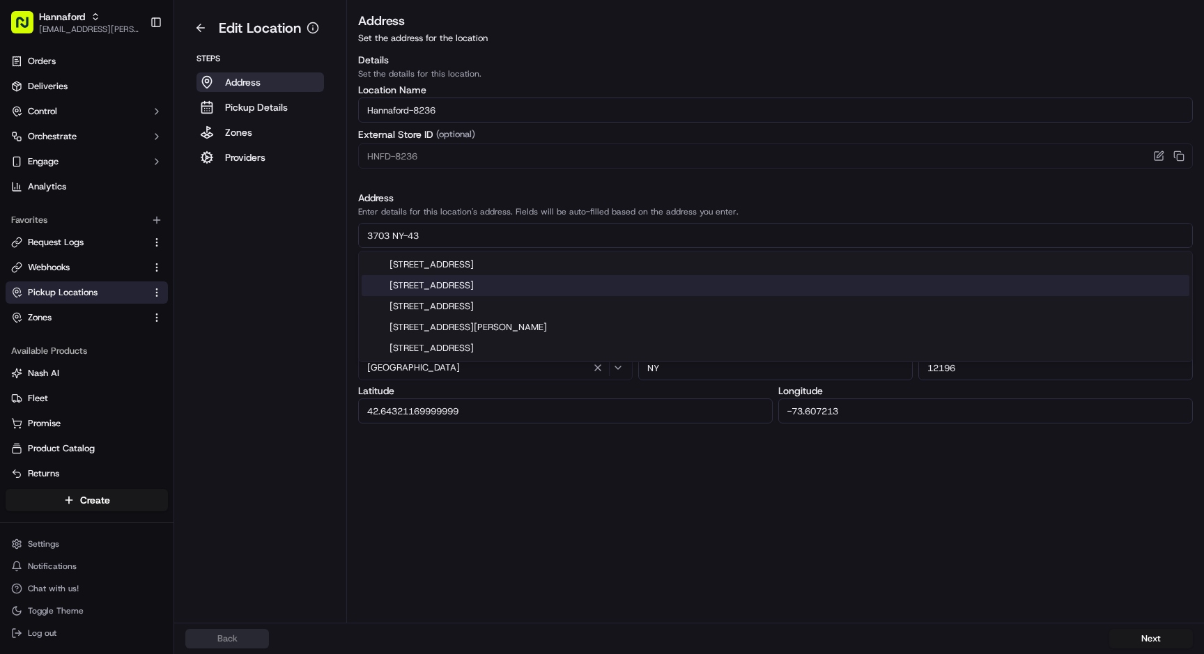
click at [403, 506] on div "Address Set the address for the location Details Set the details for this locat…" at bounding box center [775, 317] width 857 height 612
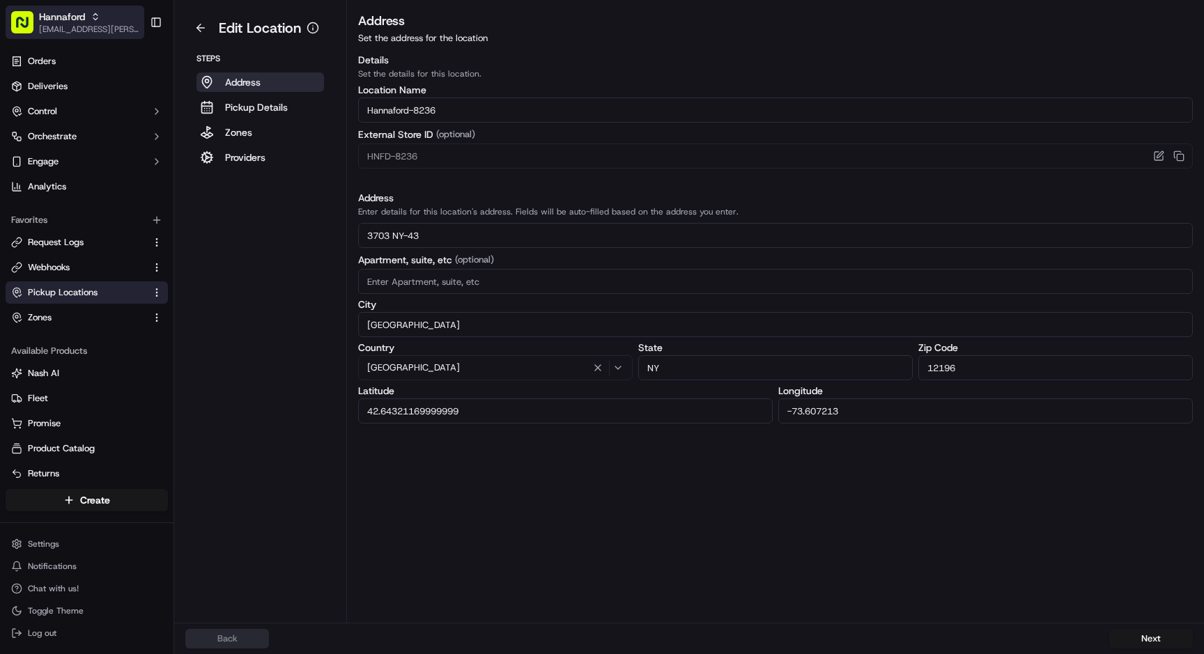
click at [61, 25] on span "[EMAIL_ADDRESS][PERSON_NAME][DOMAIN_NAME]" at bounding box center [89, 29] width 100 height 11
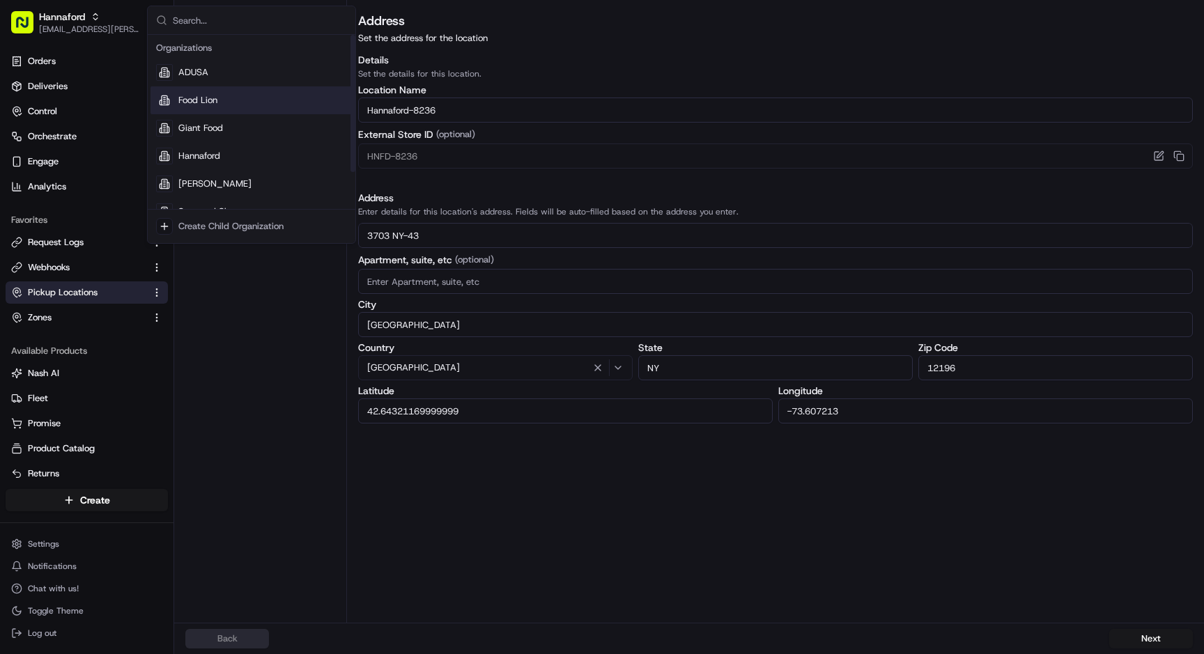
click at [234, 105] on div "Food Lion" at bounding box center [251, 100] width 202 height 28
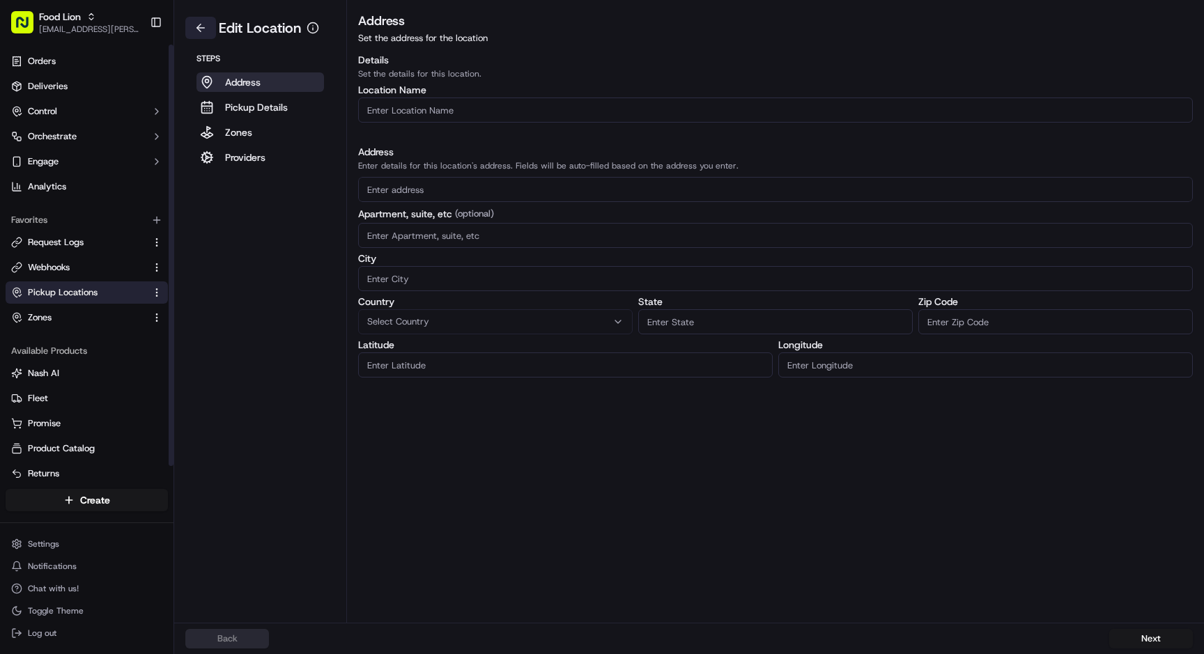
click at [204, 28] on button at bounding box center [200, 28] width 31 height 22
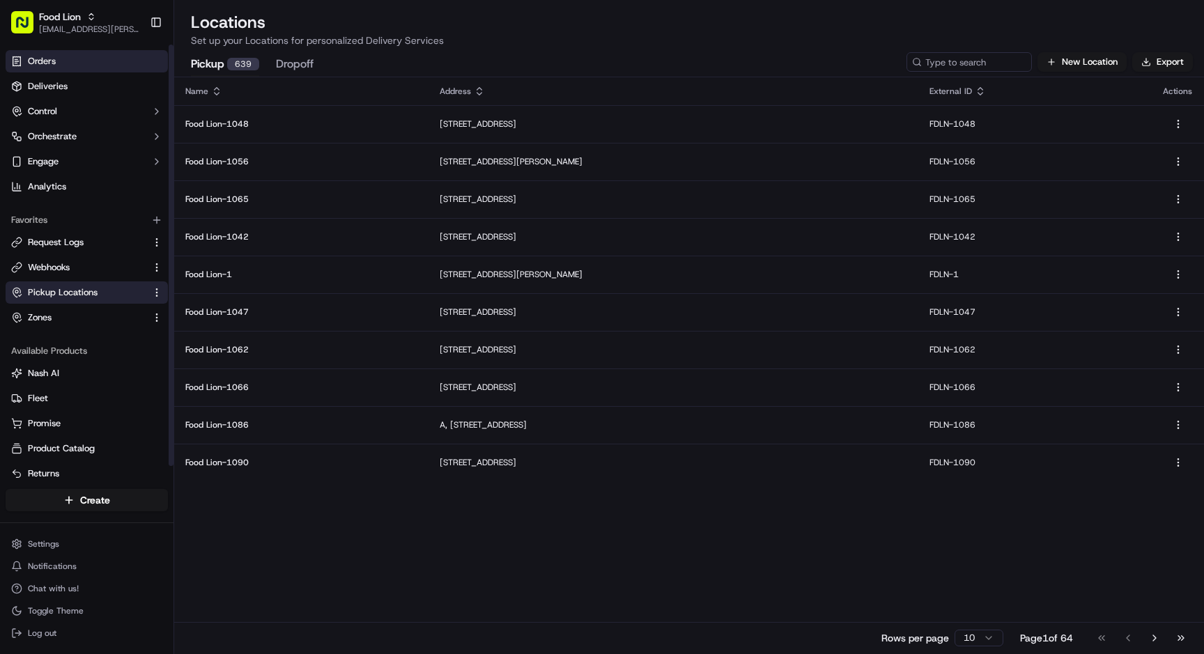
click at [61, 66] on link "Orders" at bounding box center [87, 61] width 162 height 22
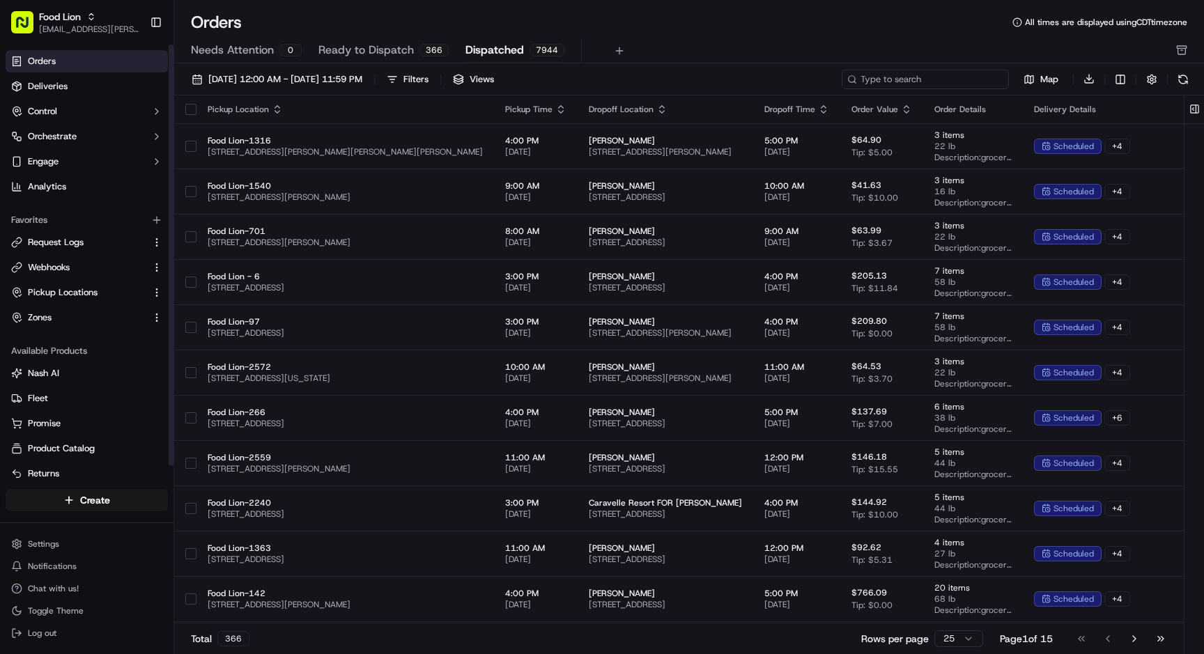
click at [906, 79] on input at bounding box center [924, 80] width 167 height 20
paste input "m715449056"
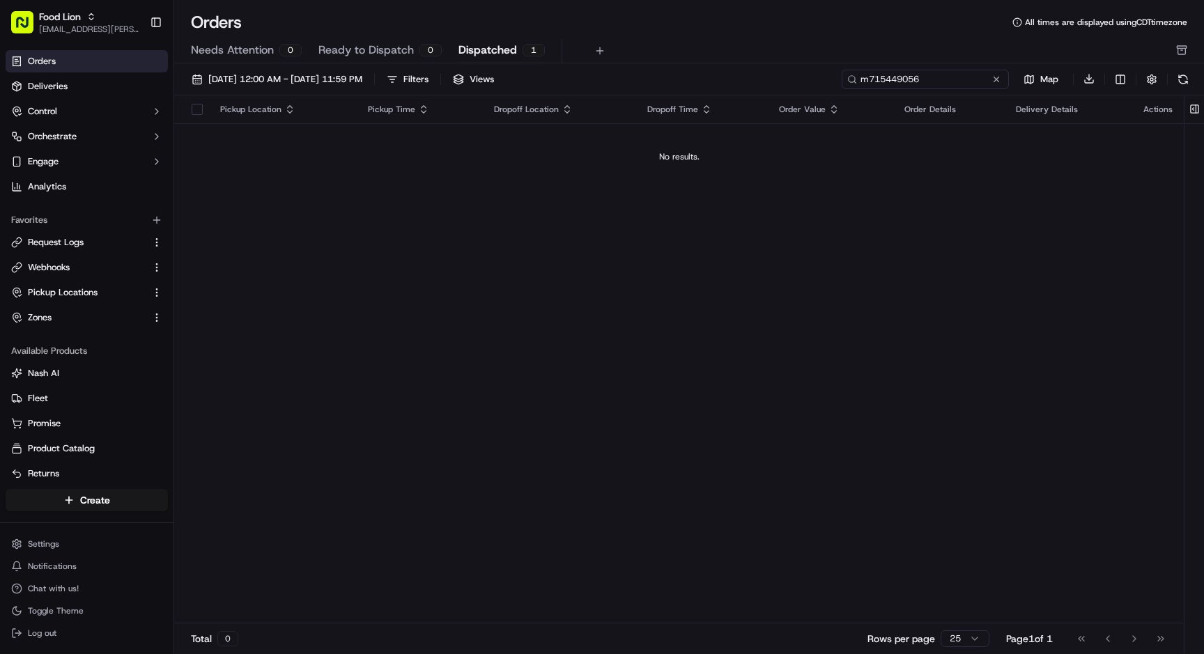
type input "m715449056"
click at [495, 47] on span "Dispatched" at bounding box center [487, 50] width 59 height 17
click at [243, 49] on span "Needs Attention" at bounding box center [232, 50] width 83 height 17
click at [489, 45] on span "Dispatched" at bounding box center [487, 50] width 59 height 17
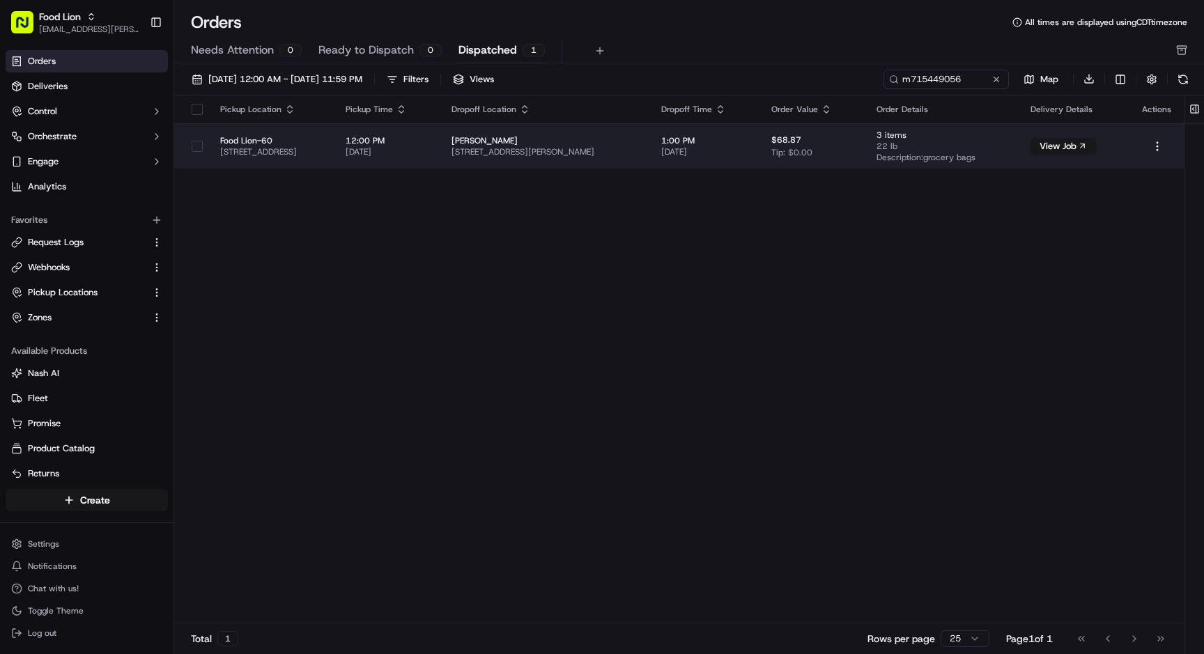
click at [500, 140] on td "Whitney DeBruhl 136 Southern Oak Dr, Camden, SC 29020, USA" at bounding box center [545, 145] width 210 height 45
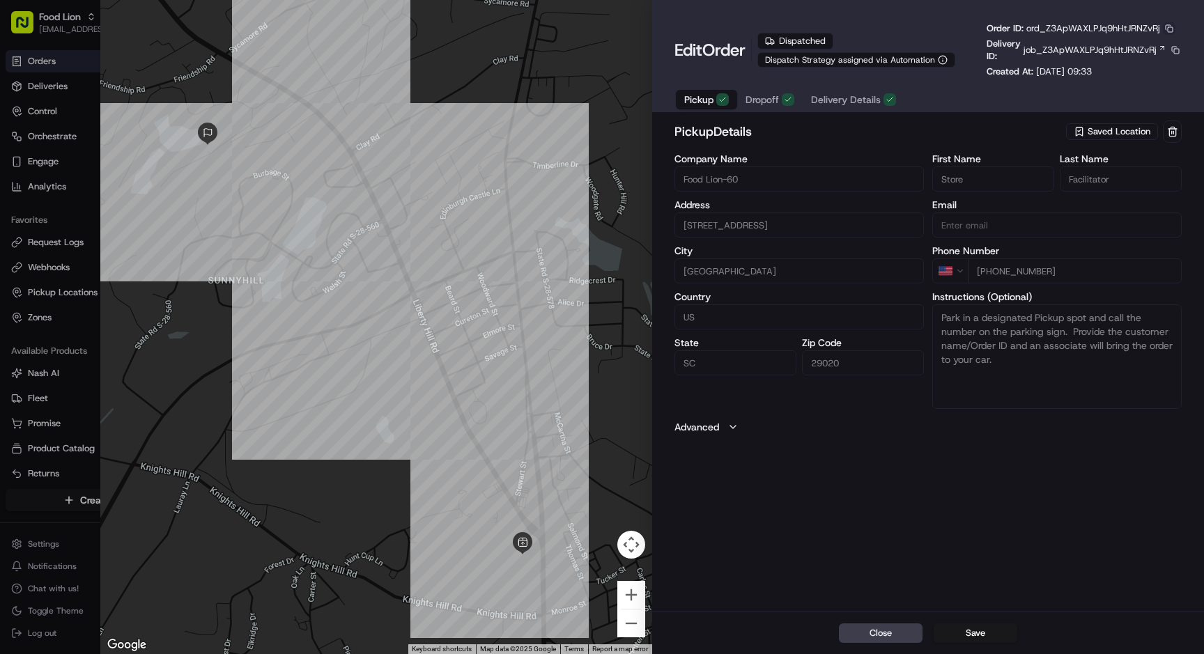
click at [1172, 28] on button "button" at bounding box center [1168, 28] width 13 height 13
click at [1144, 42] on button "Copy ID" at bounding box center [1136, 49] width 127 height 17
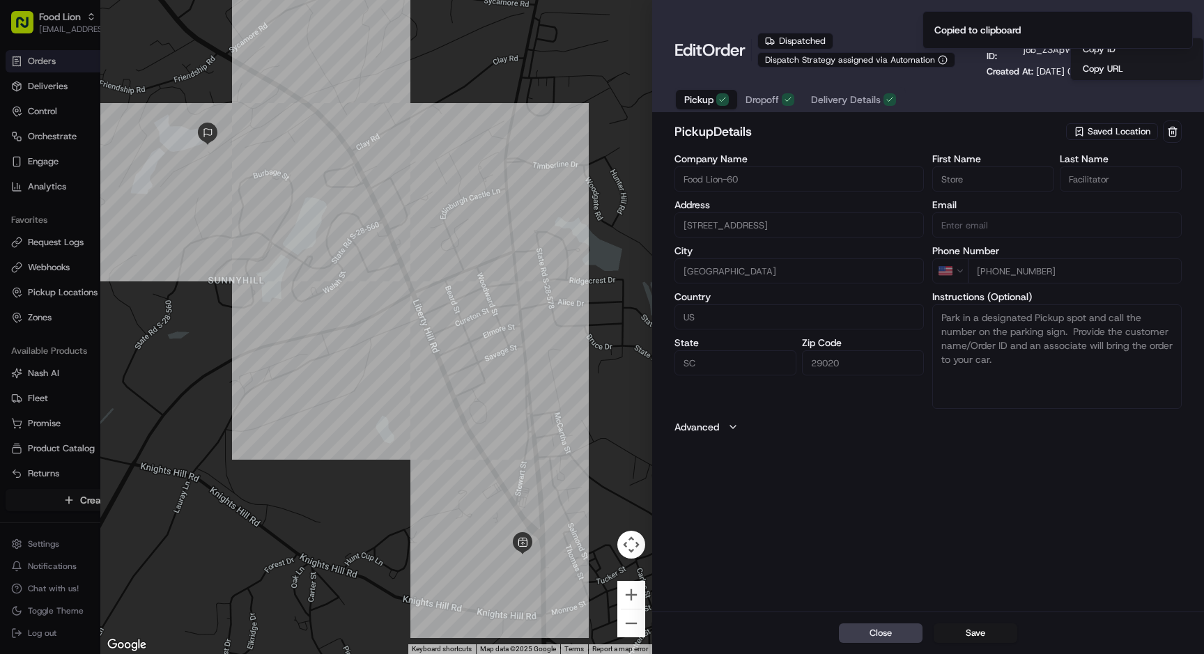
type input "+1"
click at [64, 243] on div at bounding box center [602, 327] width 1204 height 654
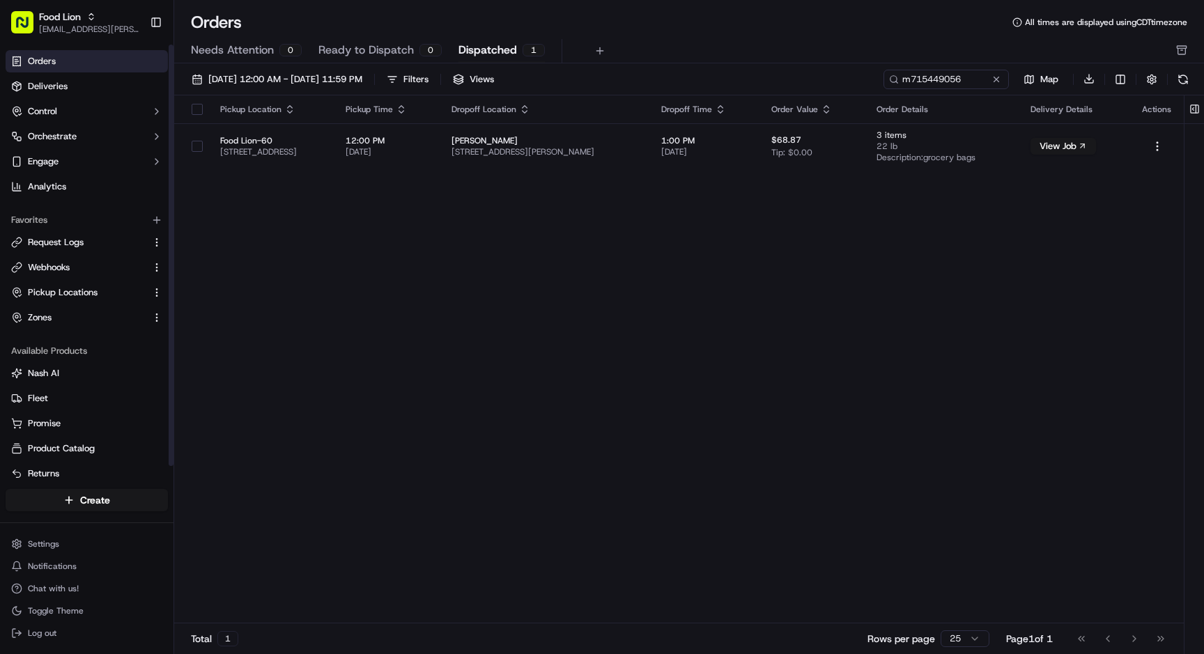
click at [64, 243] on span "Request Logs" at bounding box center [56, 242] width 56 height 13
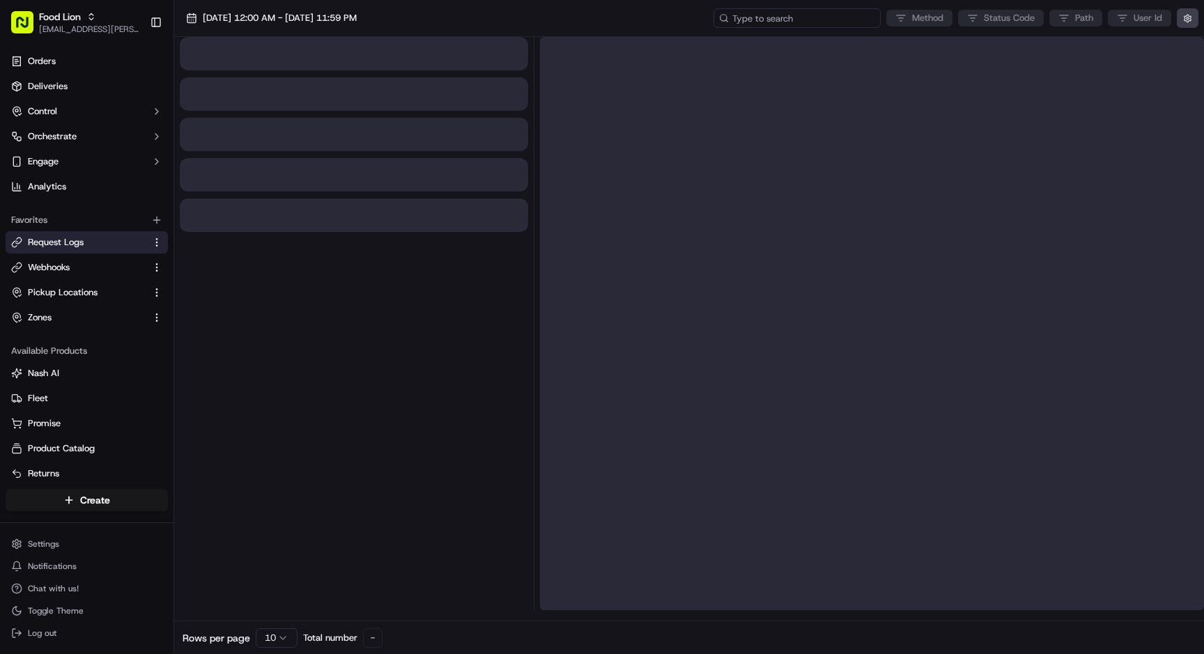
click at [798, 20] on input at bounding box center [796, 18] width 167 height 20
paste input "ord_Z3ApWAXLPJq9hHtJRNZvRj"
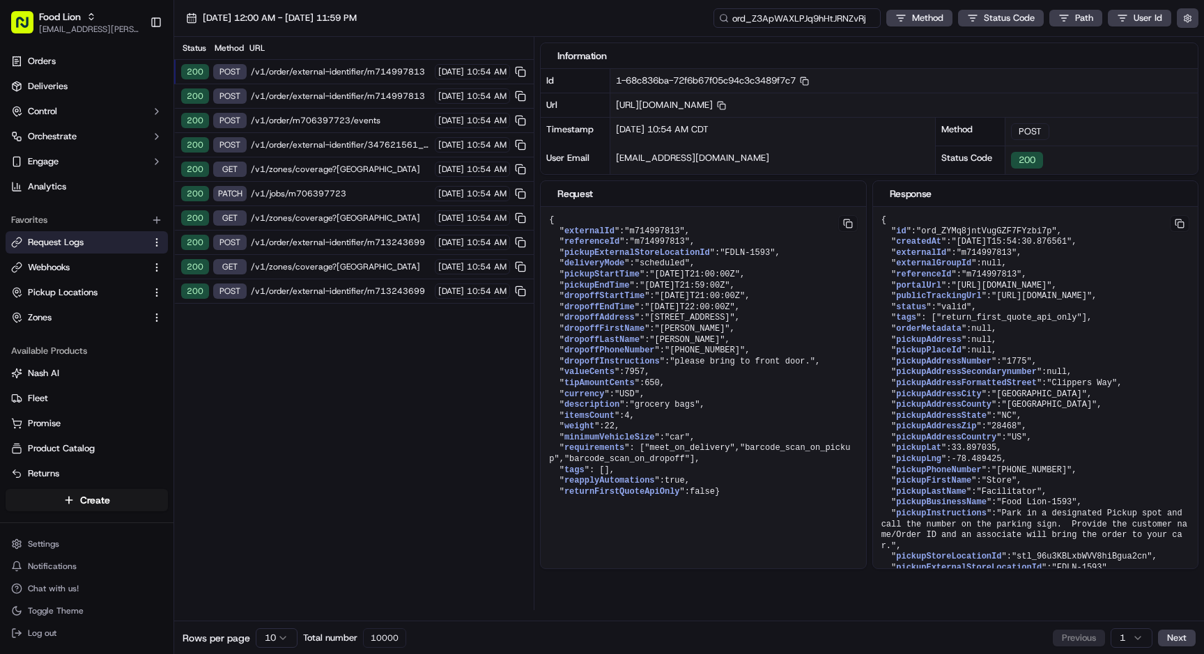
type input "ord_Z3ApWAXLPJq9hHtJRNZvRj"
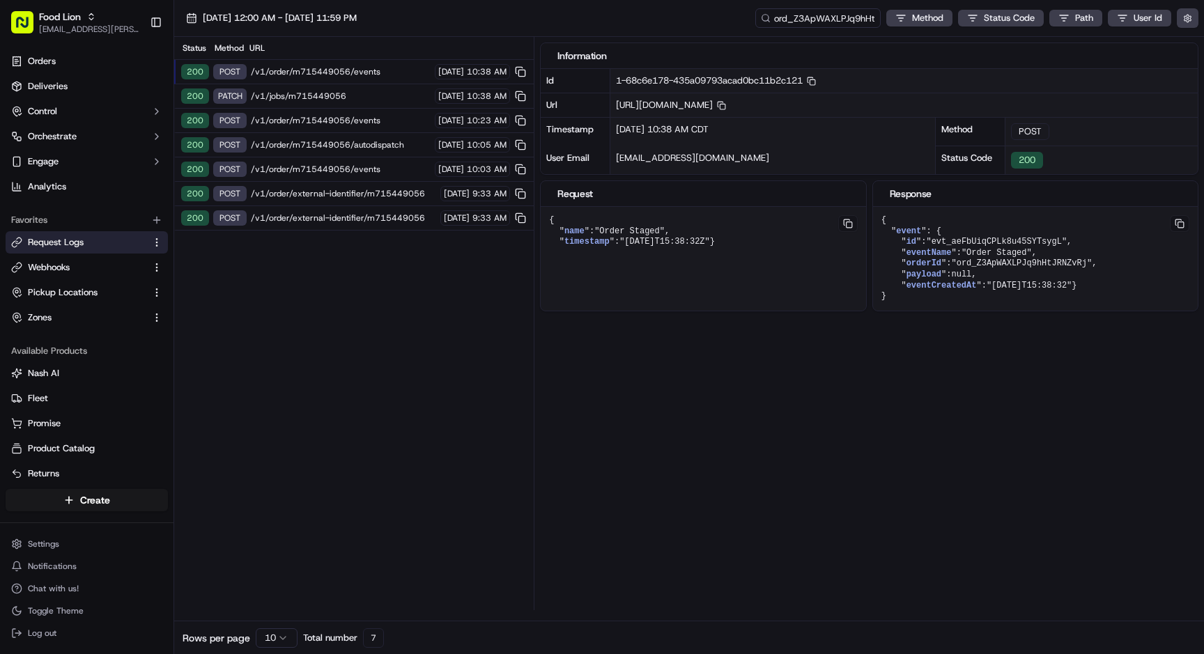
click at [377, 219] on span "/v1/order/external-identifier/m715449056" at bounding box center [343, 217] width 185 height 11
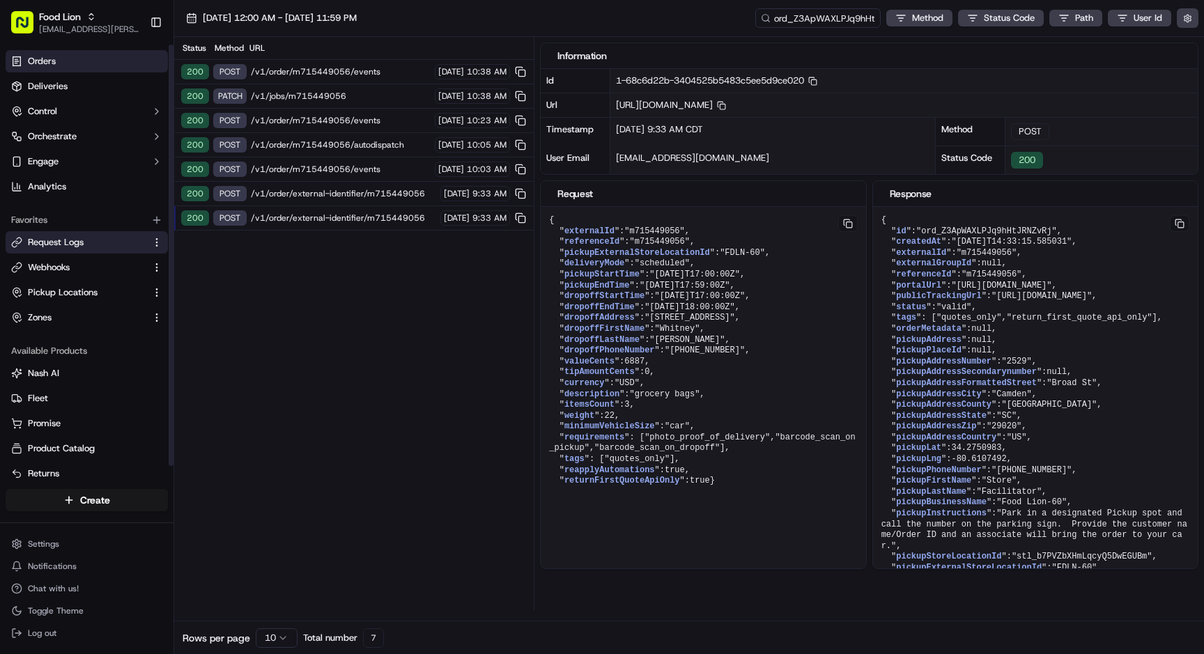
click at [71, 66] on link "Orders" at bounding box center [87, 61] width 162 height 22
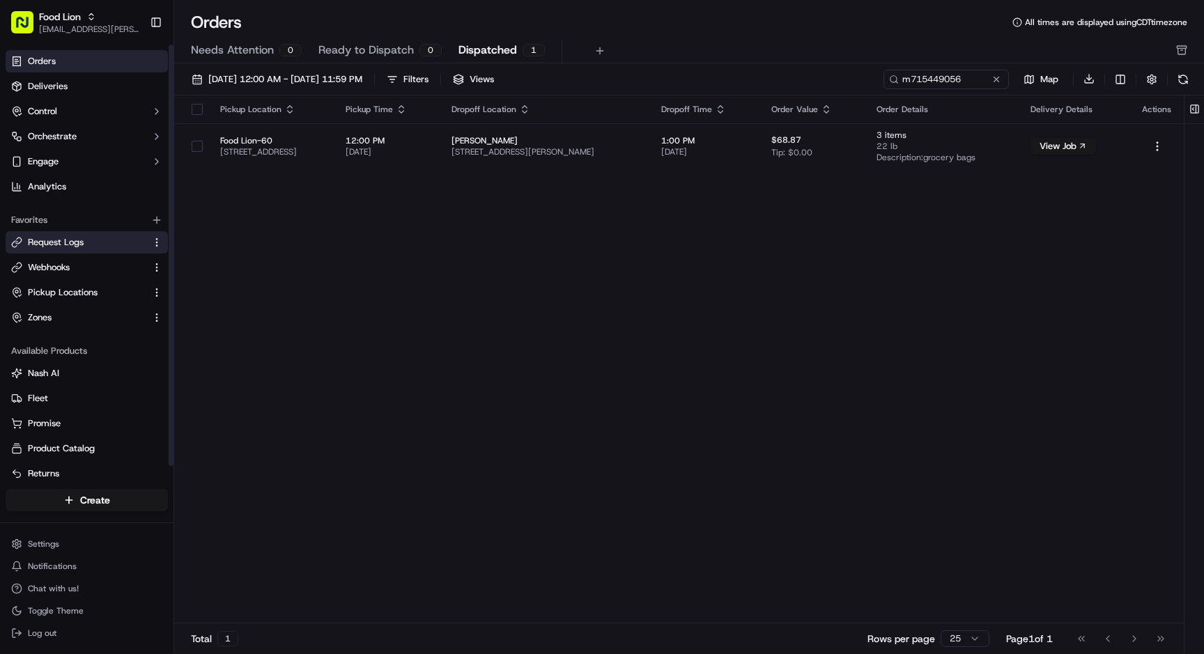
click at [105, 247] on link "Request Logs" at bounding box center [78, 242] width 134 height 13
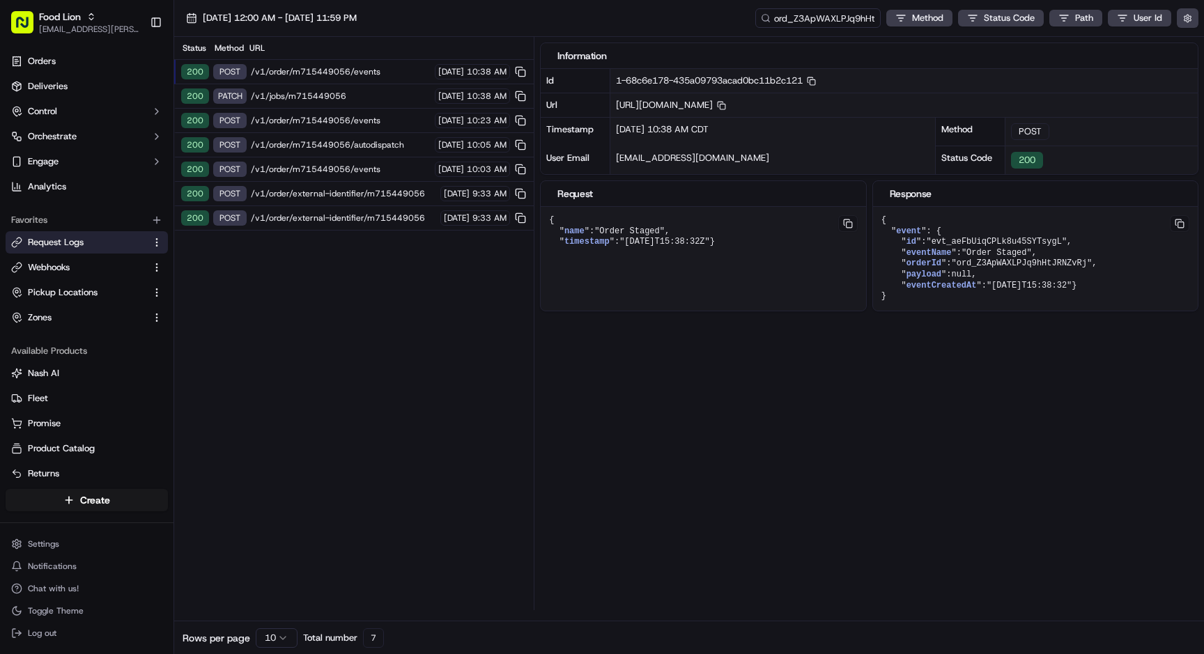
click at [324, 211] on div "200 POST /v1/order/external-identifier/m715449056 09/14/2025 9:33 AM" at bounding box center [353, 218] width 359 height 24
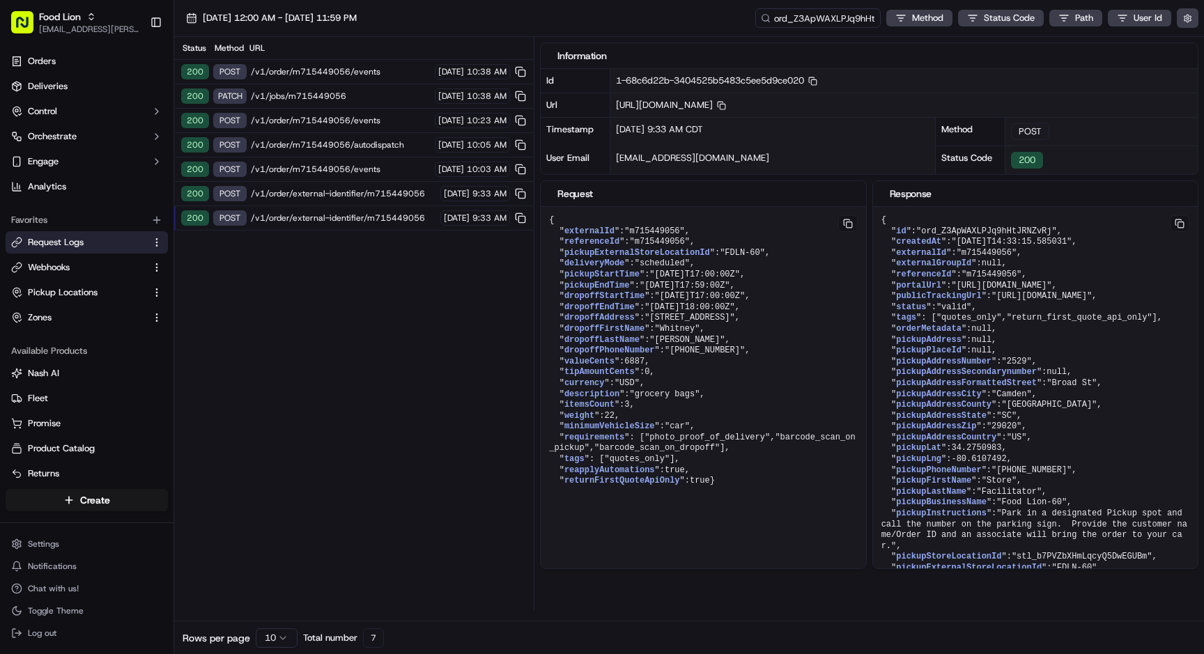
click at [325, 190] on span "/v1/order/external-identifier/m715449056" at bounding box center [343, 193] width 185 height 11
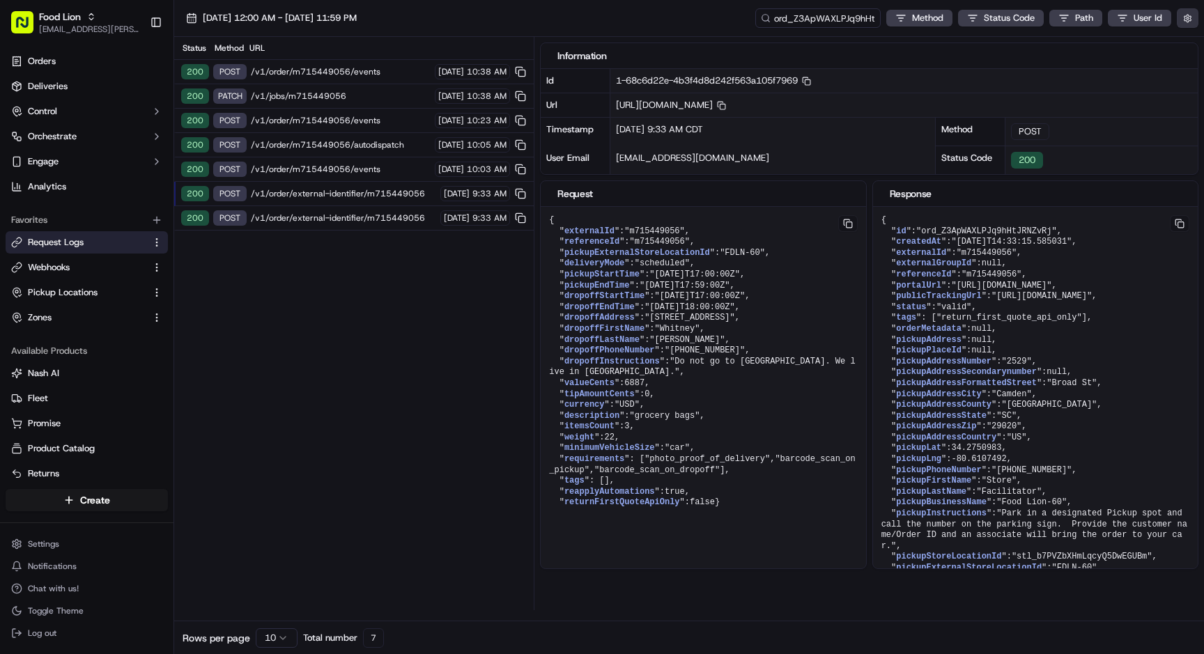
click at [1190, 24] on button "button" at bounding box center [1187, 18] width 22 height 20
click at [1185, 42] on button "Display Only Provider Logs" at bounding box center [1188, 43] width 11 height 11
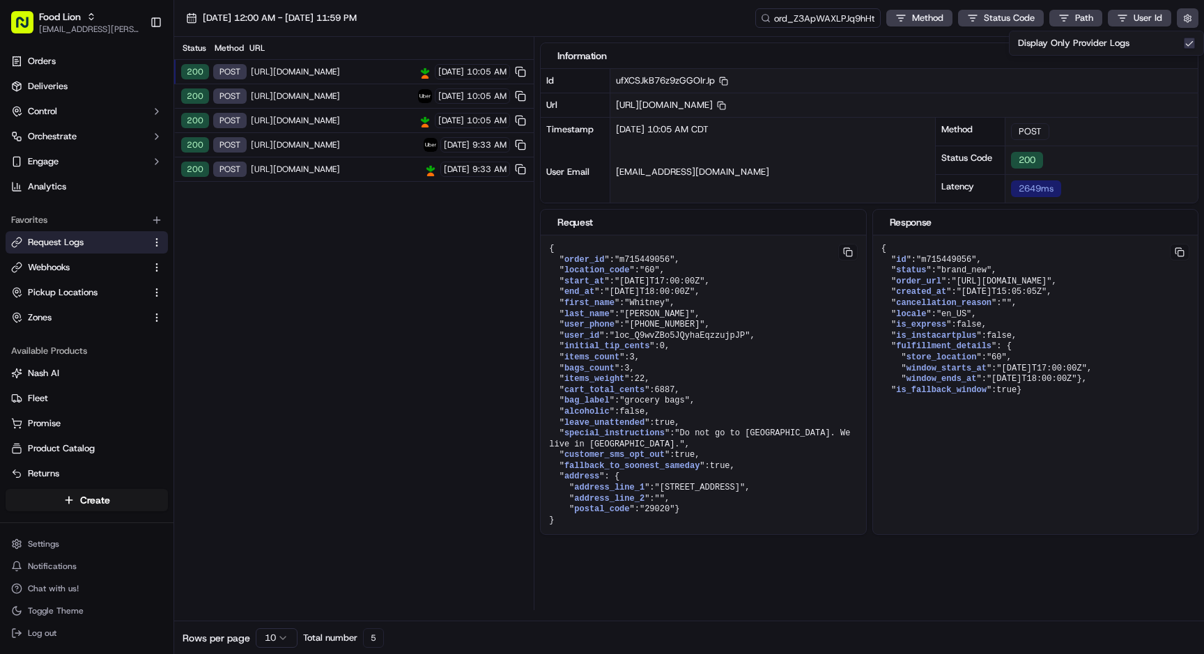
click at [352, 93] on span "https://api.uber.com/v1/customers/59395142-6302-4ace-9b62-a4ddd7fb5721/delivery…" at bounding box center [332, 96] width 163 height 11
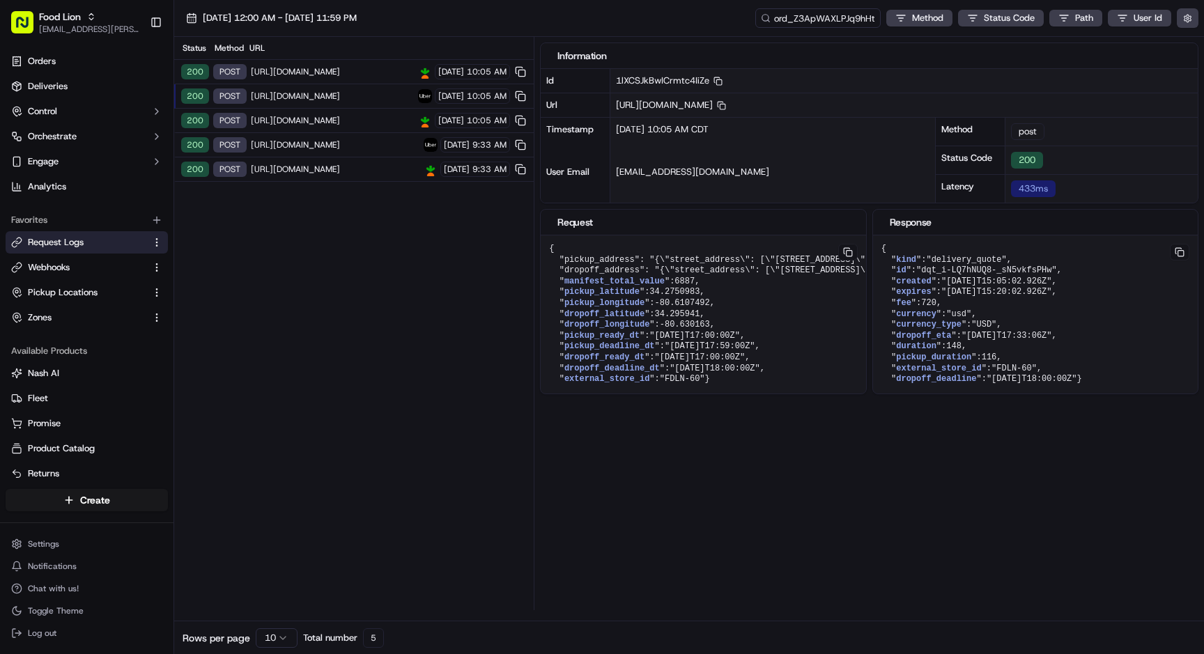
click at [351, 72] on span "https://connect.instacart.com/v2/fulfillment/lastmile/orders" at bounding box center [332, 71] width 163 height 11
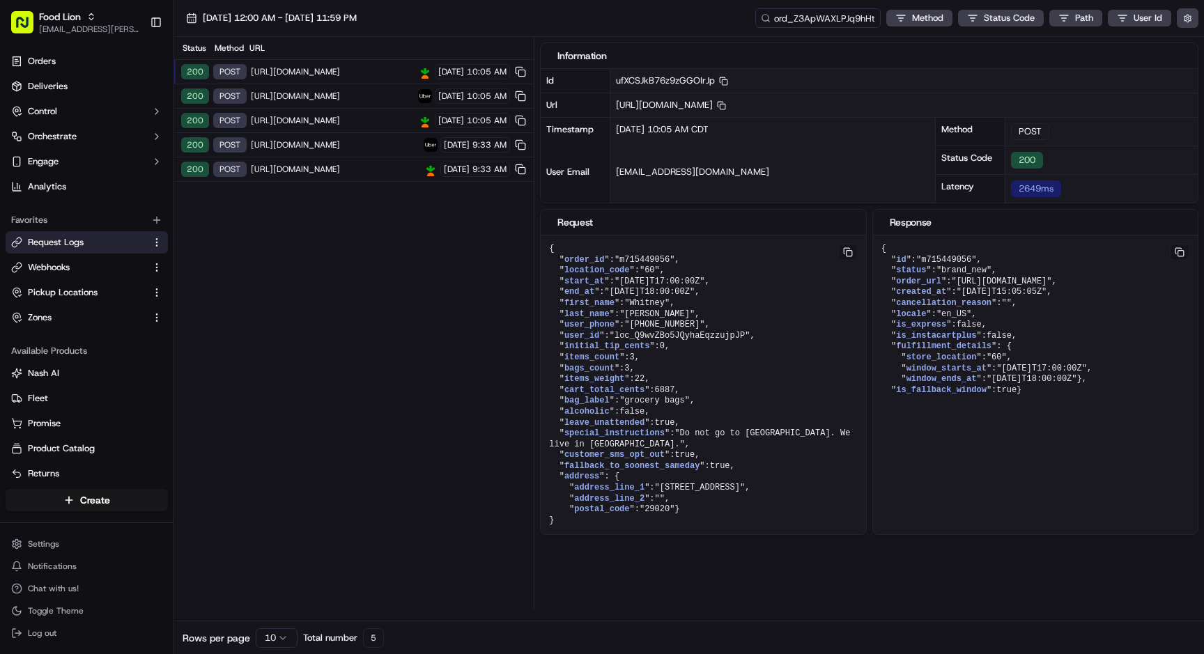
click at [658, 259] on span ""m715449056"" at bounding box center [644, 260] width 60 height 10
copy span "m715449056"
click at [343, 121] on span "[URL][DOMAIN_NAME]" at bounding box center [332, 120] width 163 height 11
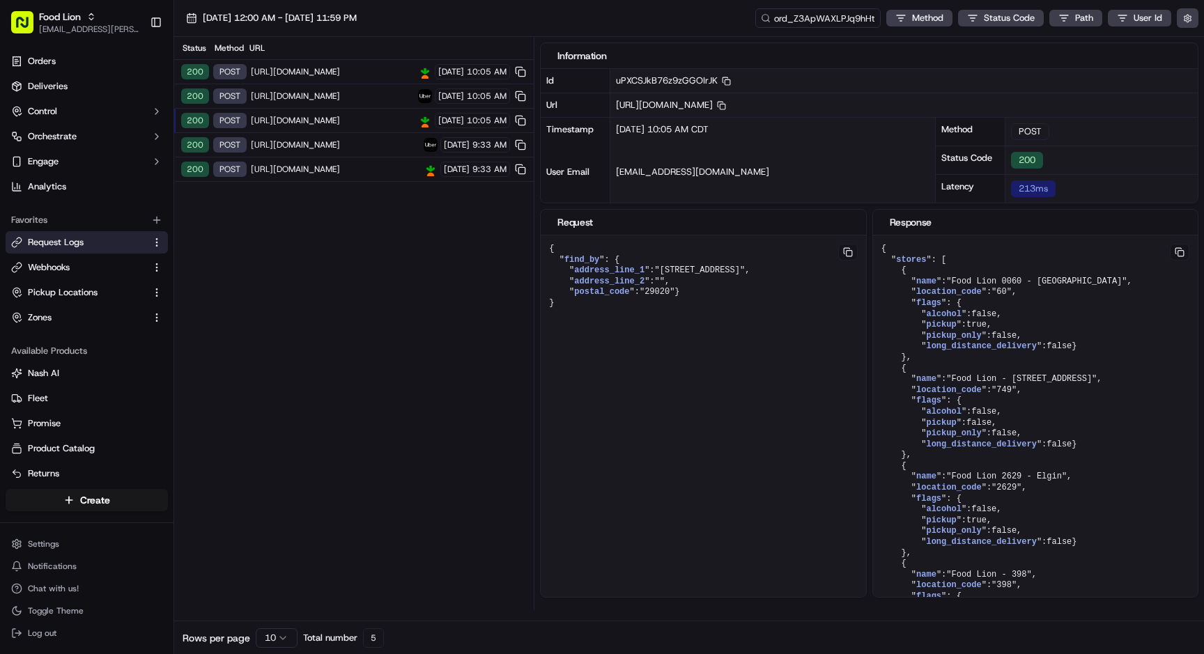
click at [423, 142] on img at bounding box center [430, 145] width 14 height 14
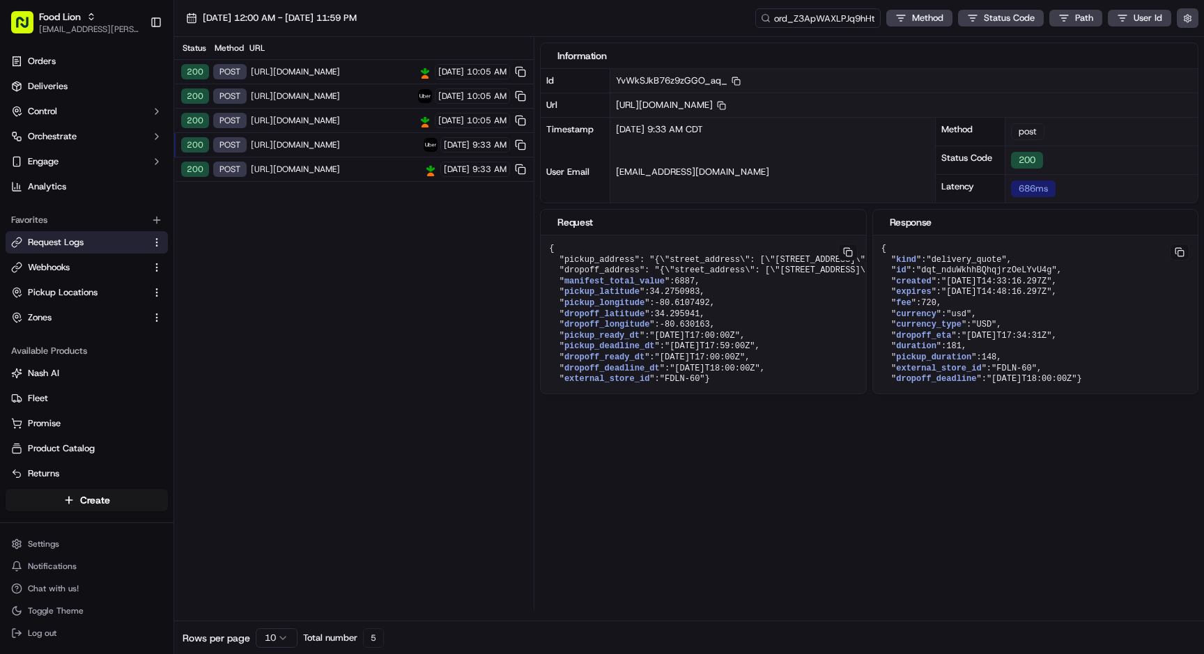
click at [389, 122] on div "200 POST https://connect.instacart.com/v2/fulfillment/lastmile/stores 09/14/202…" at bounding box center [353, 121] width 359 height 24
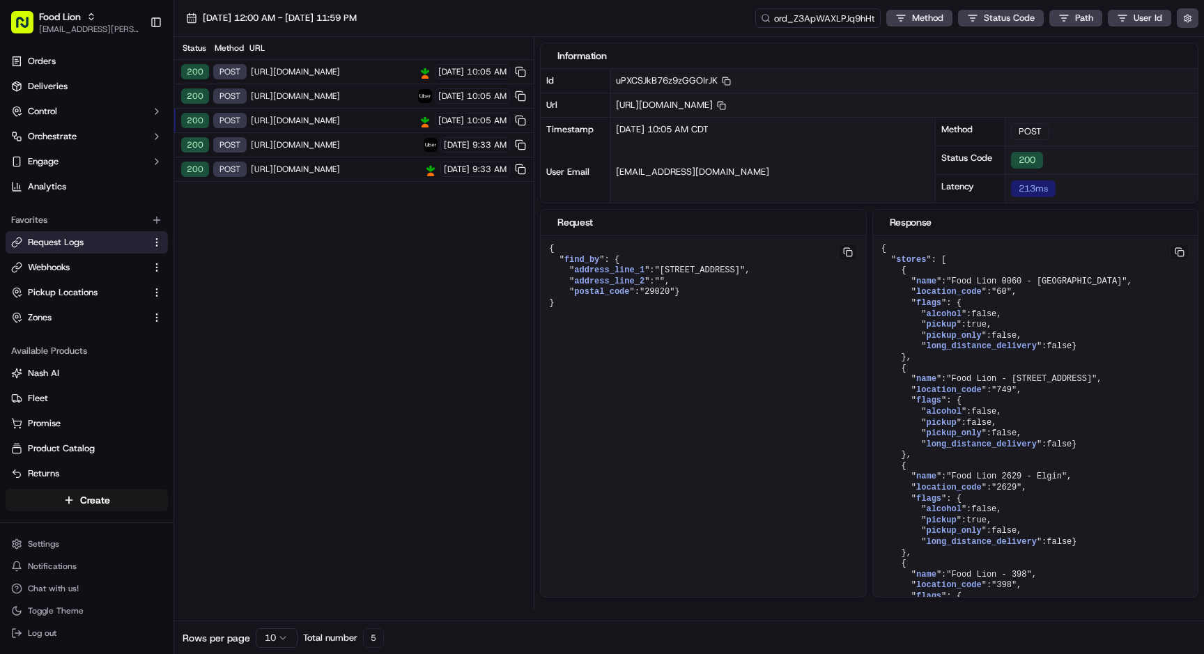
click at [371, 91] on span "https://api.uber.com/v1/customers/59395142-6302-4ace-9b62-a4ddd7fb5721/delivery…" at bounding box center [332, 96] width 163 height 11
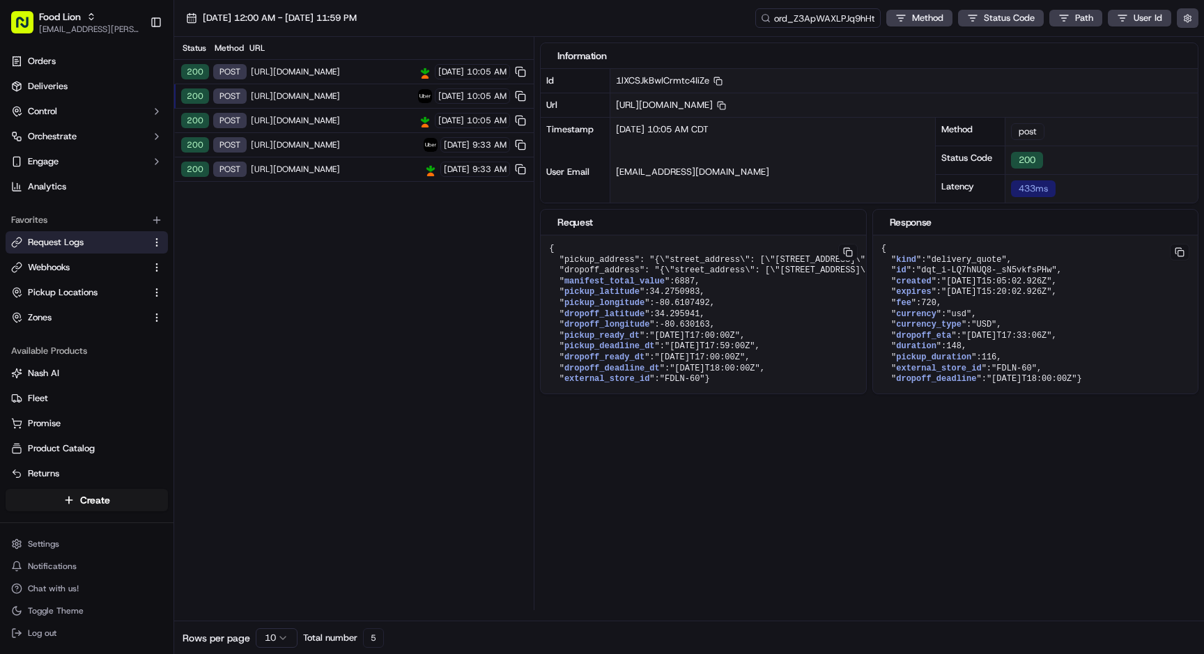
click at [366, 73] on span "https://connect.instacart.com/v2/fulfillment/lastmile/orders" at bounding box center [332, 71] width 163 height 11
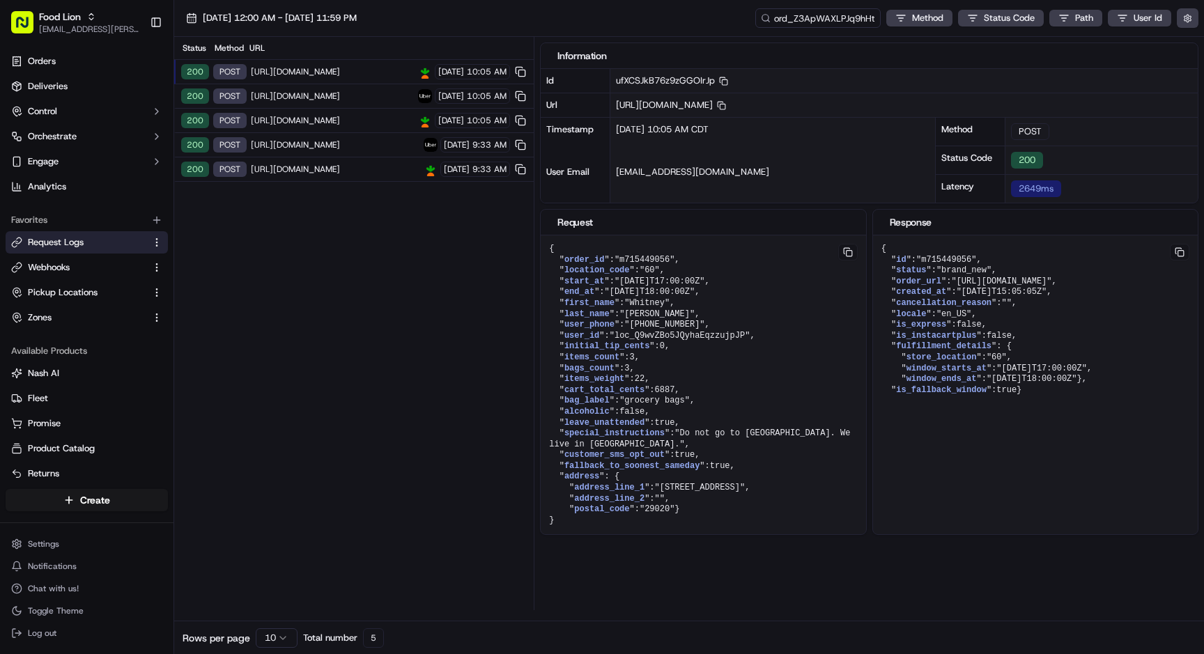
click at [654, 258] on span ""m715449056"" at bounding box center [644, 260] width 60 height 10
copy span "m715449056"
click at [648, 260] on span ""m715449056"" at bounding box center [644, 260] width 60 height 10
